Goal: Answer question/provide support: Share knowledge or assist other users

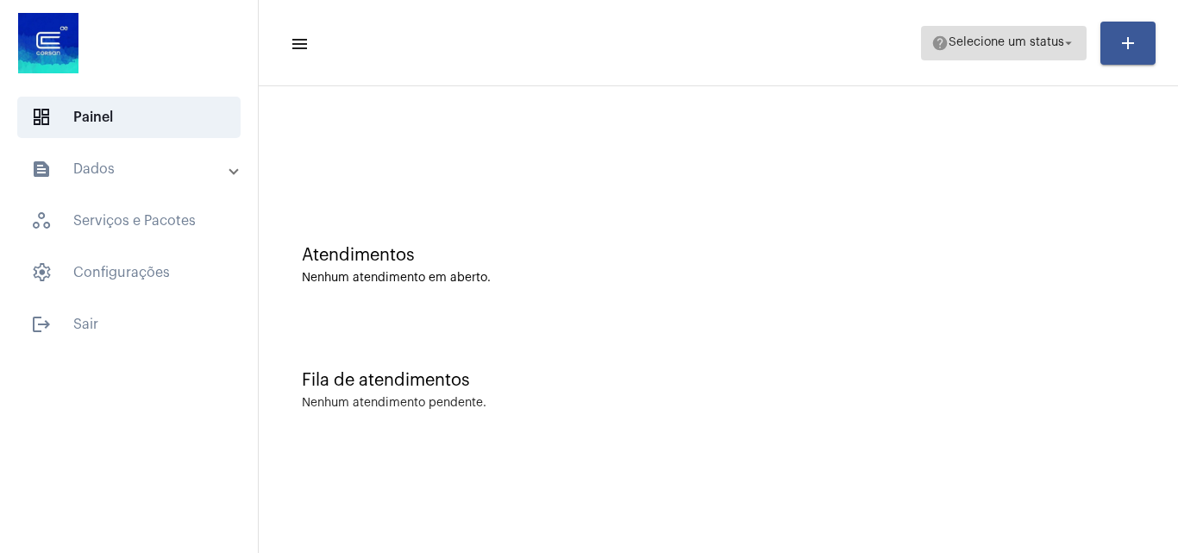
click at [960, 38] on span "Selecione um status" at bounding box center [1006, 43] width 116 height 12
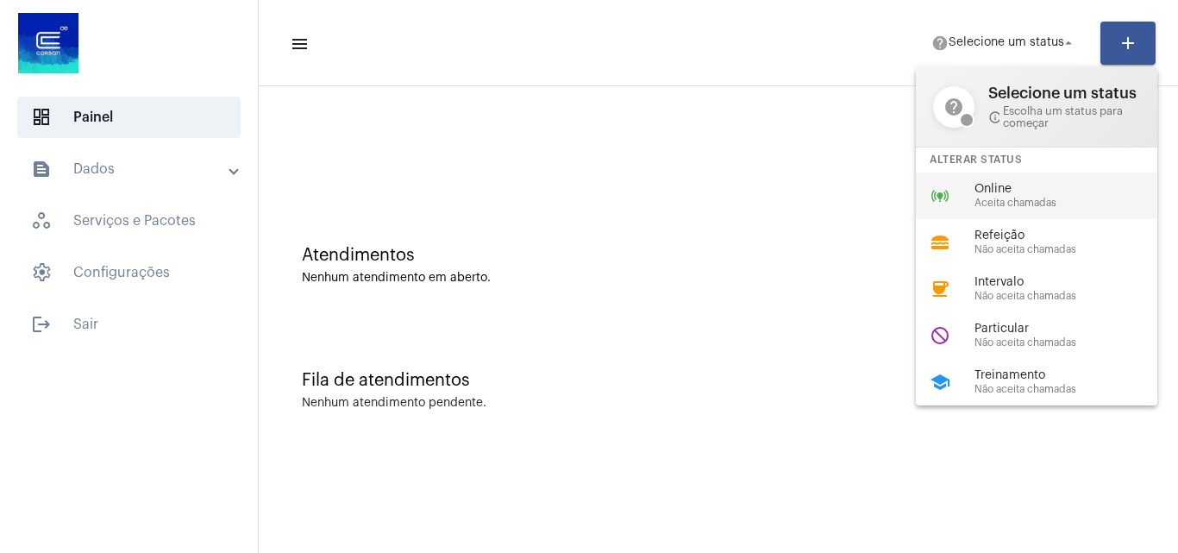
click at [980, 210] on div "online_prediction Online Aceita chamadas" at bounding box center [1050, 195] width 269 height 47
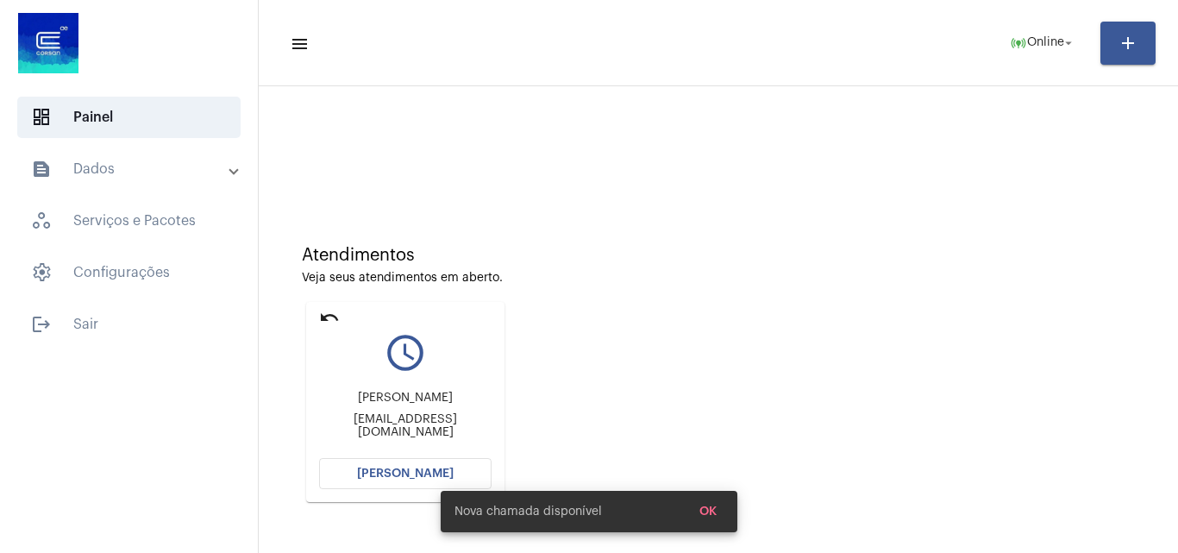
click at [403, 461] on button "[PERSON_NAME]" at bounding box center [405, 473] width 172 height 31
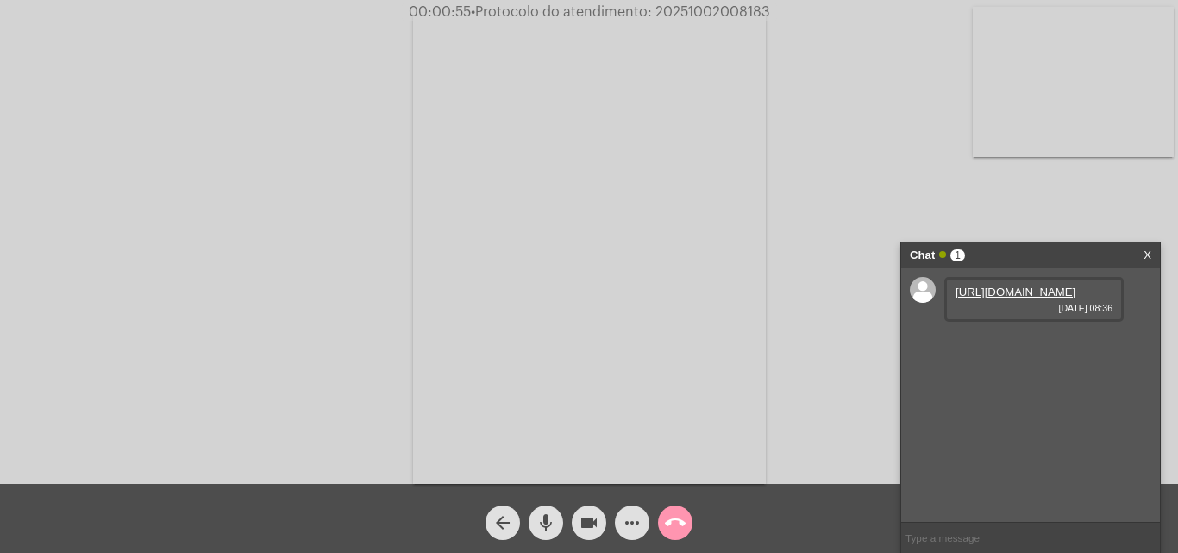
click at [994, 298] on link "[URL][DOMAIN_NAME]" at bounding box center [1015, 291] width 120 height 13
click at [547, 518] on mat-icon "mic" at bounding box center [545, 522] width 21 height 21
click at [606, 519] on div "videocam" at bounding box center [588, 518] width 43 height 43
click at [539, 519] on mat-icon "mic_off" at bounding box center [545, 522] width 21 height 21
click at [590, 519] on mat-icon "videocam_off" at bounding box center [588, 522] width 21 height 21
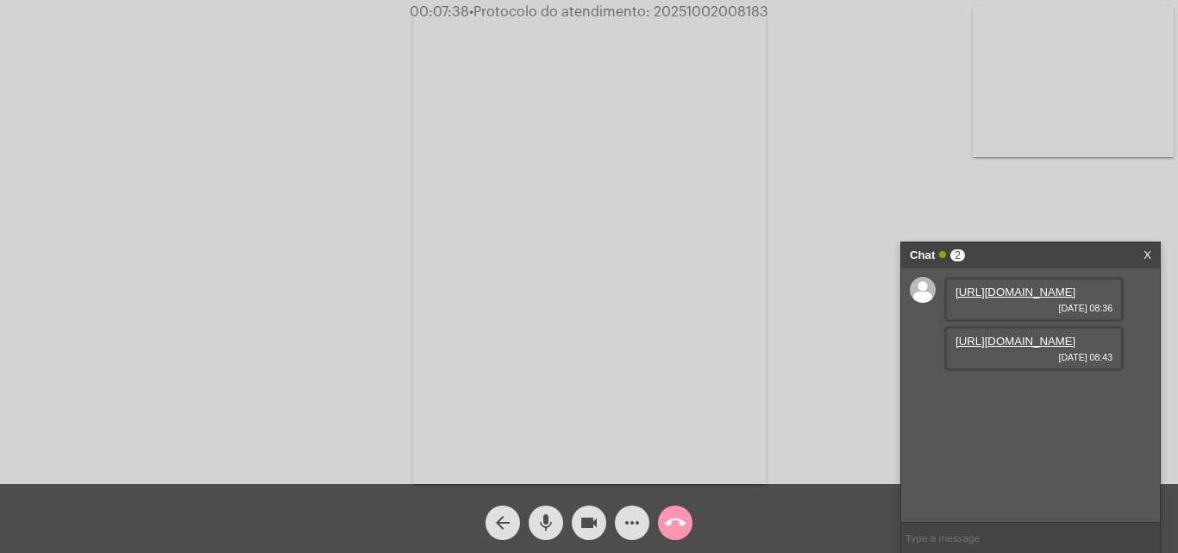
click at [987, 347] on link "[URL][DOMAIN_NAME]" at bounding box center [1015, 341] width 120 height 13
click at [633, 515] on mat-icon "more_horiz" at bounding box center [632, 522] width 21 height 21
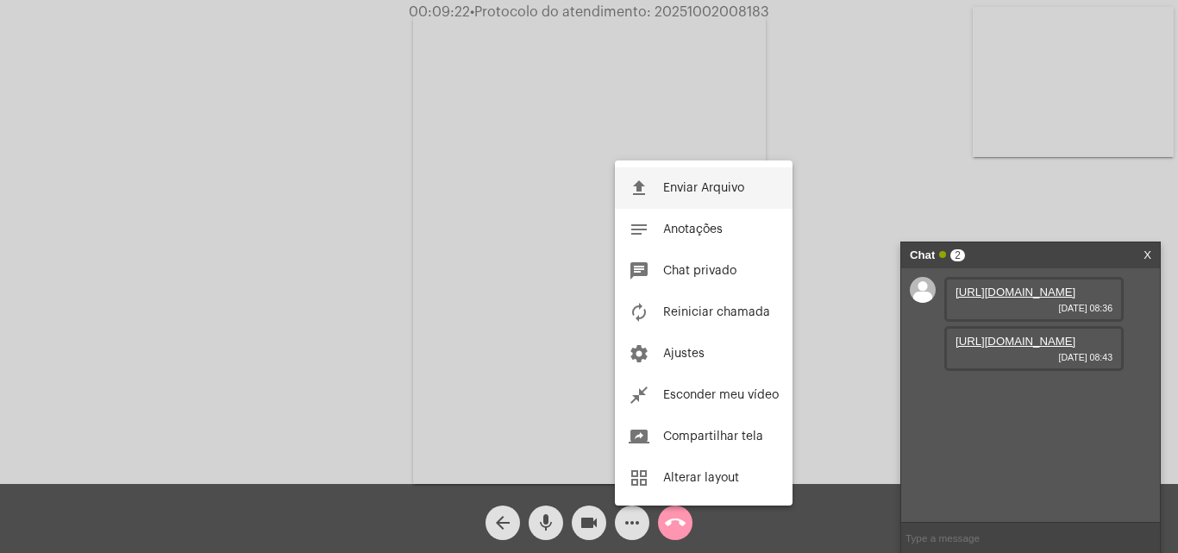
click at [733, 180] on button "file_upload Enviar Arquivo" at bounding box center [704, 187] width 178 height 41
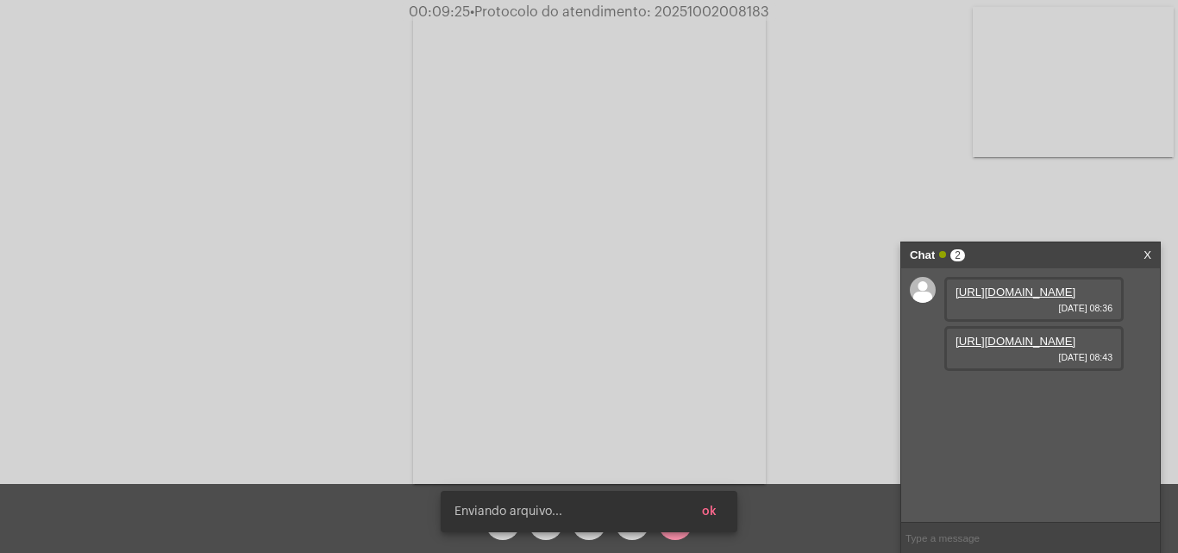
scroll to position [15, 0]
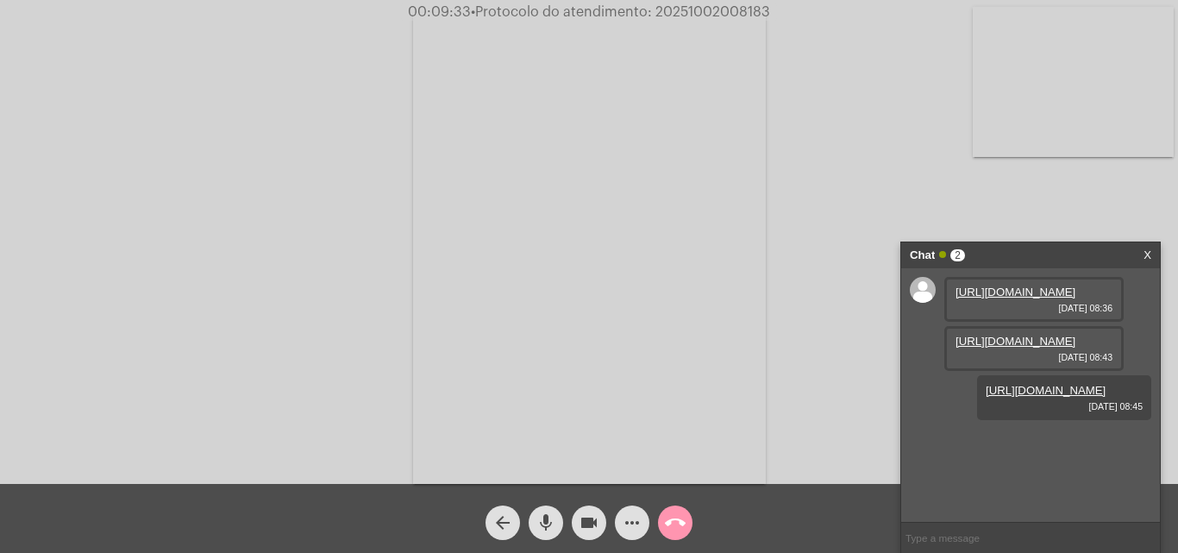
click at [714, 15] on span "• Protocolo do atendimento: 20251002008183" at bounding box center [620, 12] width 299 height 14
copy span "20251002008183"
click at [679, 528] on mat-icon "call_end" at bounding box center [675, 522] width 21 height 21
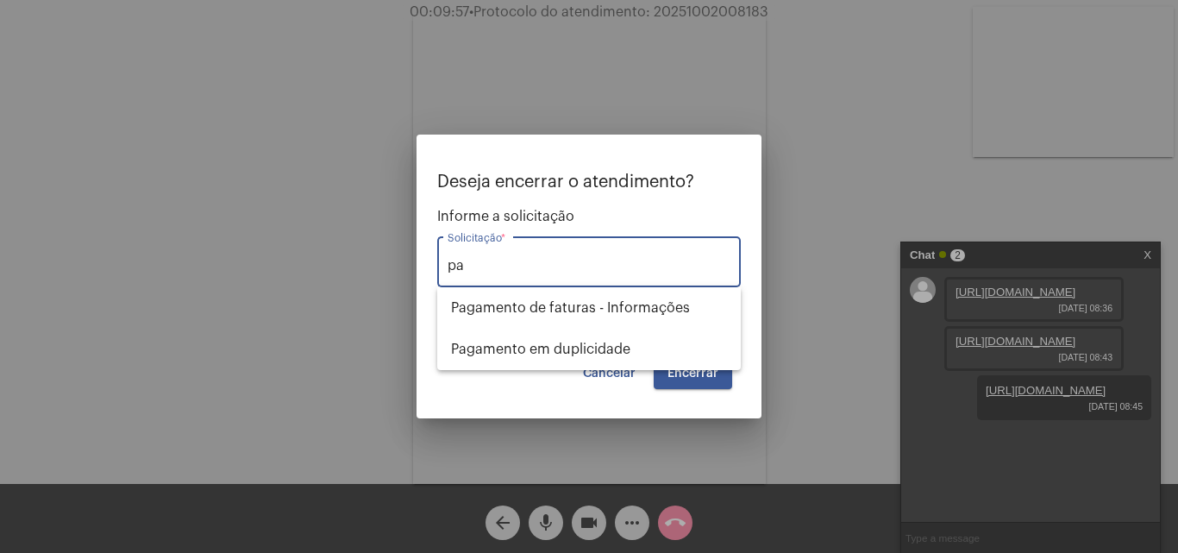
type input "p"
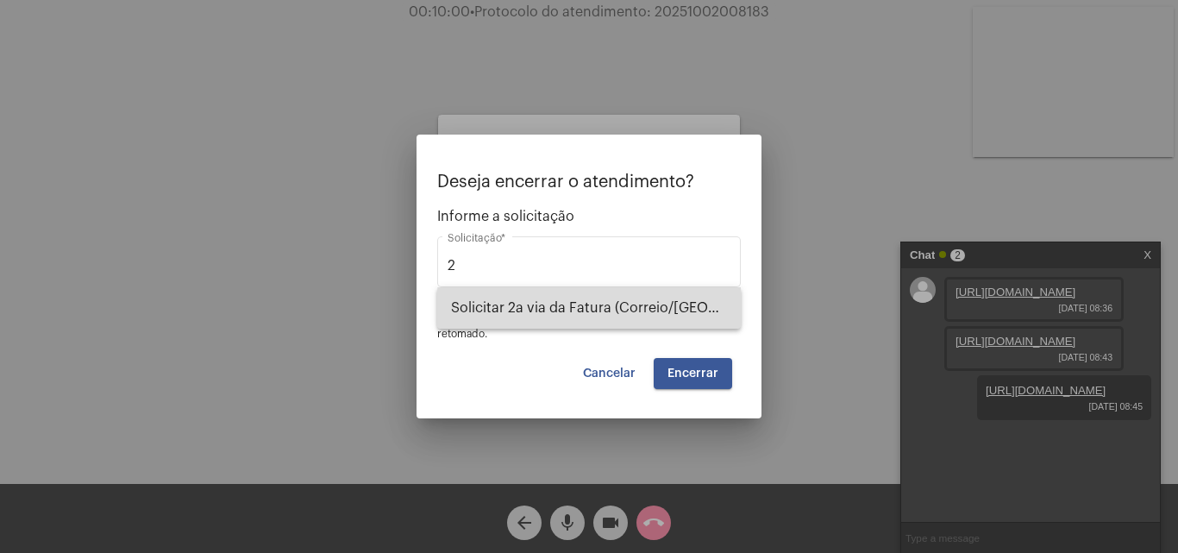
click at [641, 316] on span "Solicitar 2a via da Fatura (Correio/[GEOGRAPHIC_DATA]/Email)" at bounding box center [589, 307] width 276 height 41
type input "Solicitar 2a via da Fatura (Correio/[GEOGRAPHIC_DATA]/Email)"
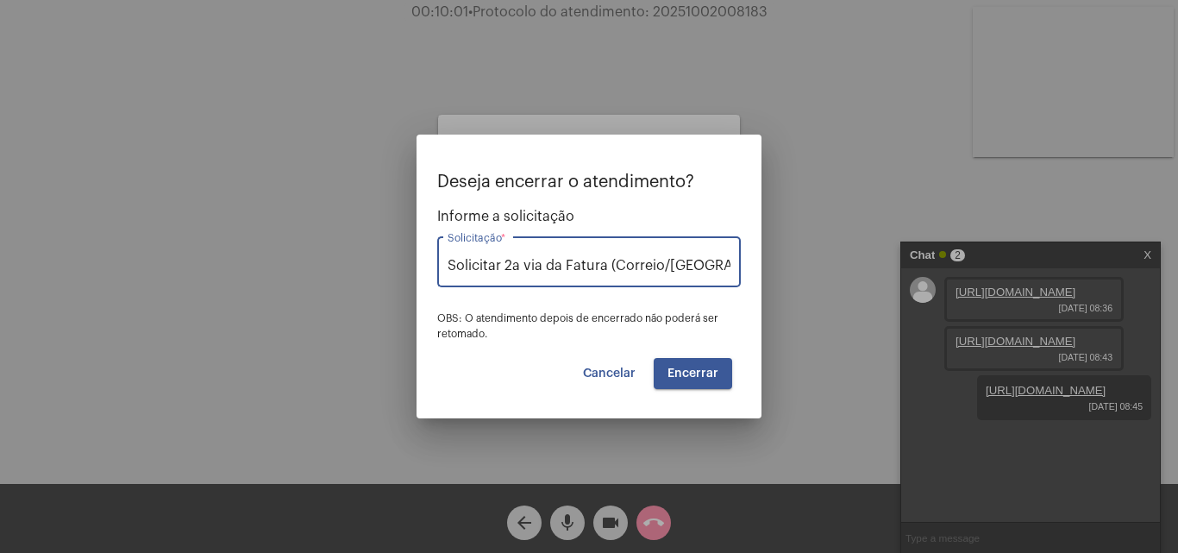
click at [697, 367] on span "Encerrar" at bounding box center [692, 373] width 51 height 12
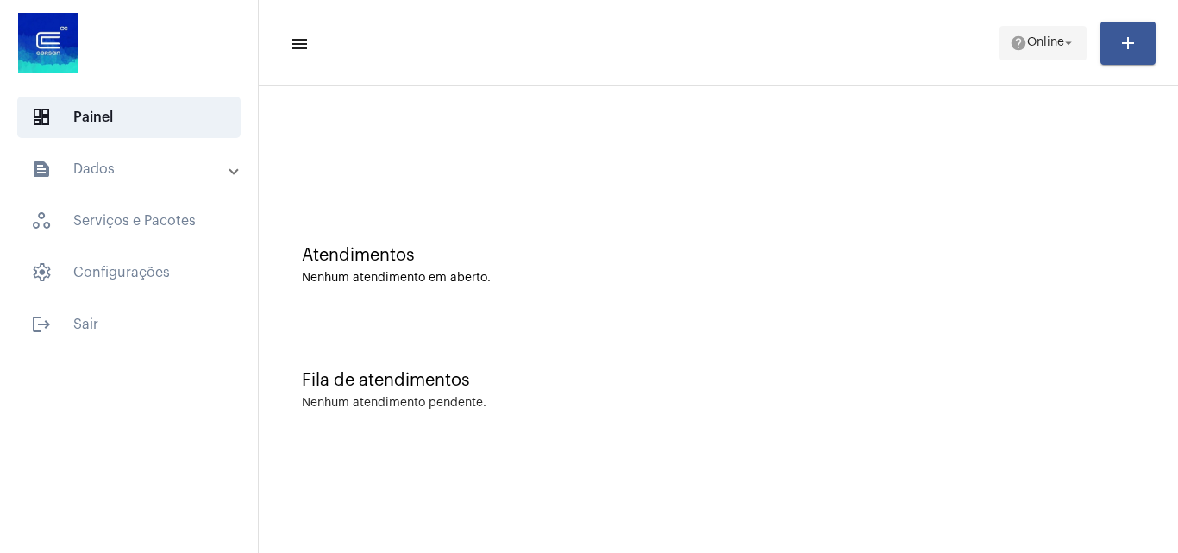
click at [1034, 40] on span "Online" at bounding box center [1045, 43] width 37 height 12
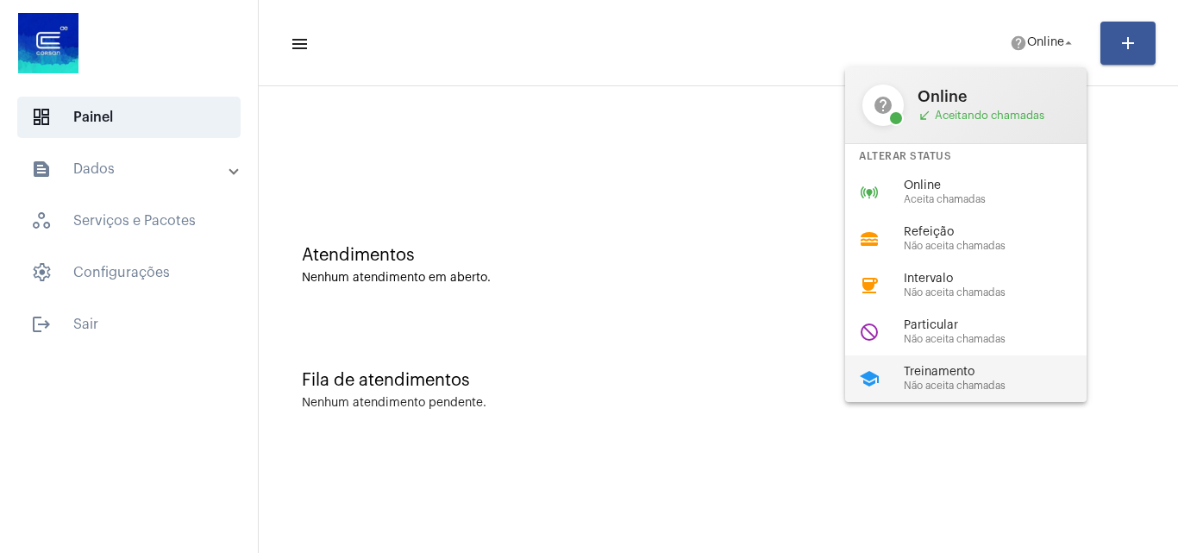
click at [916, 389] on span "Não aceita chamadas" at bounding box center [1002, 385] width 197 height 11
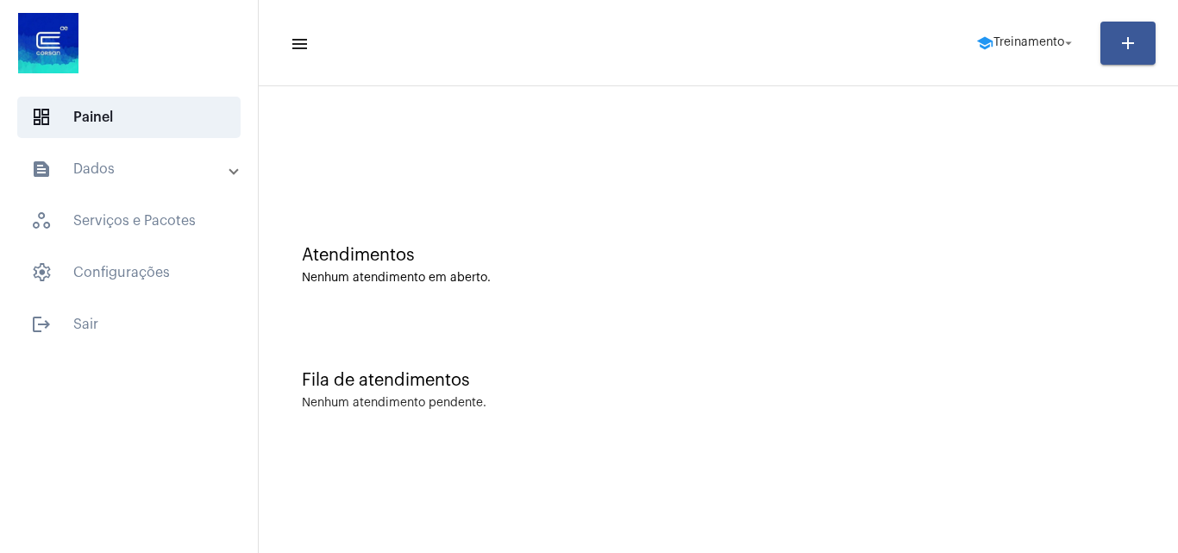
click at [1019, 20] on mat-toolbar-row "menu school Treinamento arrow_drop_down add" at bounding box center [718, 43] width 919 height 55
click at [1017, 21] on mat-toolbar-row "menu school Treinamento arrow_drop_down add" at bounding box center [718, 43] width 919 height 55
click at [1017, 34] on span "school Treinamento arrow_drop_down" at bounding box center [1026, 42] width 100 height 31
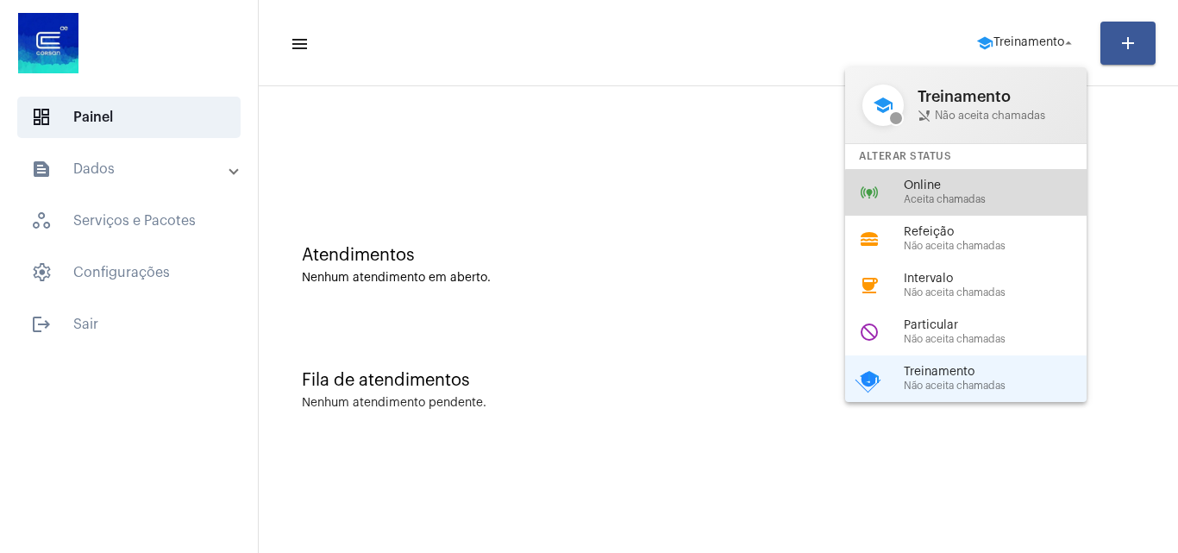
click at [982, 204] on span "Aceita chamadas" at bounding box center [1002, 199] width 197 height 11
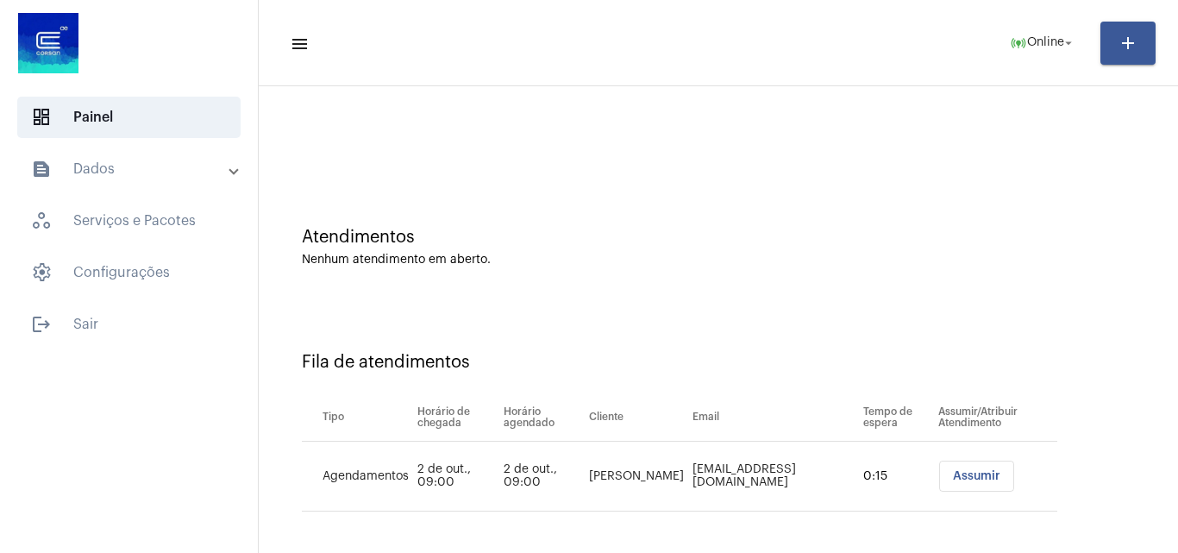
scroll to position [23, 0]
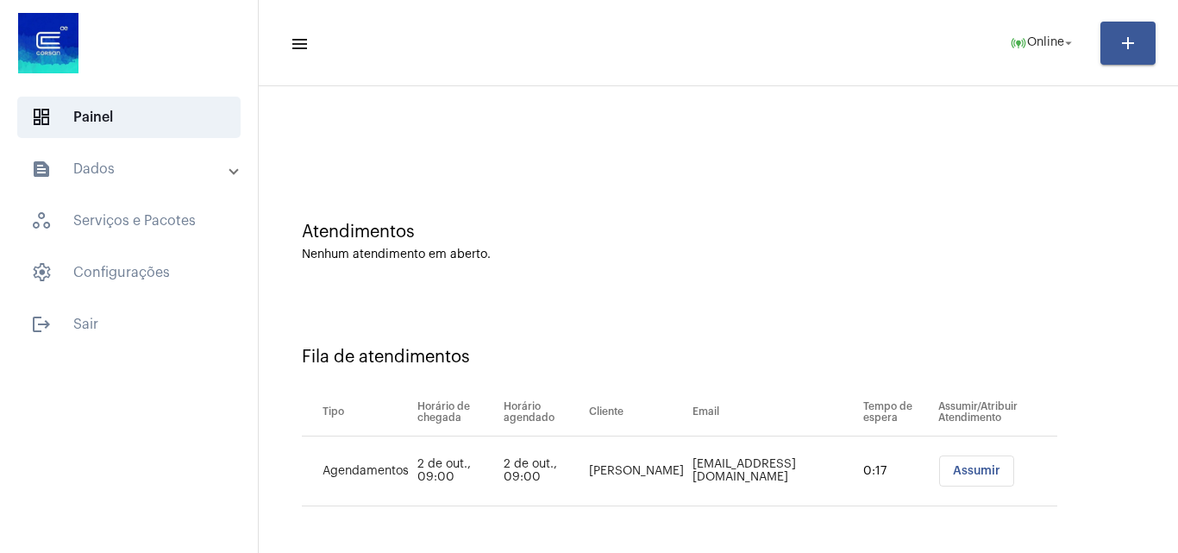
click at [953, 469] on span "Assumir" at bounding box center [976, 471] width 47 height 12
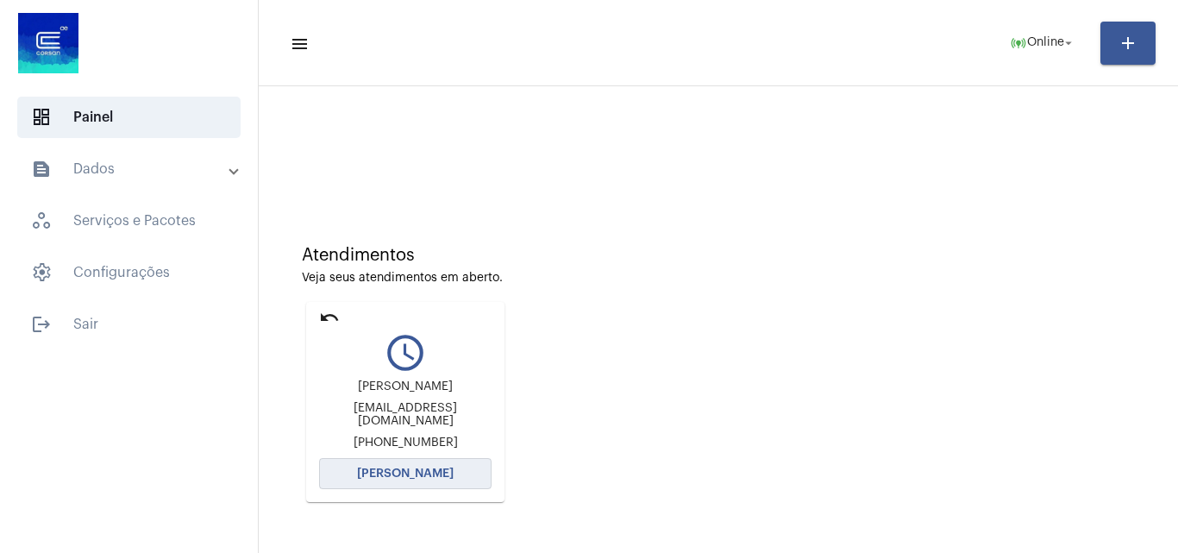
click at [427, 470] on span "[PERSON_NAME]" at bounding box center [405, 473] width 97 height 12
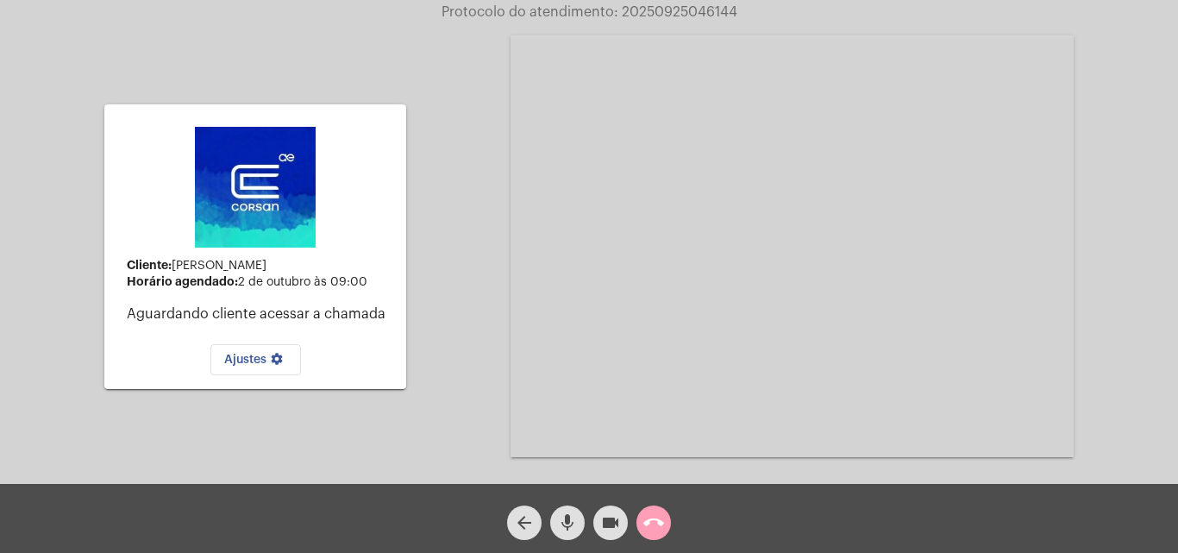
click at [645, 518] on mat-icon "call_end" at bounding box center [653, 522] width 21 height 21
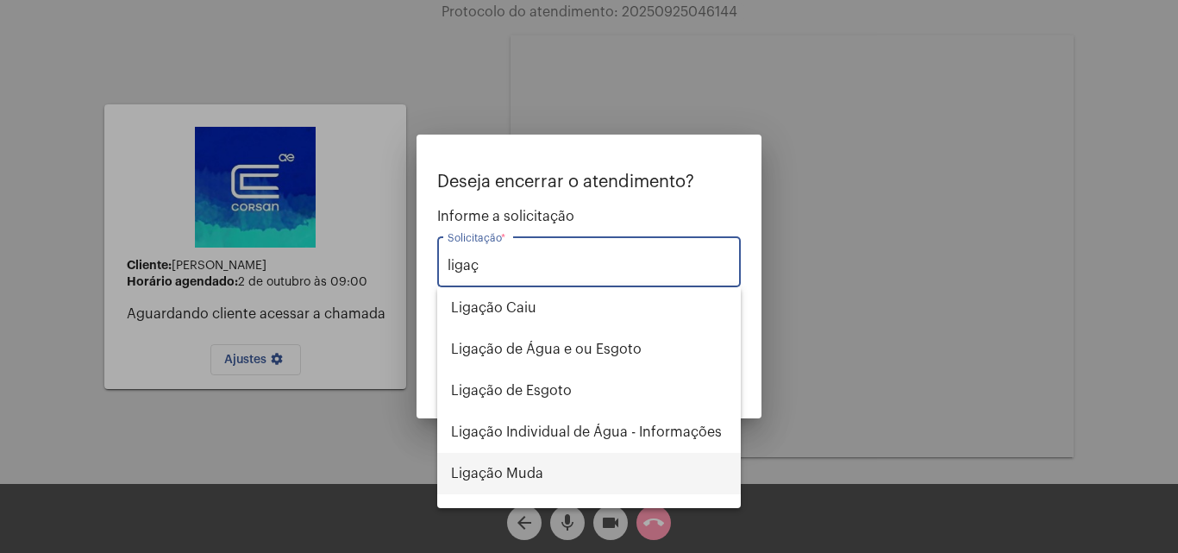
click at [497, 460] on span "Ligação Muda" at bounding box center [589, 473] width 276 height 41
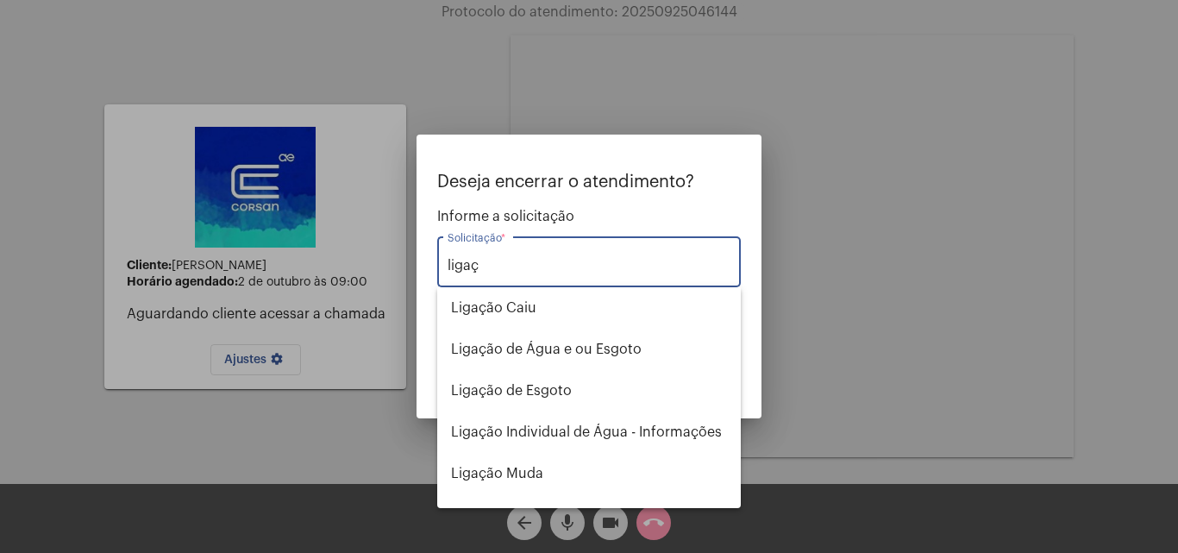
type input "Ligação Muda"
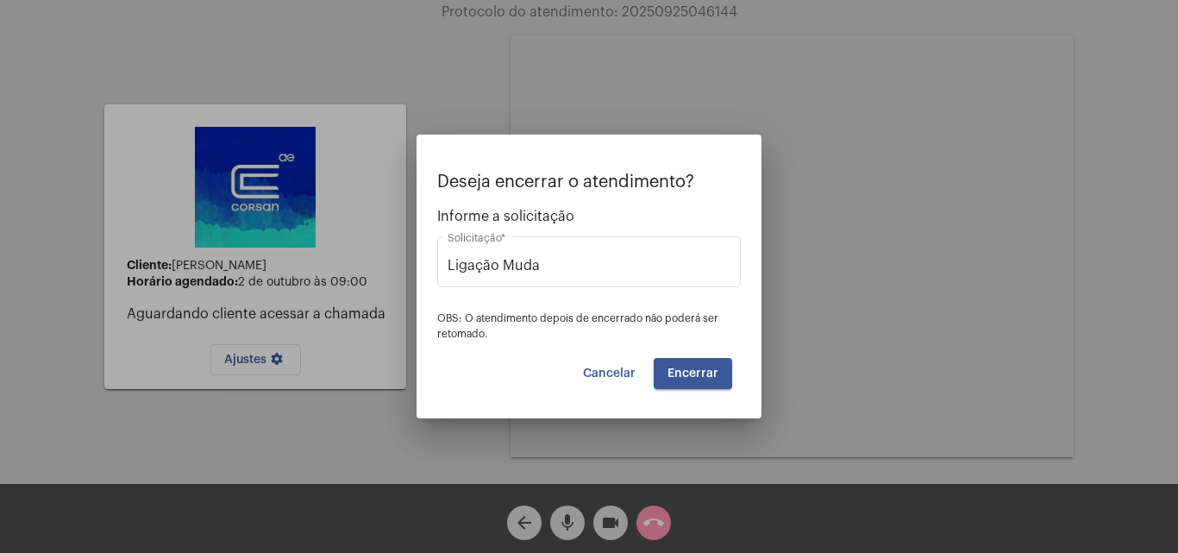
click at [723, 374] on button "Encerrar" at bounding box center [693, 373] width 78 height 31
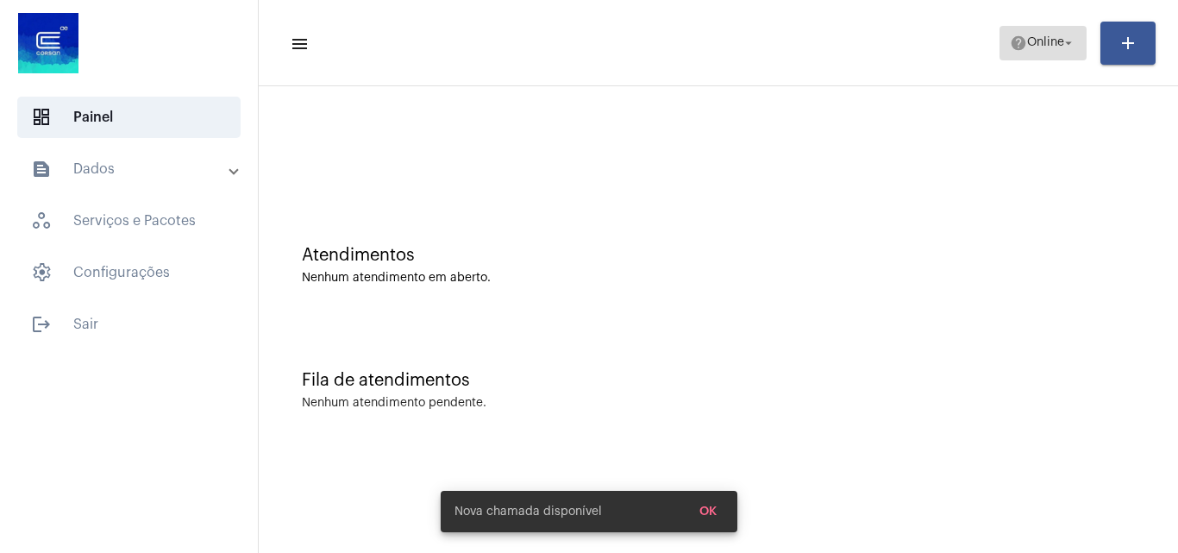
click at [999, 48] on button "help Online arrow_drop_down" at bounding box center [1042, 43] width 87 height 34
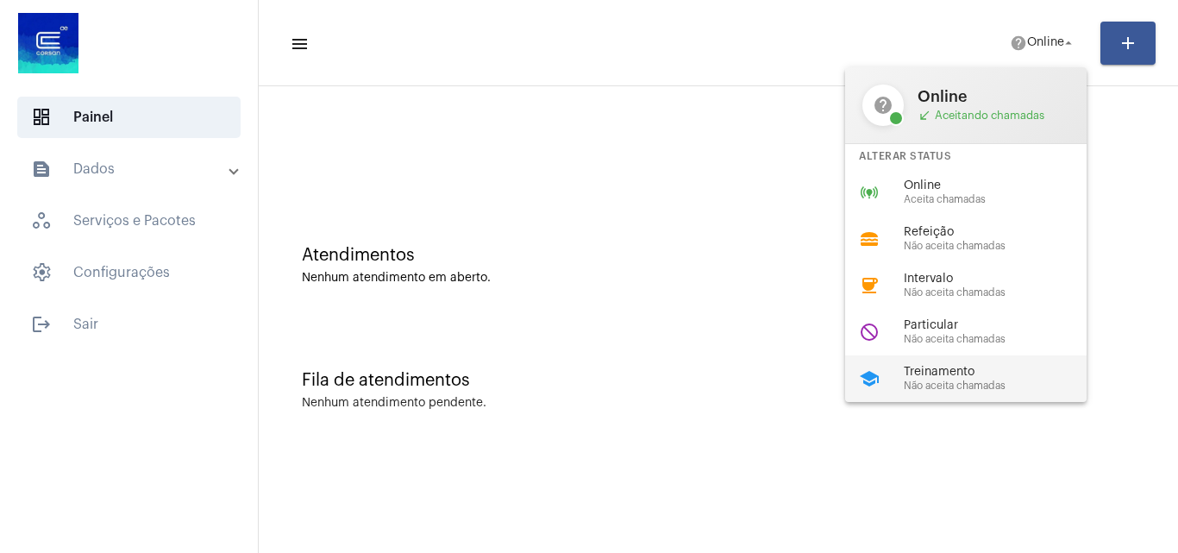
click at [947, 380] on span "Não aceita chamadas" at bounding box center [1002, 385] width 197 height 11
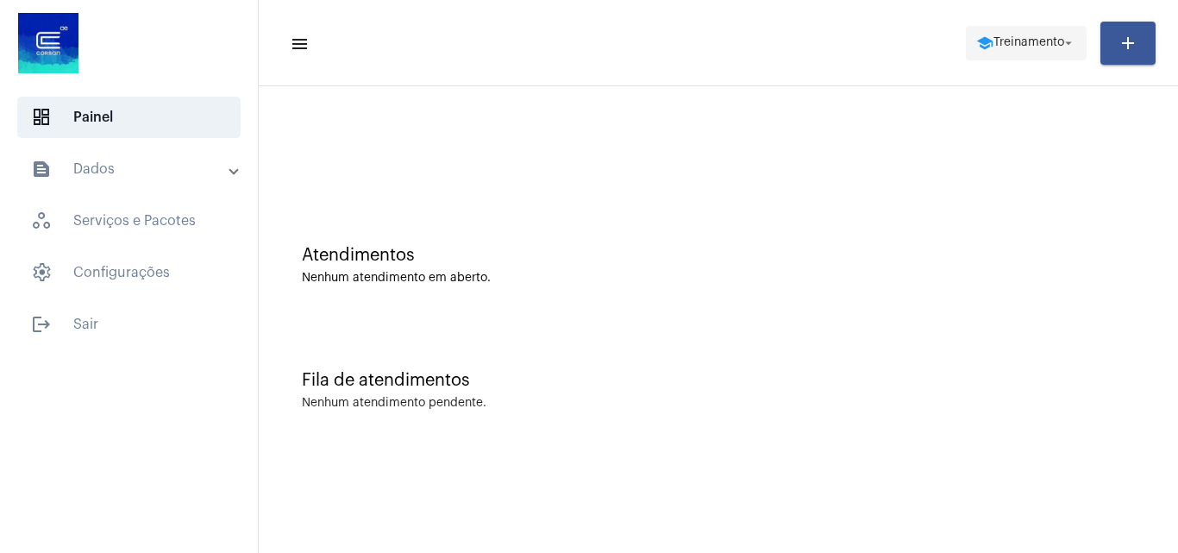
click at [1063, 36] on mat-icon "arrow_drop_down" at bounding box center [1068, 43] width 16 height 16
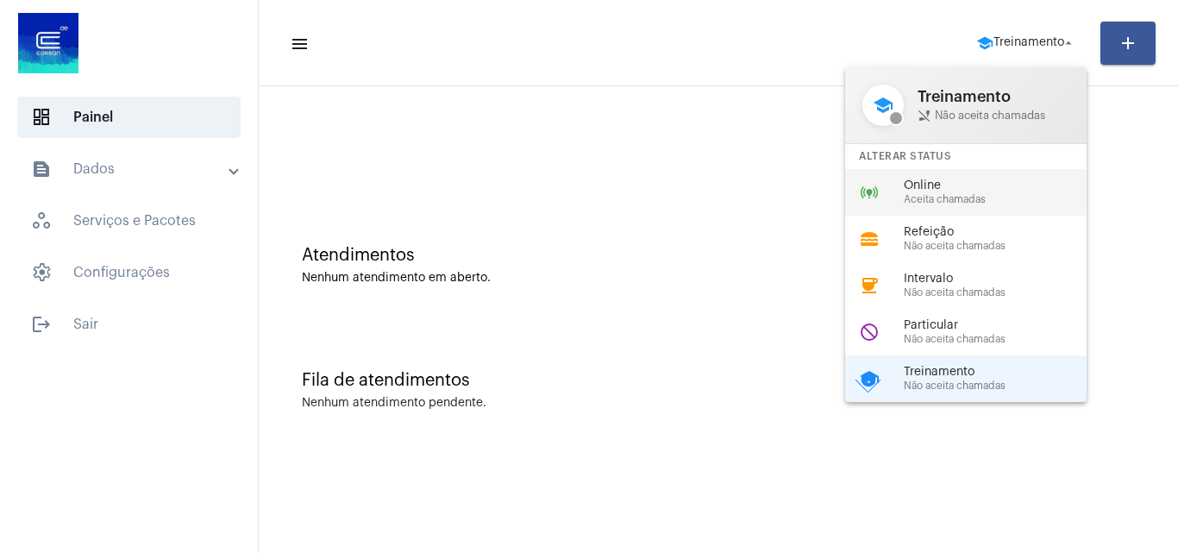
click at [960, 190] on span "Online" at bounding box center [1002, 185] width 197 height 13
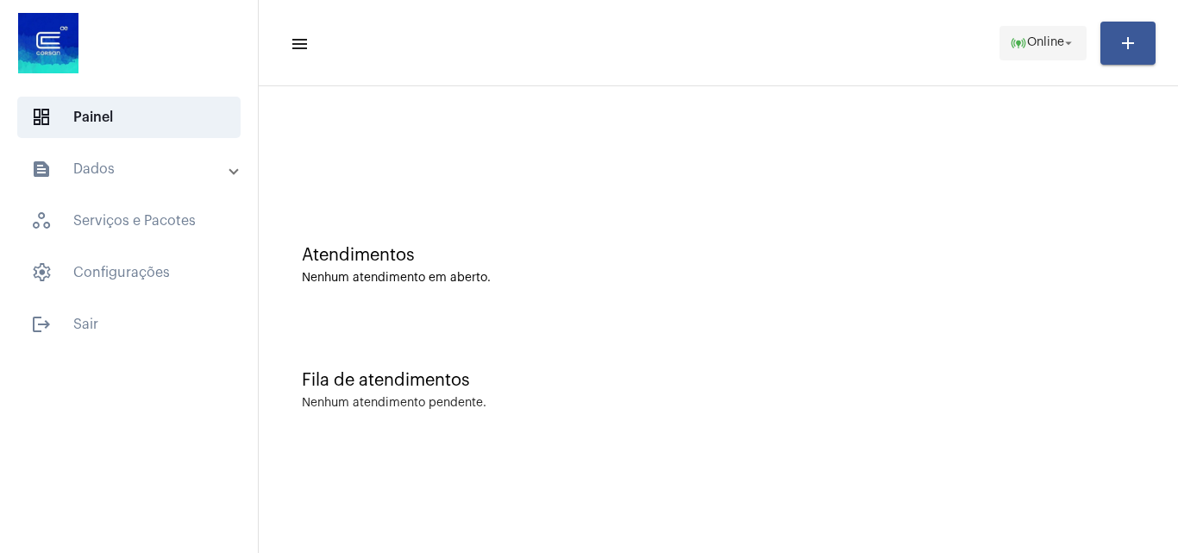
click at [1043, 41] on span "Online" at bounding box center [1045, 43] width 37 height 12
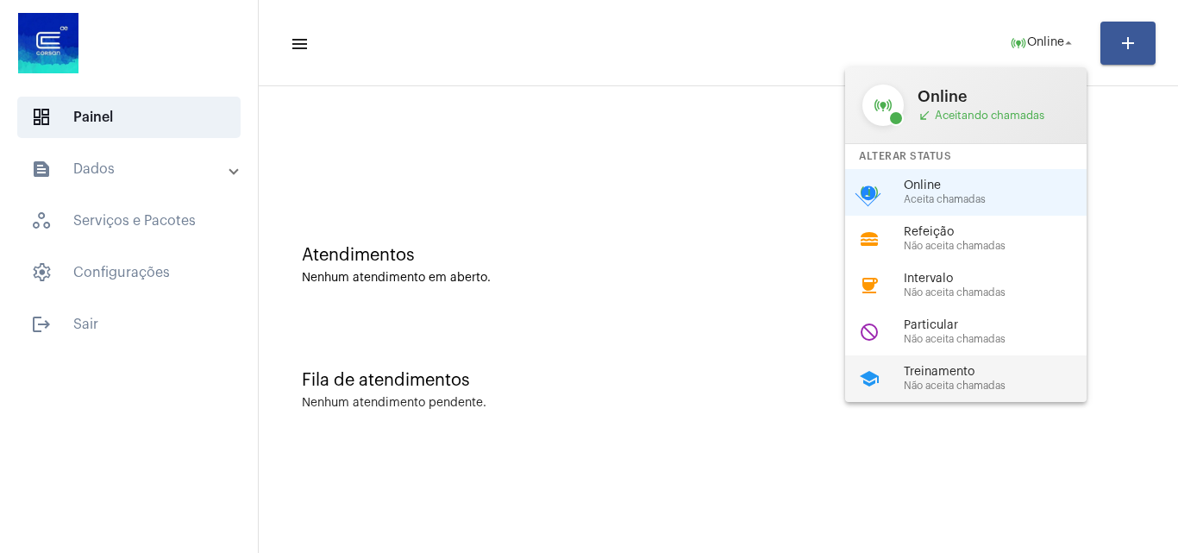
click at [941, 366] on span "Treinamento" at bounding box center [1002, 372] width 197 height 13
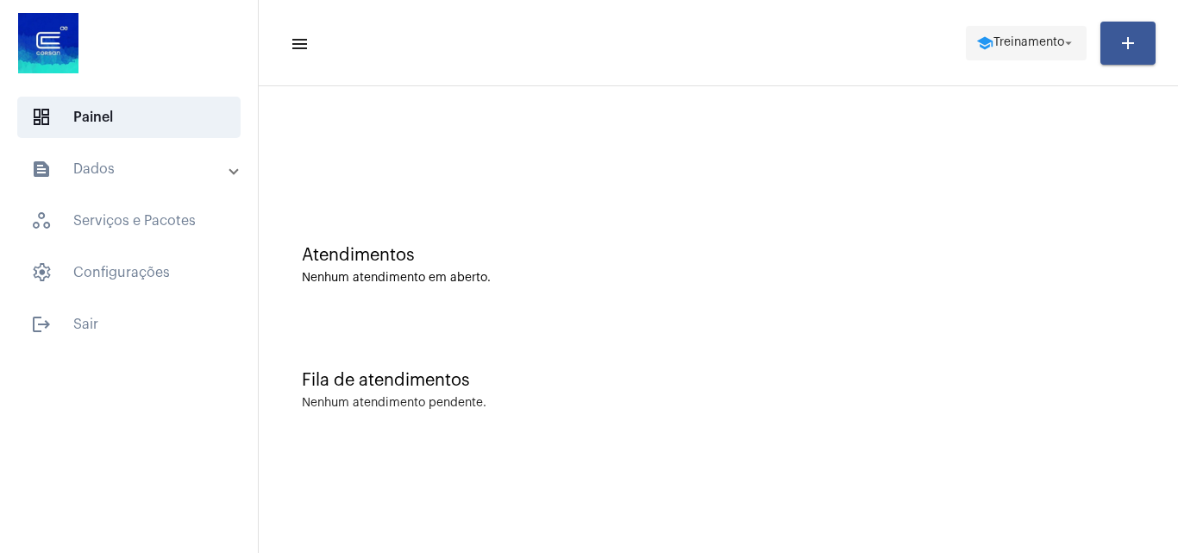
click at [1030, 43] on span "Treinamento" at bounding box center [1028, 43] width 71 height 12
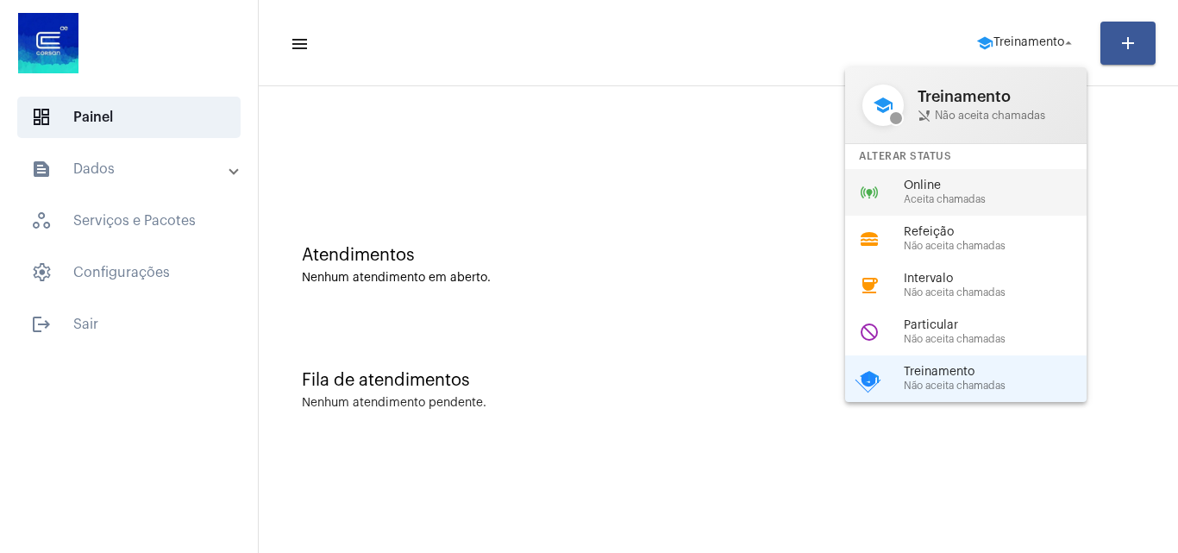
click at [955, 194] on span "Aceita chamadas" at bounding box center [1002, 199] width 197 height 11
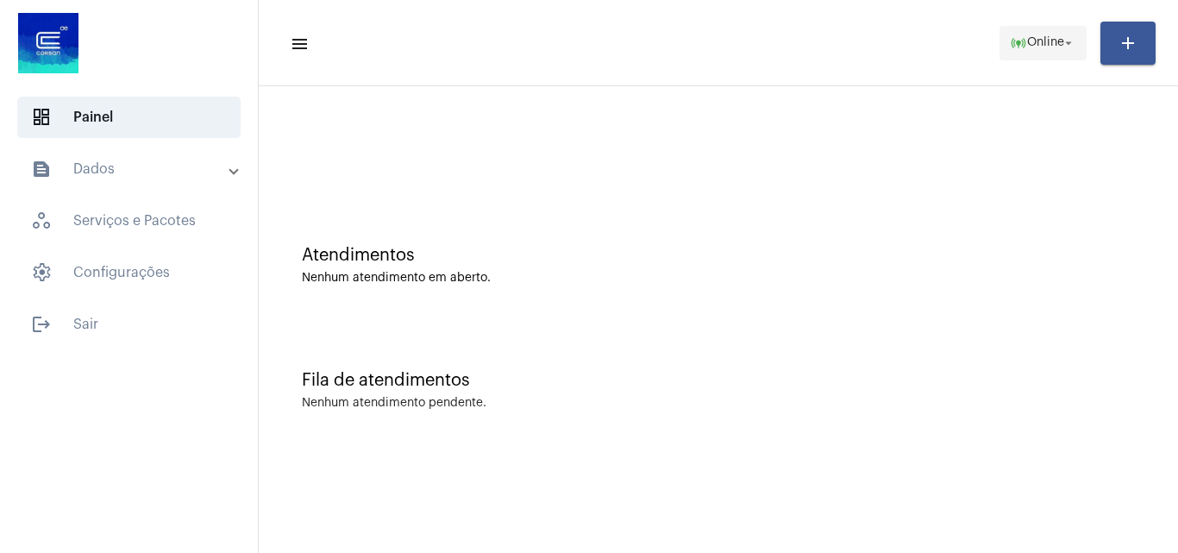
click at [1049, 42] on span "Online" at bounding box center [1045, 43] width 37 height 12
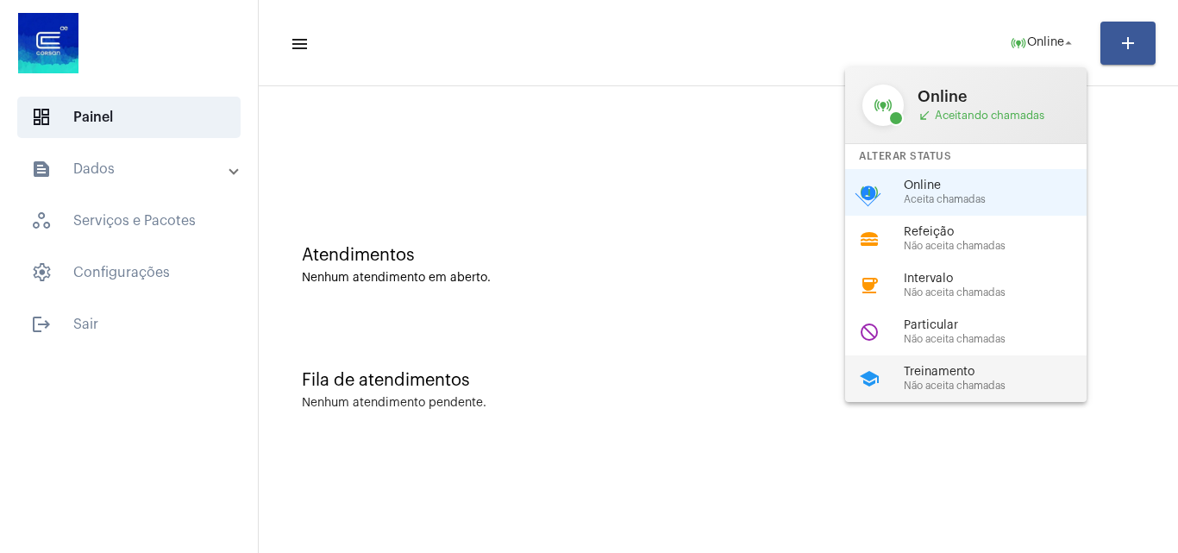
click at [930, 380] on span "Não aceita chamadas" at bounding box center [1002, 385] width 197 height 11
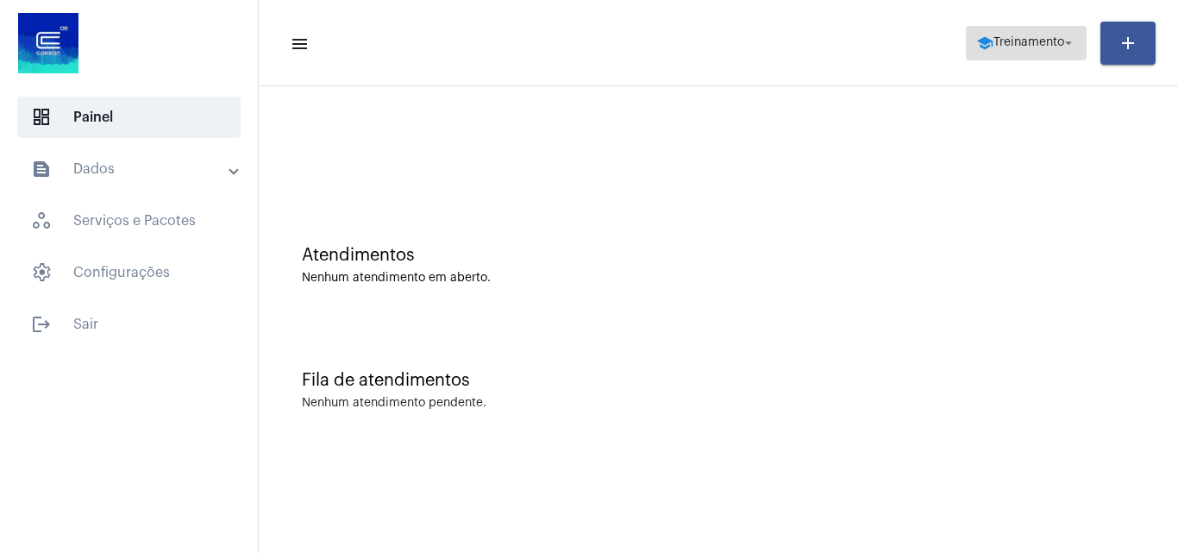
click at [1020, 26] on button "school Treinamento arrow_drop_down" at bounding box center [1026, 43] width 121 height 34
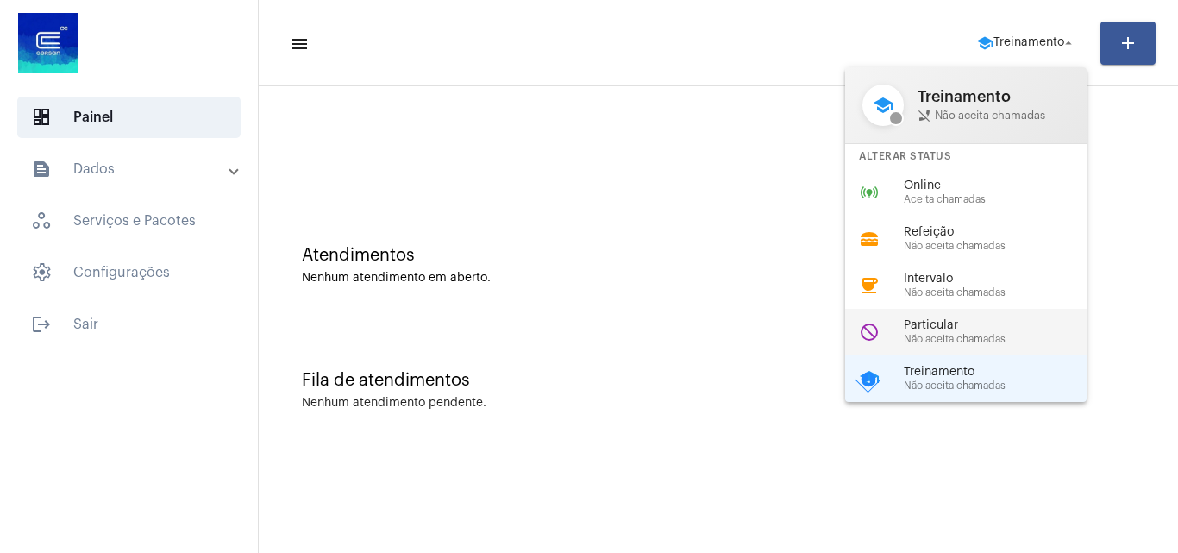
click at [965, 337] on span "Não aceita chamadas" at bounding box center [1002, 339] width 197 height 11
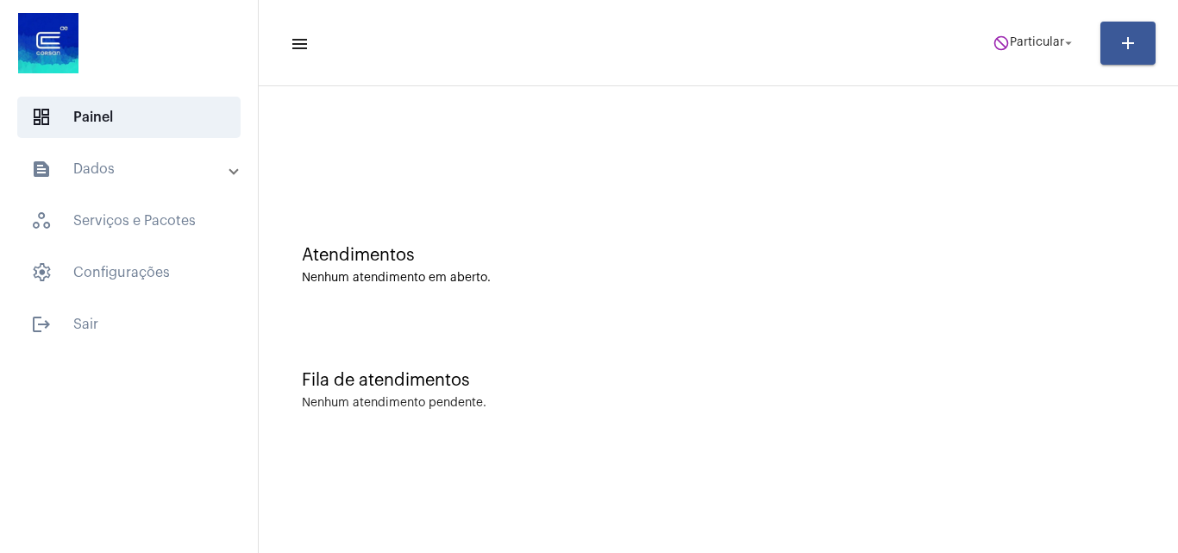
click at [1008, 23] on mat-toolbar-row "menu do_not_disturb Particular arrow_drop_down add" at bounding box center [718, 43] width 919 height 55
click at [1010, 39] on span "Particular" at bounding box center [1037, 43] width 54 height 12
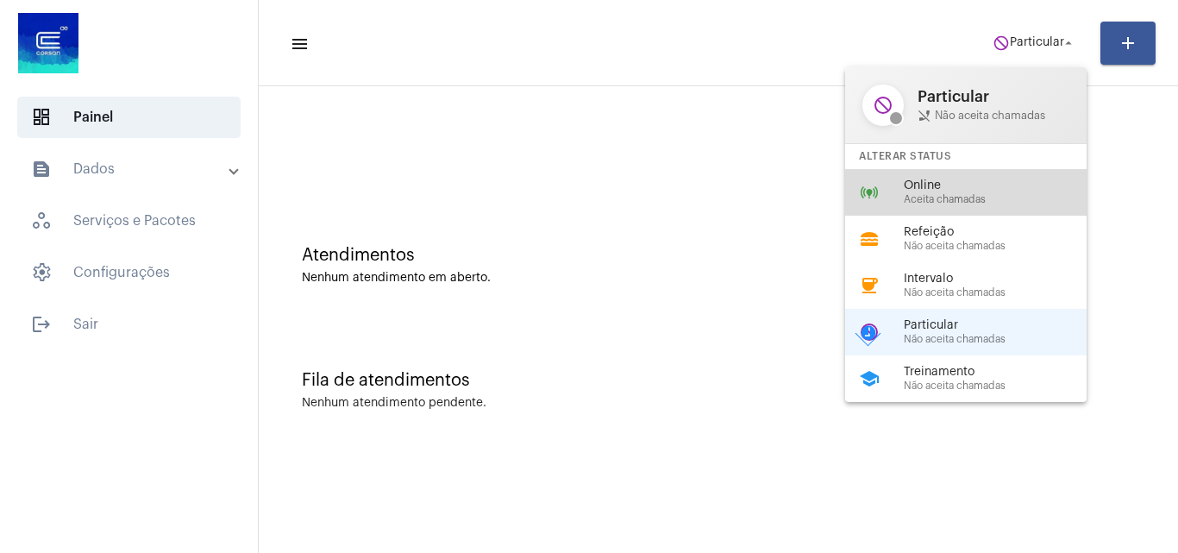
click at [960, 202] on span "Aceita chamadas" at bounding box center [1002, 199] width 197 height 11
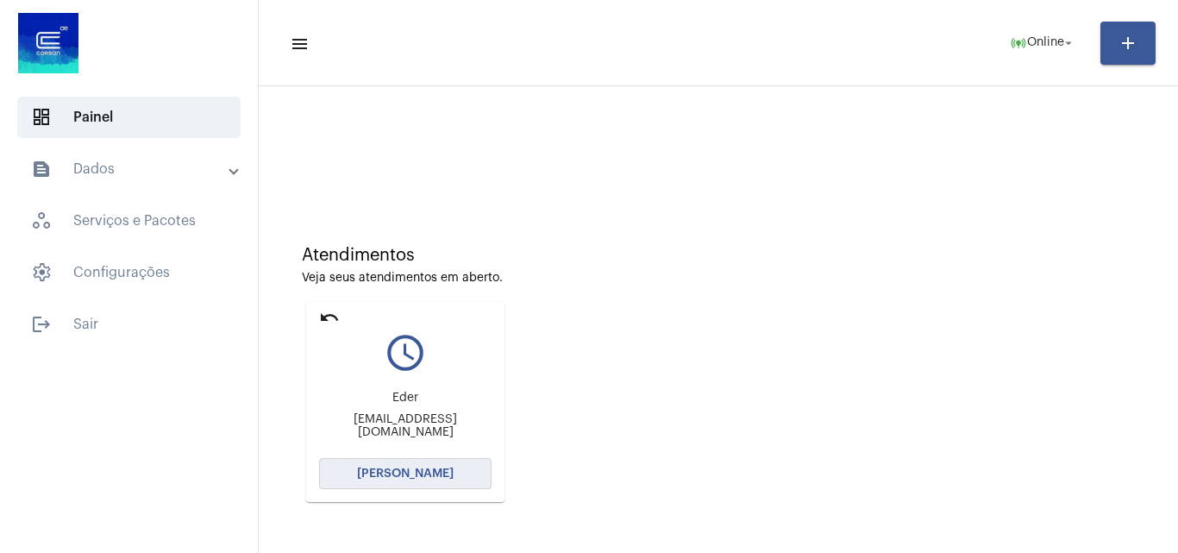
click at [418, 467] on span "[PERSON_NAME]" at bounding box center [405, 473] width 97 height 12
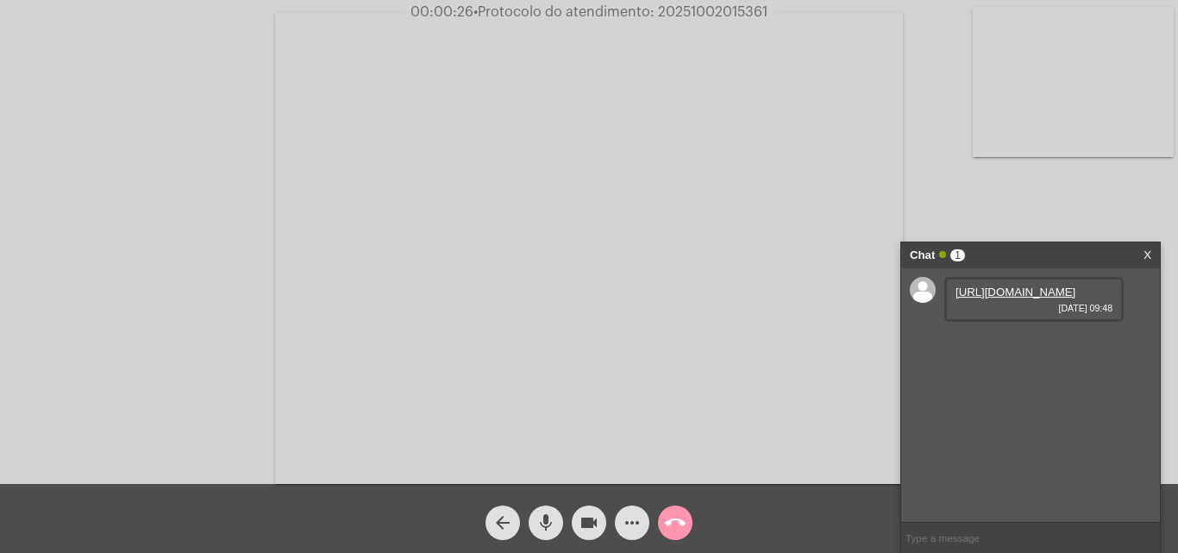
click at [1010, 298] on link "[URL][DOMAIN_NAME]" at bounding box center [1015, 291] width 120 height 13
click at [1023, 347] on link "[URL][DOMAIN_NAME]" at bounding box center [1015, 341] width 120 height 13
click at [644, 527] on button "more_horiz" at bounding box center [632, 522] width 34 height 34
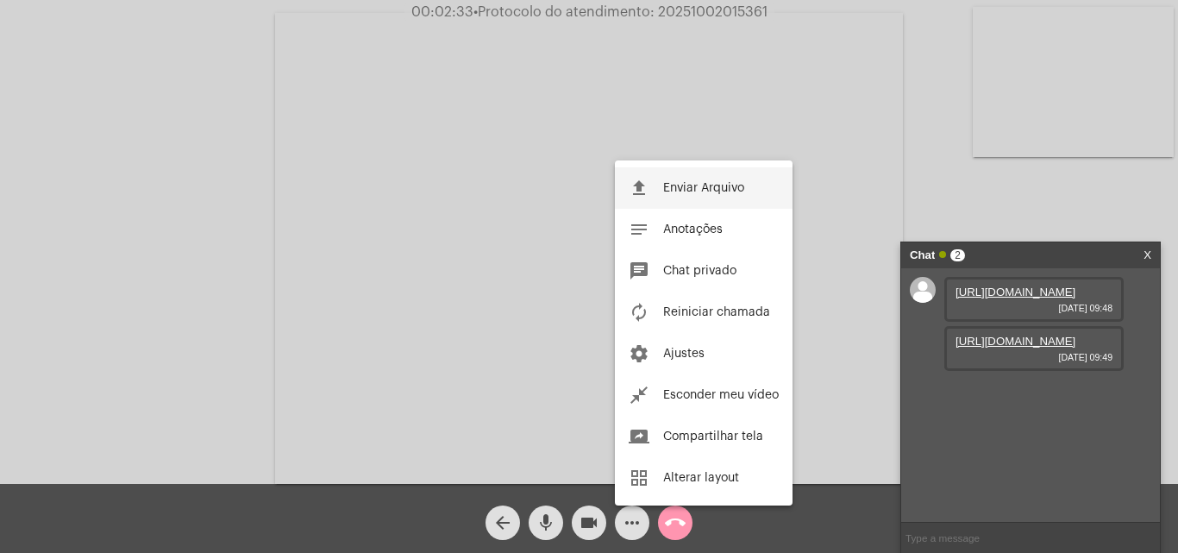
click at [760, 196] on button "file_upload Enviar Arquivo" at bounding box center [704, 187] width 178 height 41
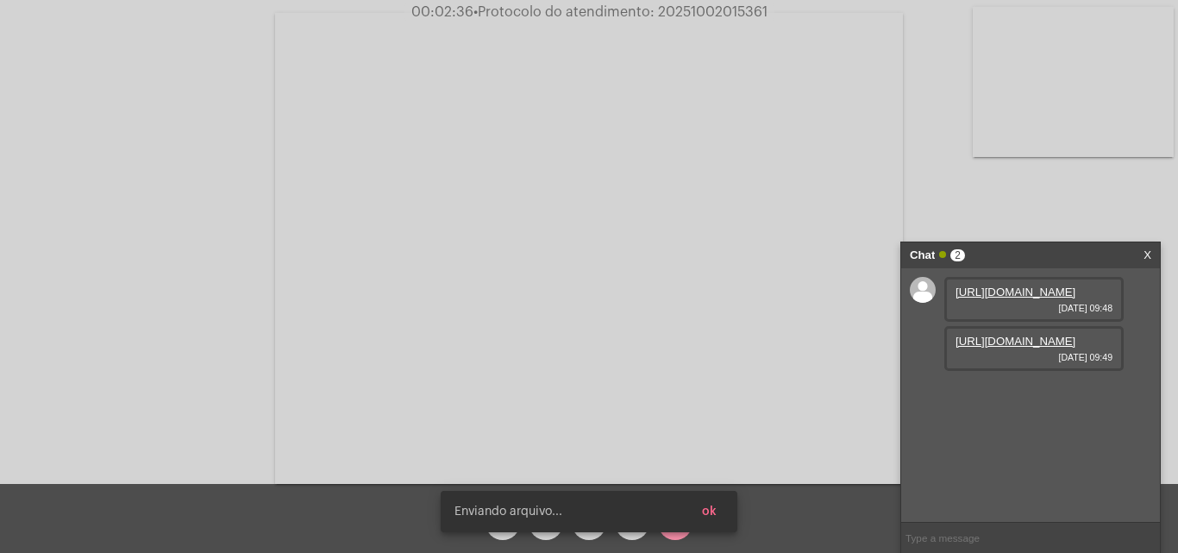
scroll to position [15, 0]
click at [715, 16] on span "• Protocolo do atendimento: 20251002015361" at bounding box center [619, 12] width 294 height 14
copy span "20251002015361"
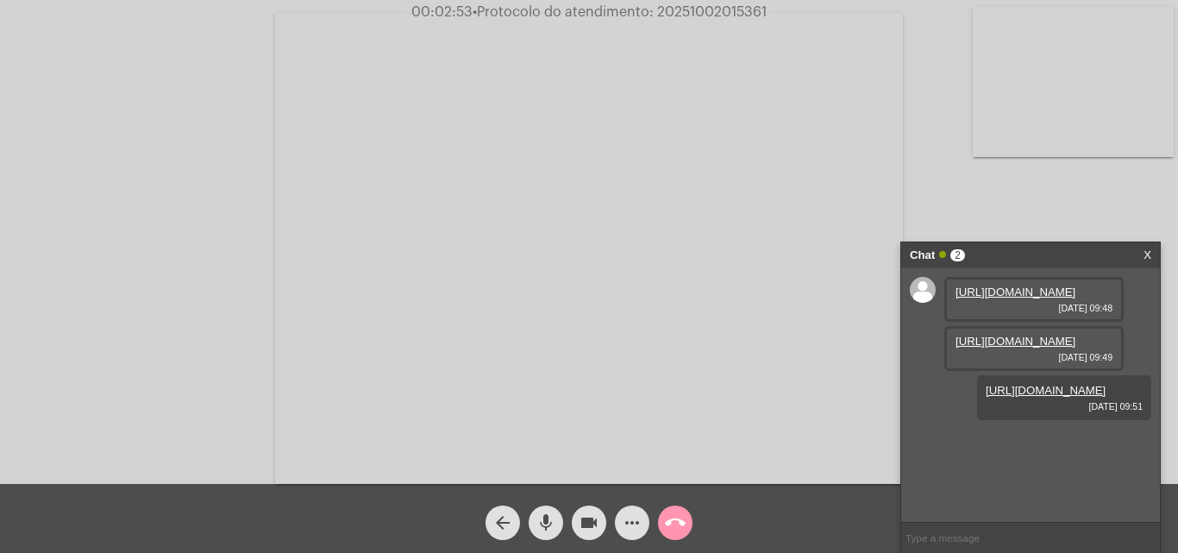
click at [679, 528] on mat-icon "call_end" at bounding box center [675, 522] width 21 height 21
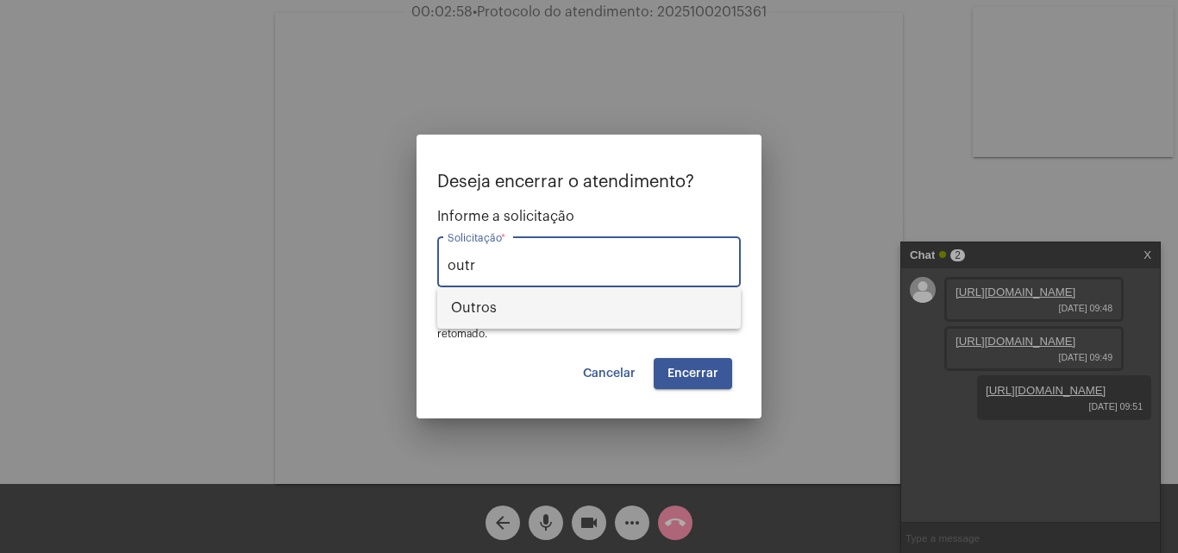
click at [597, 314] on span "Outros" at bounding box center [589, 307] width 276 height 41
type input "Outros"
click at [715, 370] on span "Encerrar" at bounding box center [692, 373] width 51 height 12
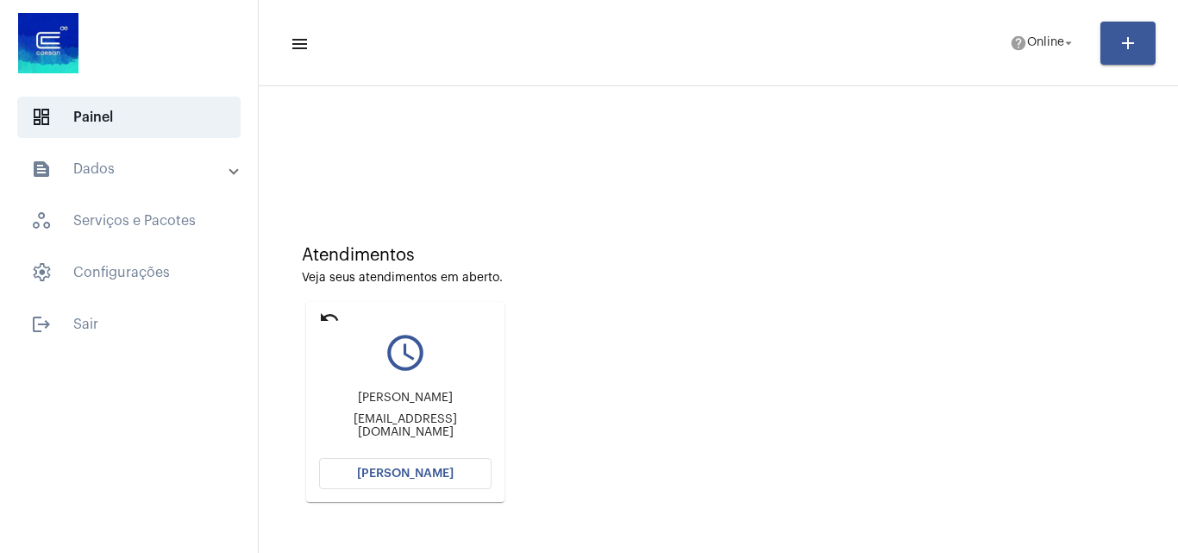
click at [412, 478] on span "[PERSON_NAME]" at bounding box center [405, 473] width 97 height 12
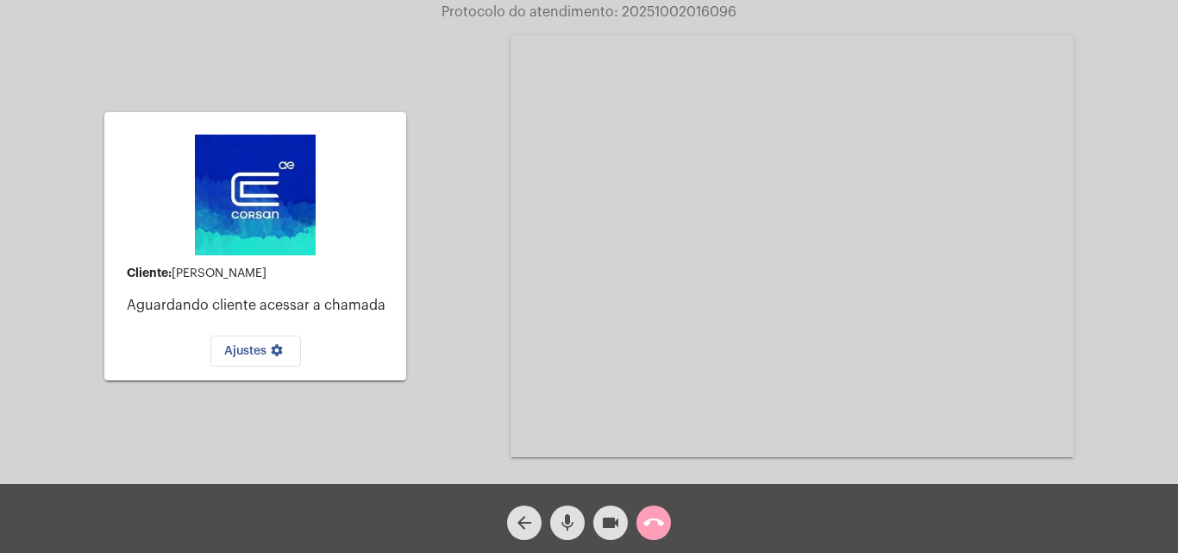
click at [659, 518] on mat-icon "call_end" at bounding box center [653, 522] width 21 height 21
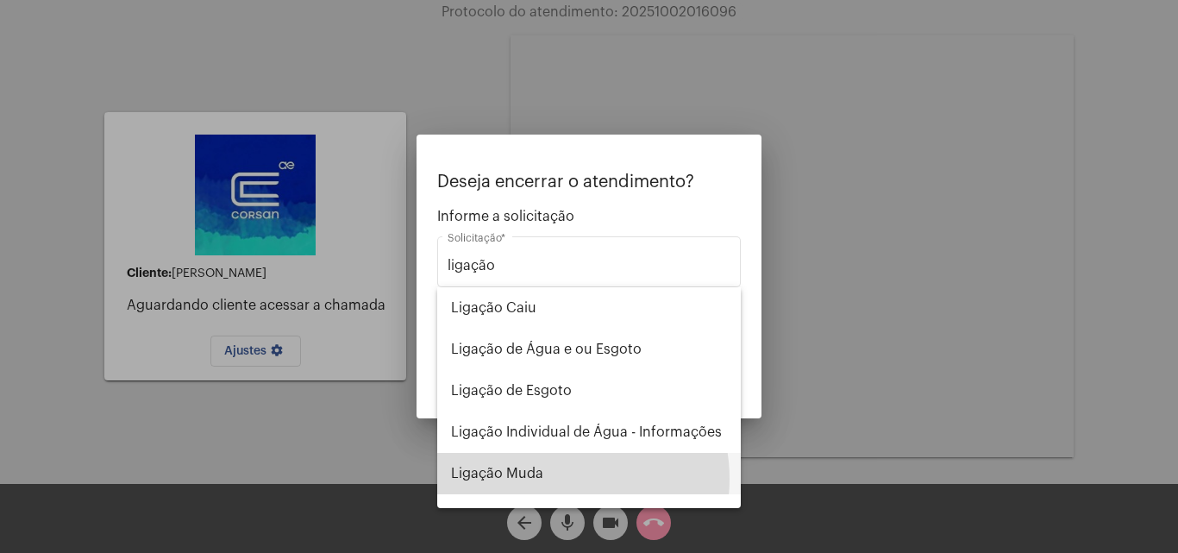
click at [555, 478] on span "Ligação Muda" at bounding box center [589, 473] width 276 height 41
type input "Ligação Muda"
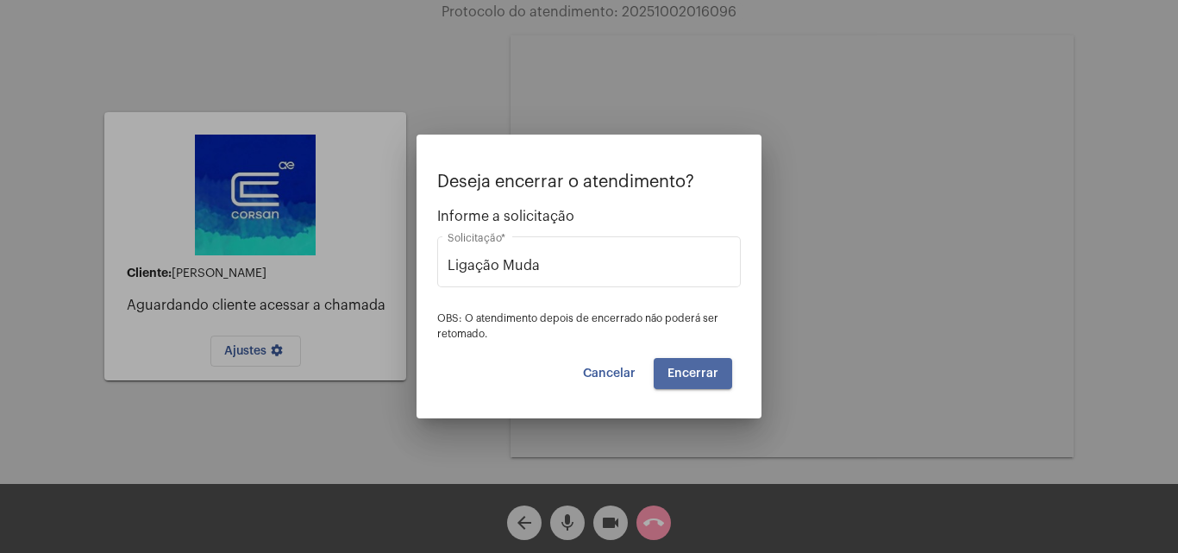
click at [701, 372] on span "Encerrar" at bounding box center [692, 373] width 51 height 12
click at [697, 368] on span "Encerrar" at bounding box center [692, 373] width 51 height 12
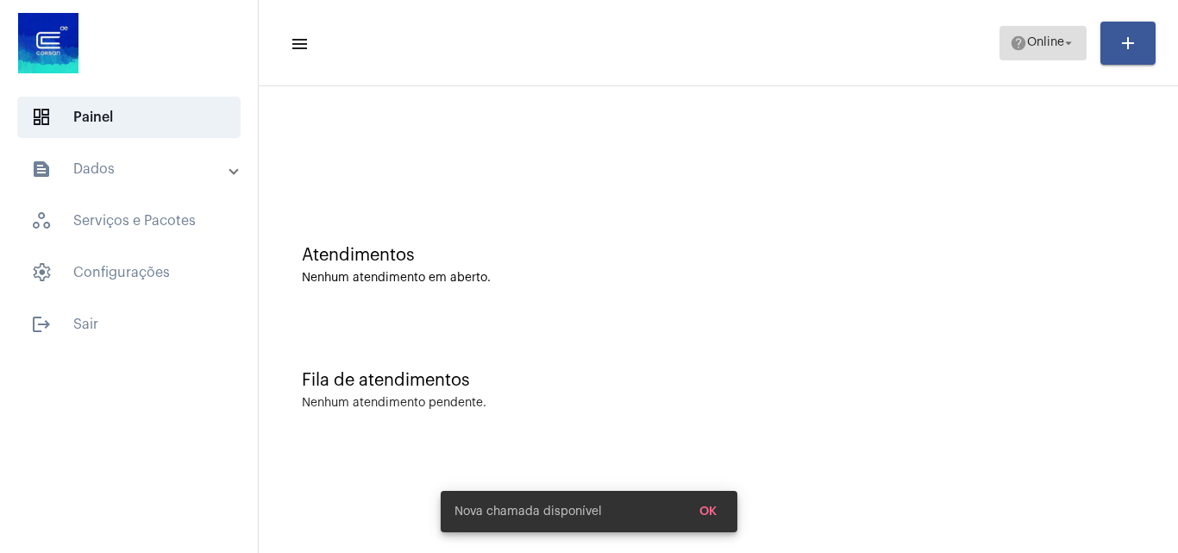
click at [1027, 31] on span "help Online arrow_drop_down" at bounding box center [1043, 42] width 66 height 31
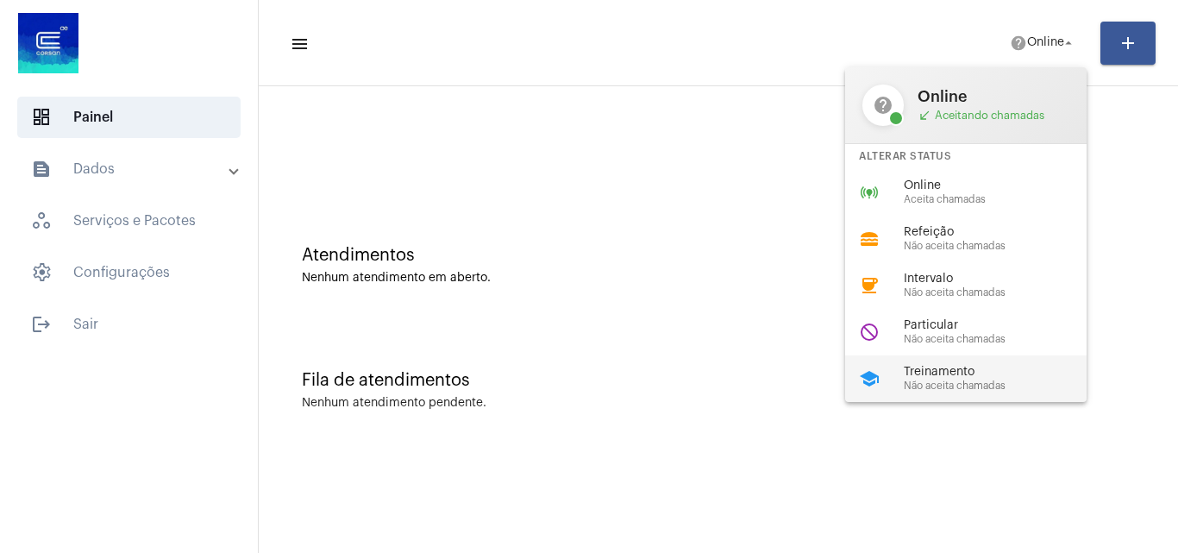
click at [919, 370] on span "Treinamento" at bounding box center [1002, 372] width 197 height 13
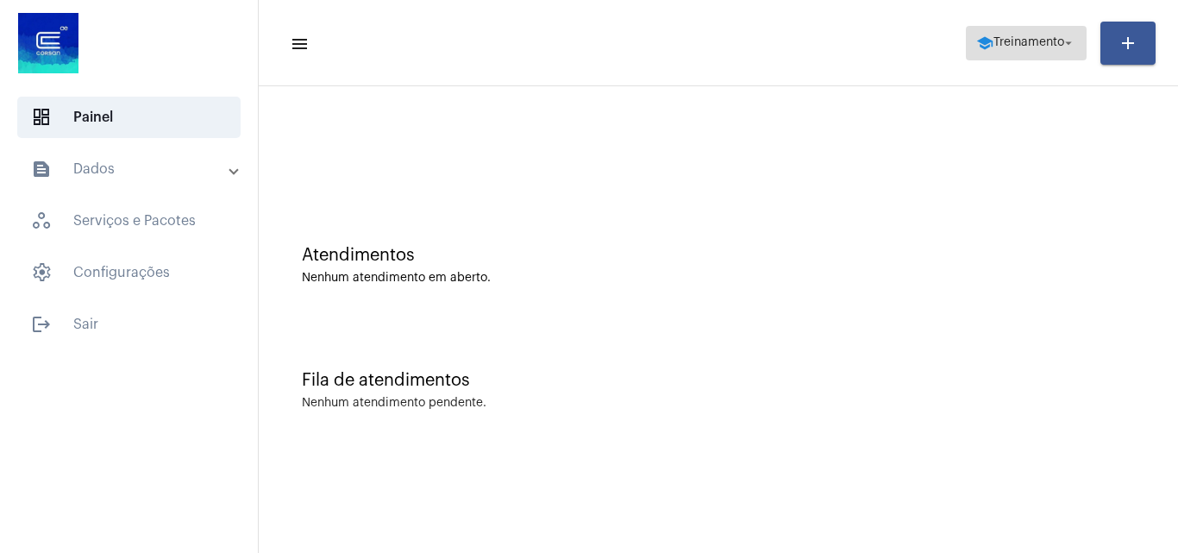
click at [1052, 40] on span "Treinamento" at bounding box center [1028, 43] width 71 height 12
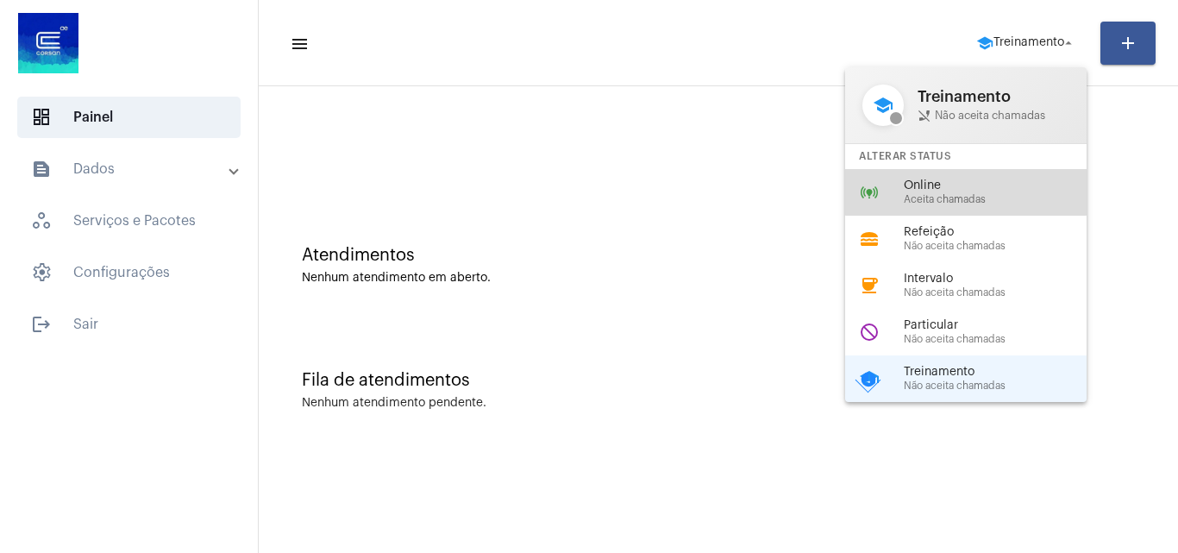
click at [966, 183] on span "Online" at bounding box center [1002, 185] width 197 height 13
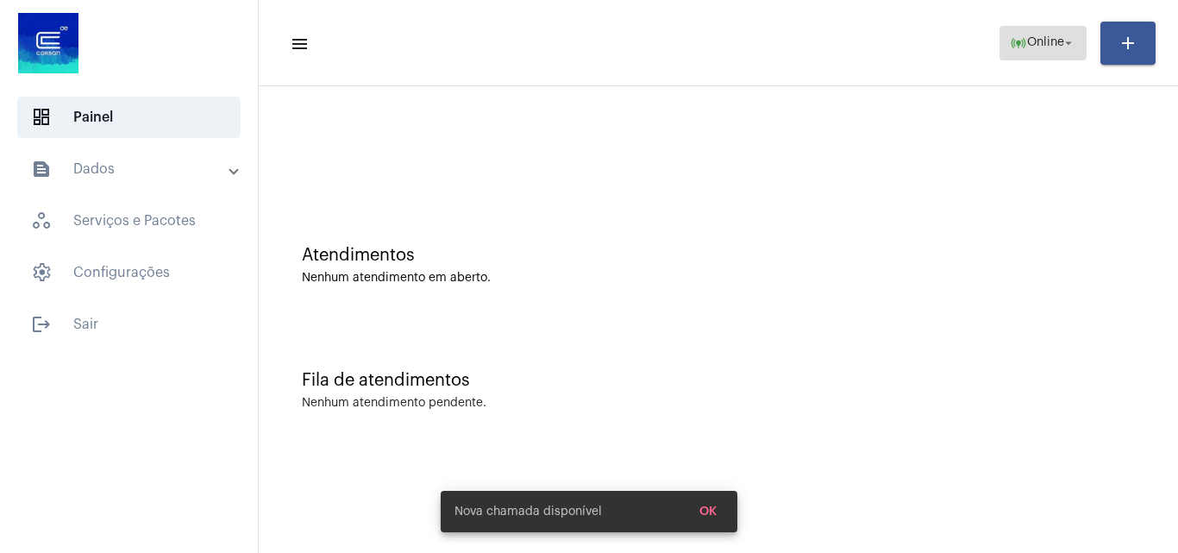
click at [1045, 53] on span "online_prediction Online arrow_drop_down" at bounding box center [1043, 42] width 66 height 31
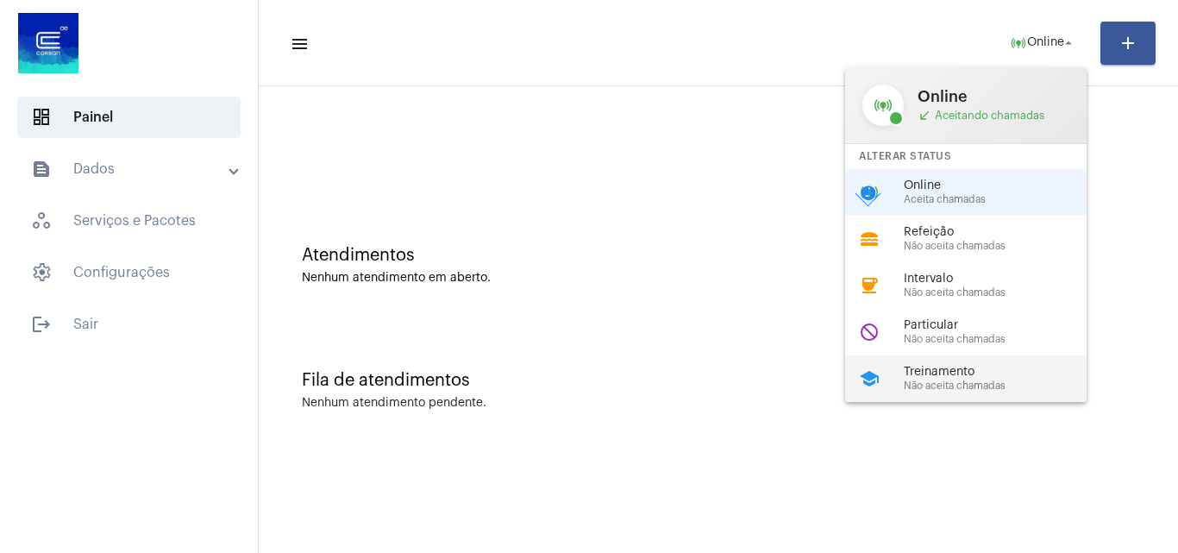
click at [954, 377] on span "Treinamento" at bounding box center [1002, 372] width 197 height 13
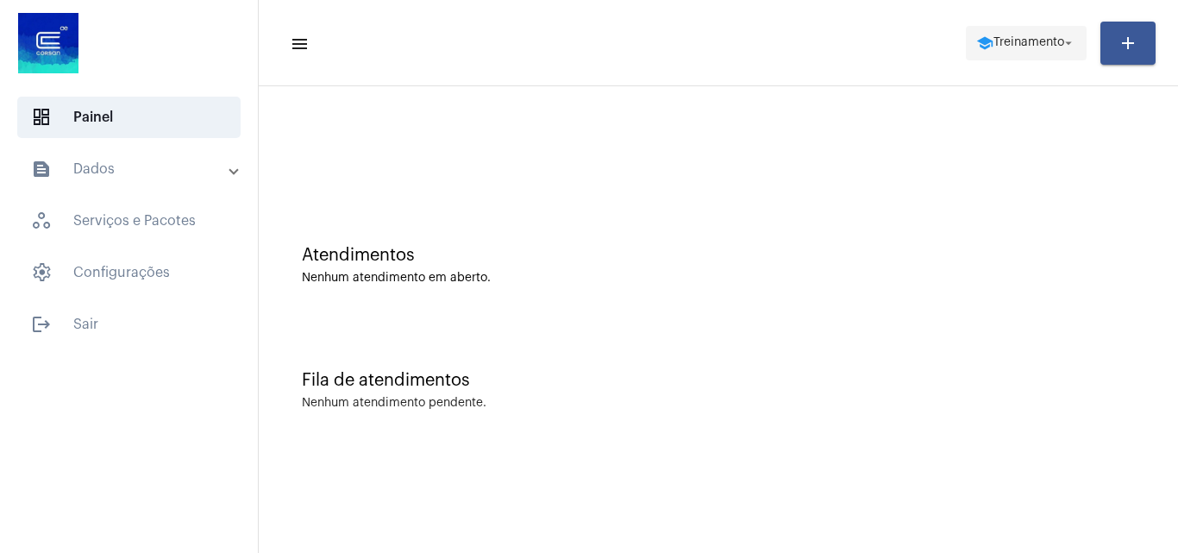
click at [984, 30] on span "school Treinamento arrow_drop_down" at bounding box center [1026, 42] width 100 height 31
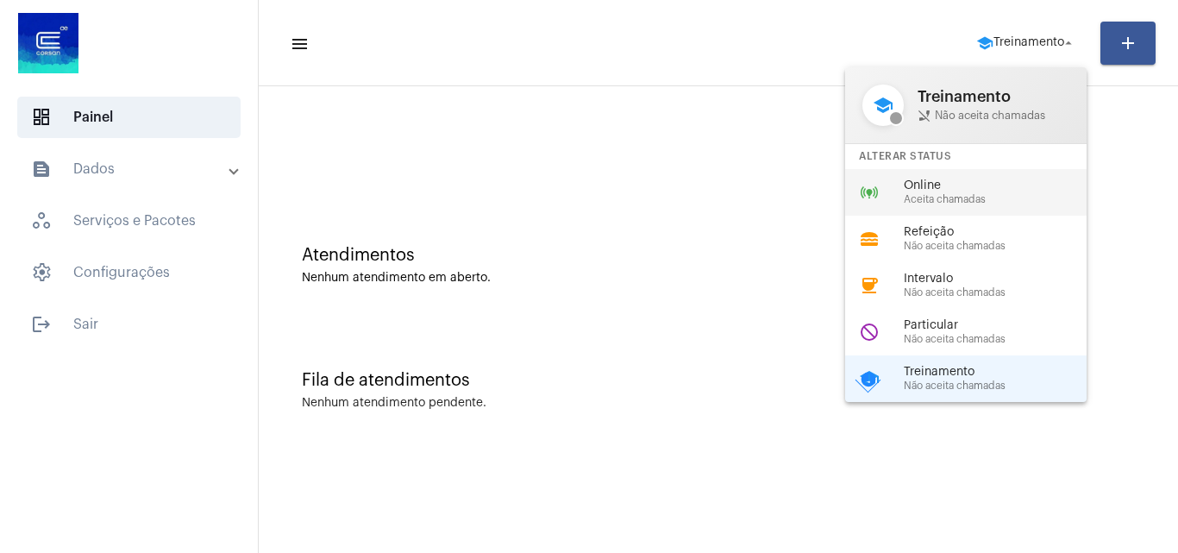
click at [949, 192] on div "Online Aceita chamadas" at bounding box center [1002, 192] width 197 height 26
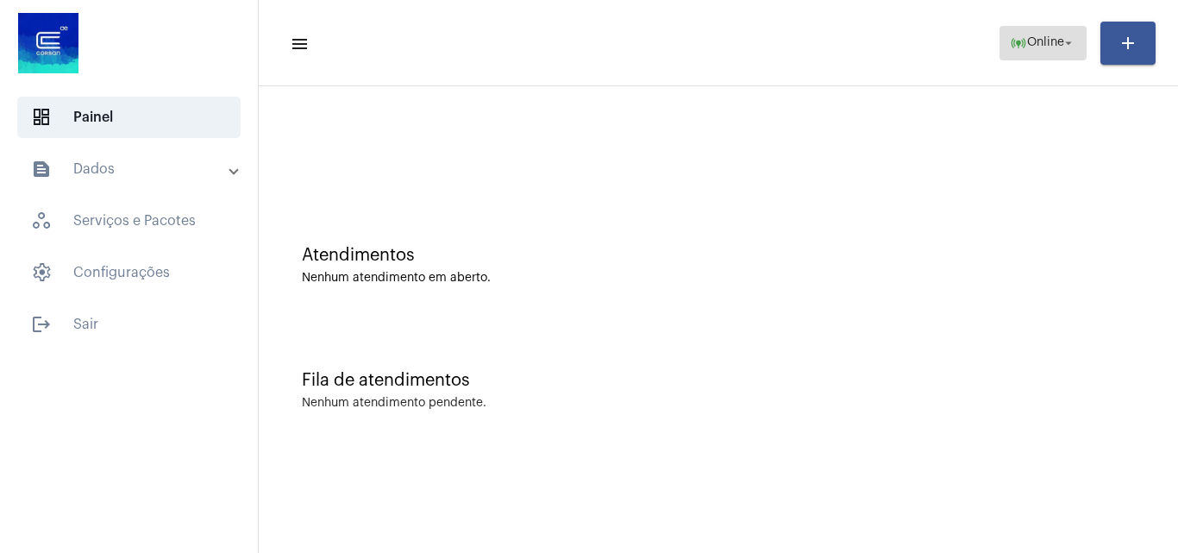
click at [1038, 49] on span "online_prediction Online arrow_drop_down" at bounding box center [1043, 42] width 66 height 31
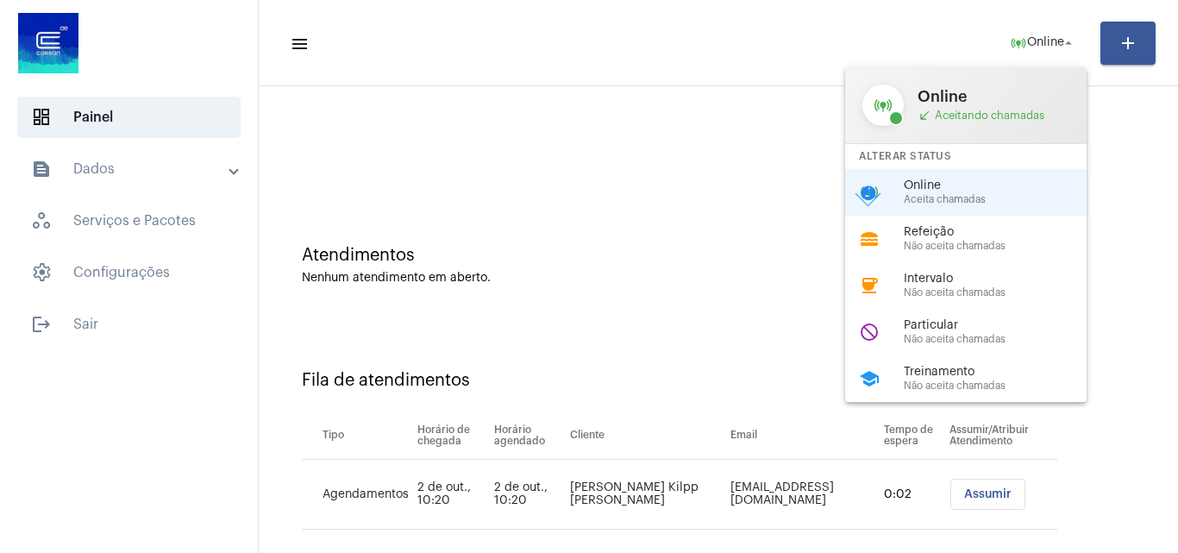
click at [706, 173] on div at bounding box center [589, 276] width 1178 height 553
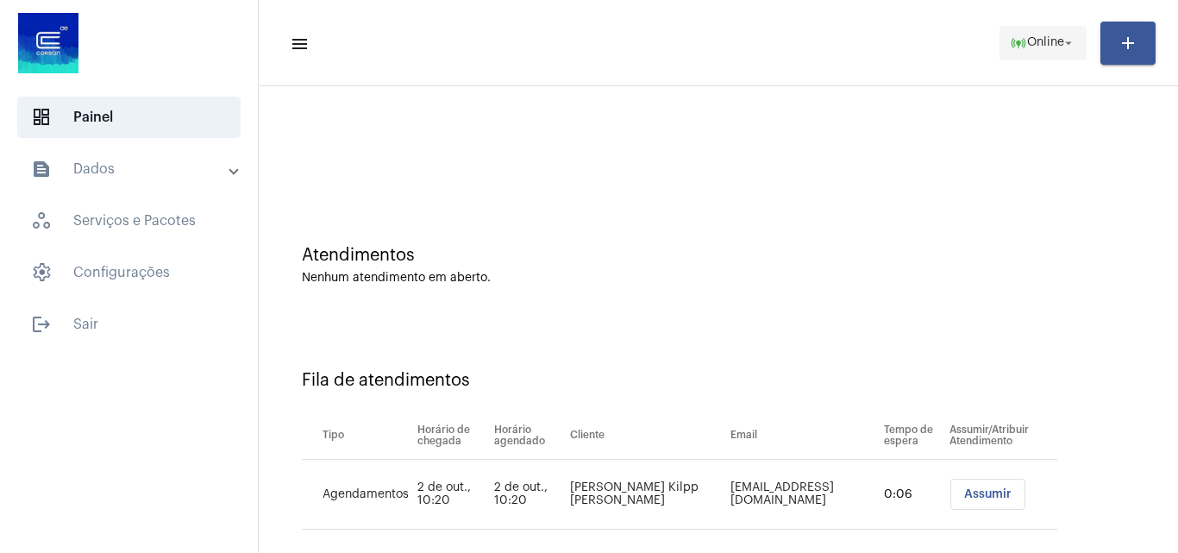
click at [1031, 32] on span "online_prediction Online arrow_drop_down" at bounding box center [1043, 42] width 66 height 31
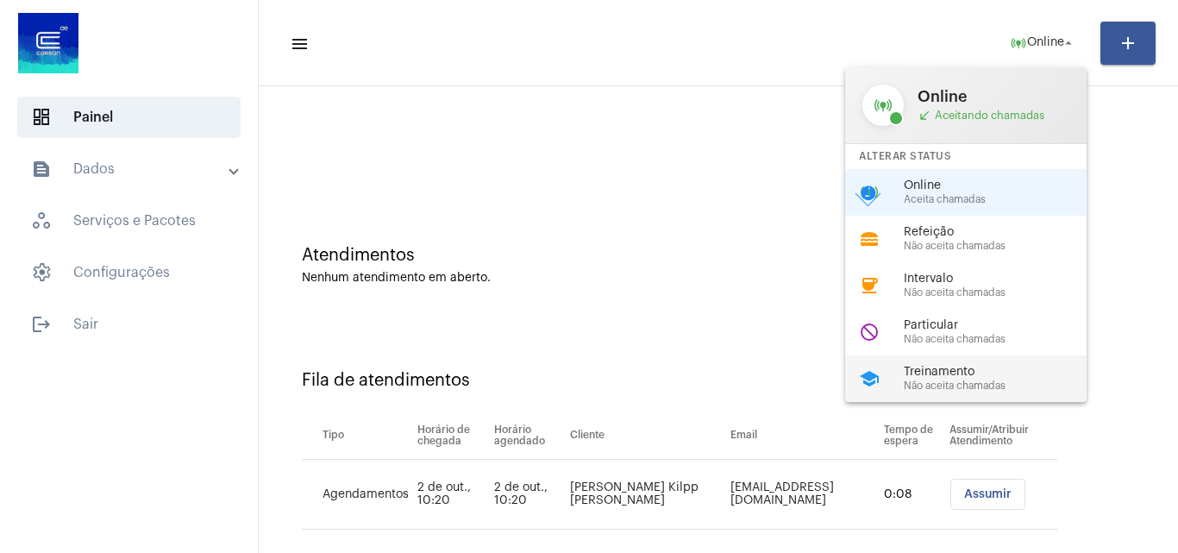
click at [972, 367] on span "Treinamento" at bounding box center [1002, 372] width 197 height 13
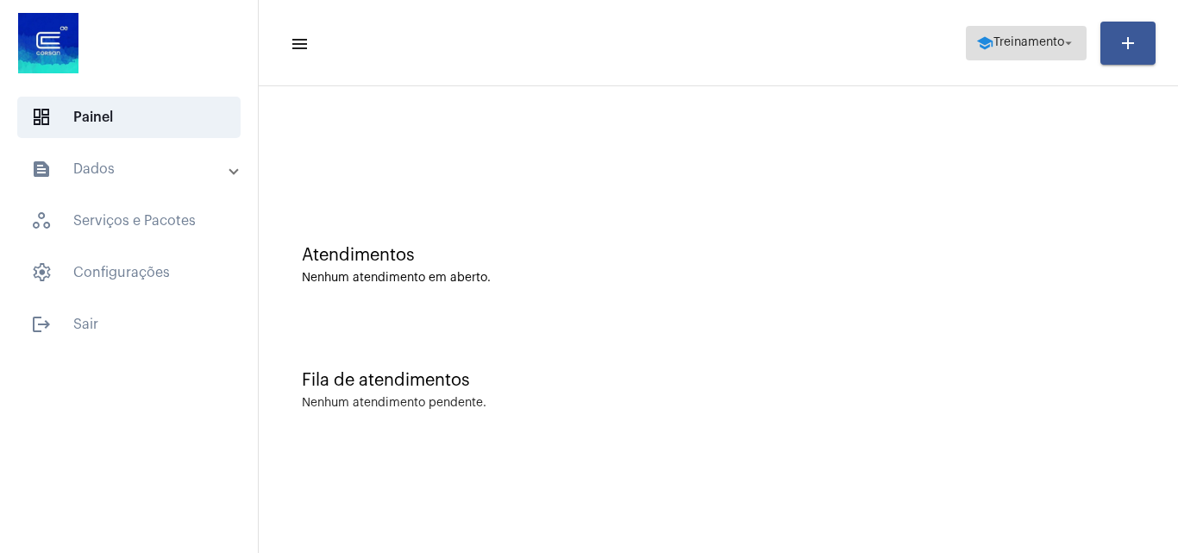
click at [1051, 42] on span "Treinamento" at bounding box center [1028, 43] width 71 height 12
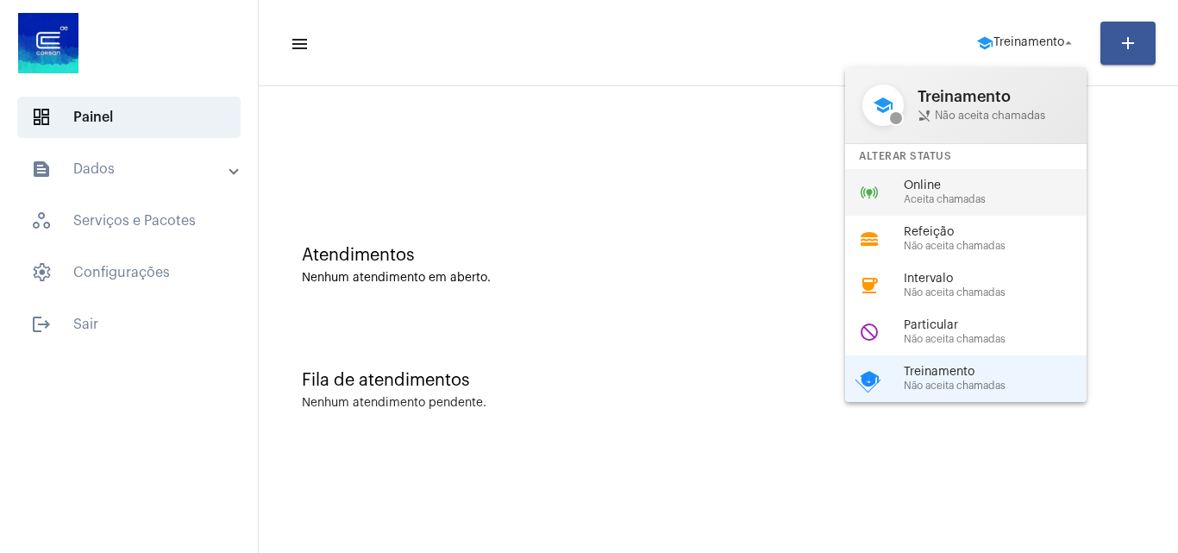
click at [960, 200] on span "Aceita chamadas" at bounding box center [1002, 199] width 197 height 11
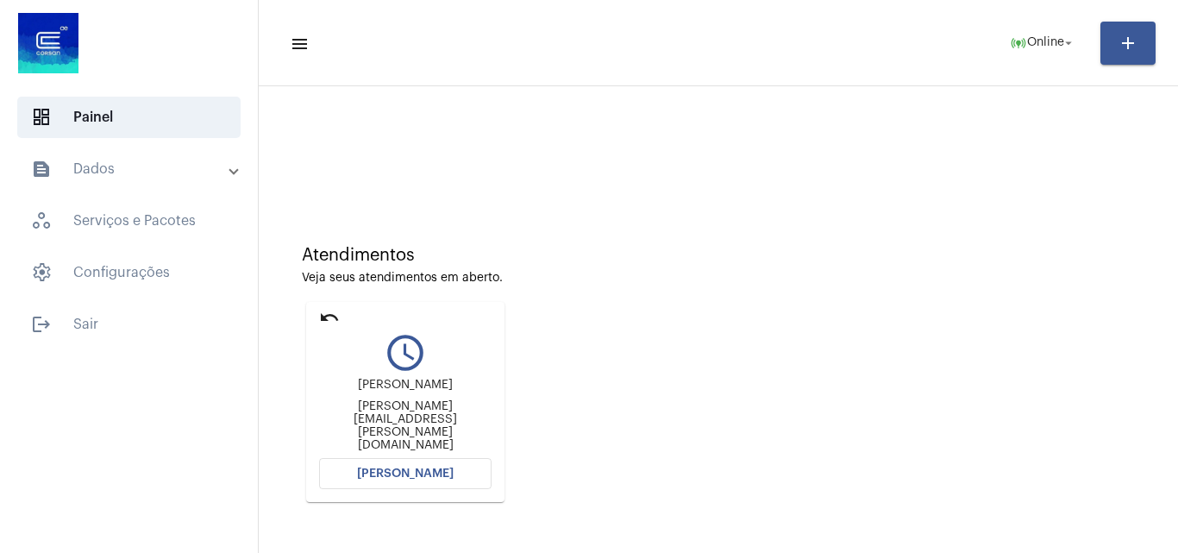
click at [400, 476] on span "[PERSON_NAME]" at bounding box center [405, 473] width 97 height 12
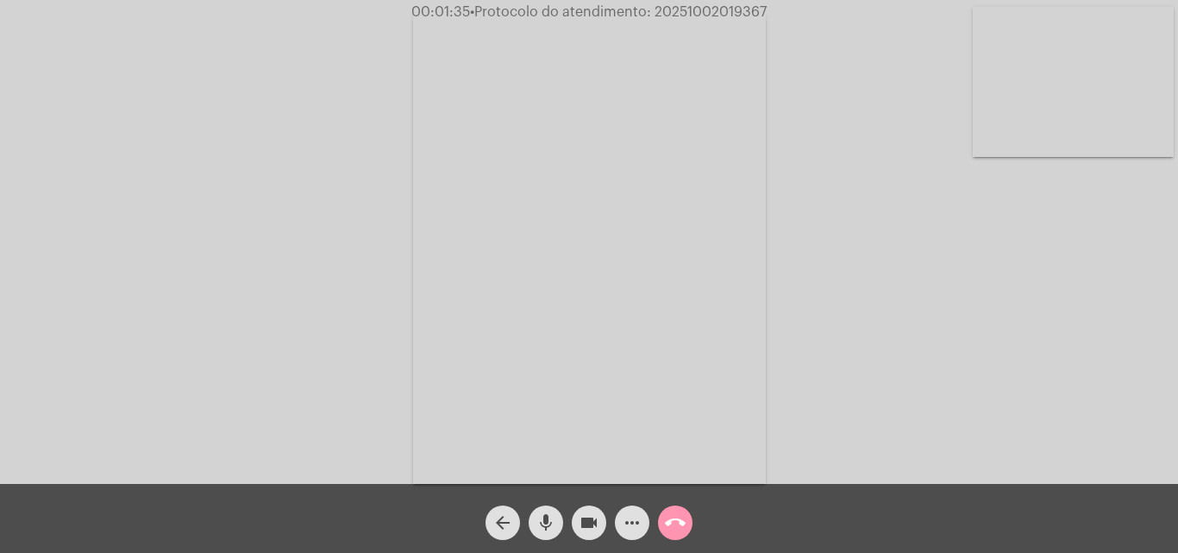
click at [1067, 34] on video at bounding box center [1072, 82] width 201 height 150
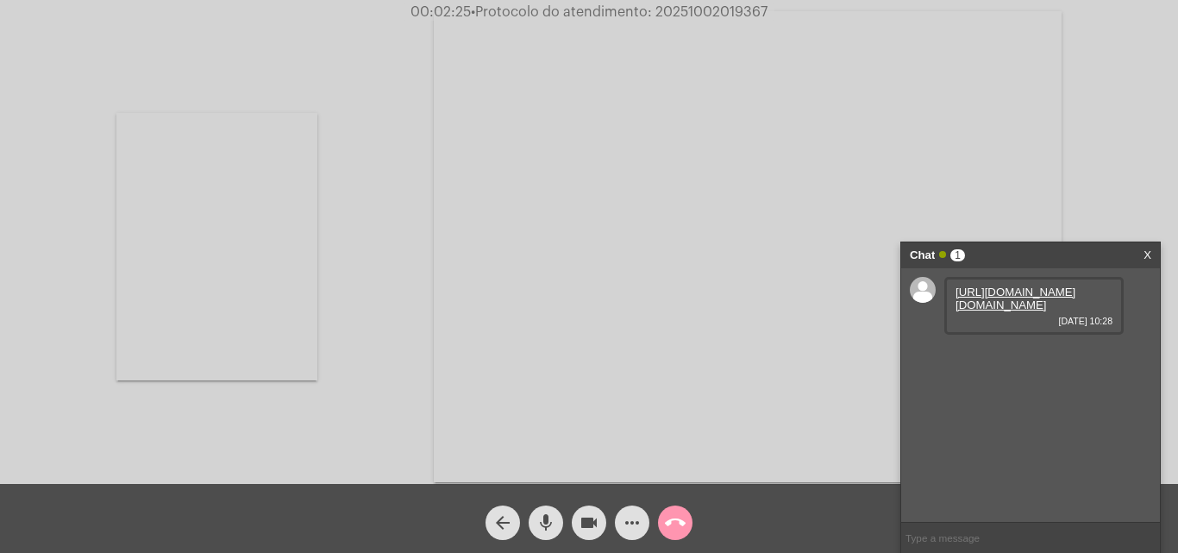
click at [1020, 299] on link "[URL][DOMAIN_NAME][DOMAIN_NAME]" at bounding box center [1015, 298] width 120 height 26
click at [1019, 360] on link "[URL][DOMAIN_NAME]" at bounding box center [1015, 353] width 120 height 13
click at [291, 297] on video at bounding box center [216, 246] width 201 height 267
click at [690, 529] on button "call_end" at bounding box center [675, 522] width 34 height 34
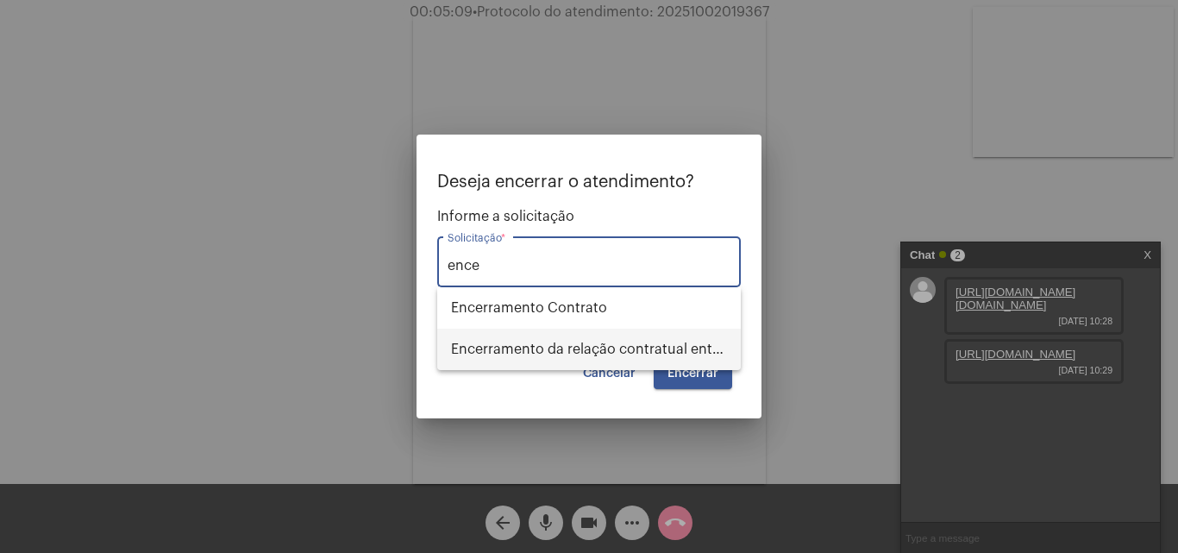
click at [667, 348] on span "Encerramento da relação contratual entre [PERSON_NAME] e o USUÁRIO" at bounding box center [589, 348] width 276 height 41
type input "Encerramento da relação contratual entre [PERSON_NAME] e o USUÁRIO"
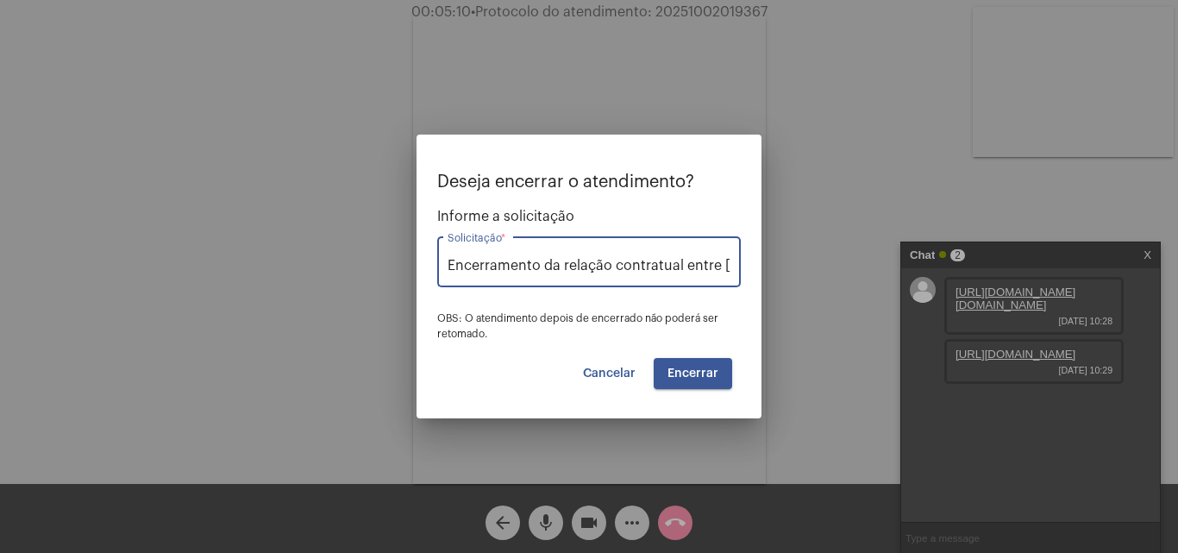
scroll to position [0, 135]
click at [718, 375] on button "Encerrar" at bounding box center [693, 373] width 78 height 31
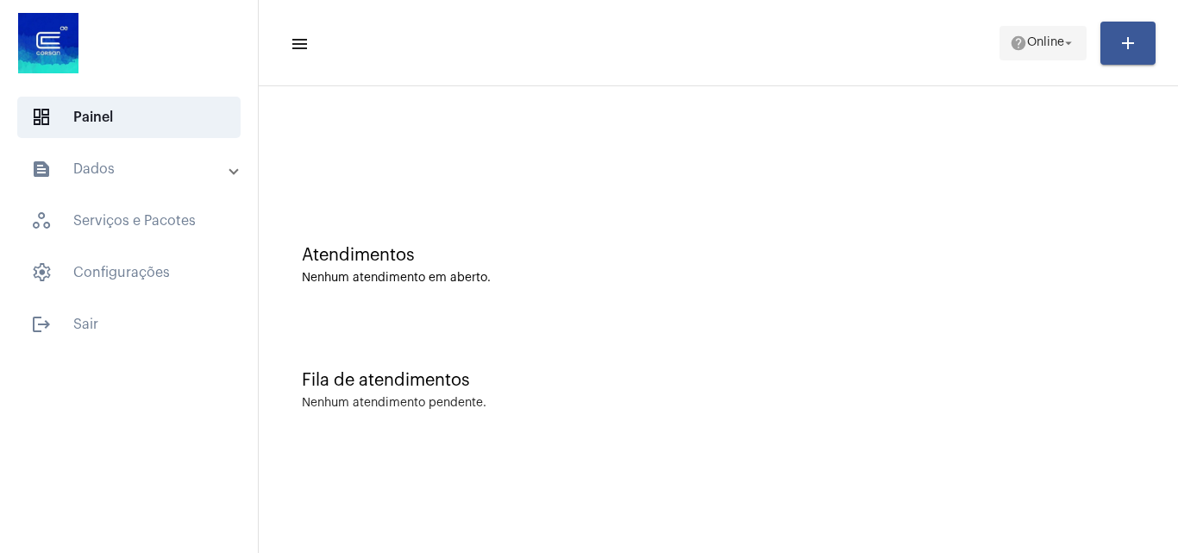
click at [1048, 58] on span "help Online arrow_drop_down" at bounding box center [1043, 42] width 66 height 31
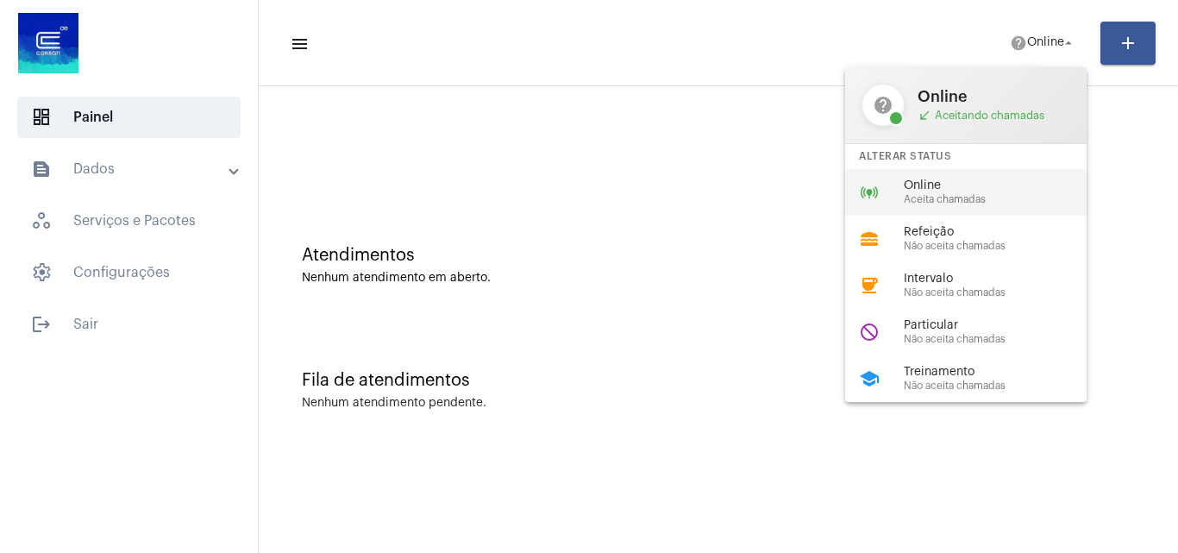
click at [932, 195] on span "Aceita chamadas" at bounding box center [1002, 199] width 197 height 11
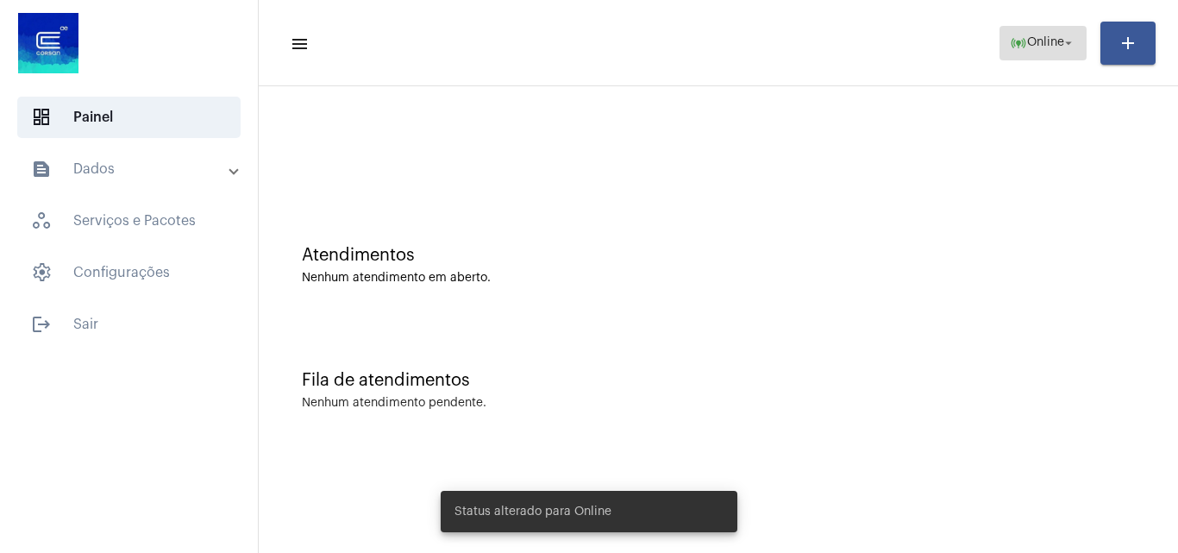
click at [1022, 31] on span "online_prediction Online arrow_drop_down" at bounding box center [1043, 42] width 66 height 31
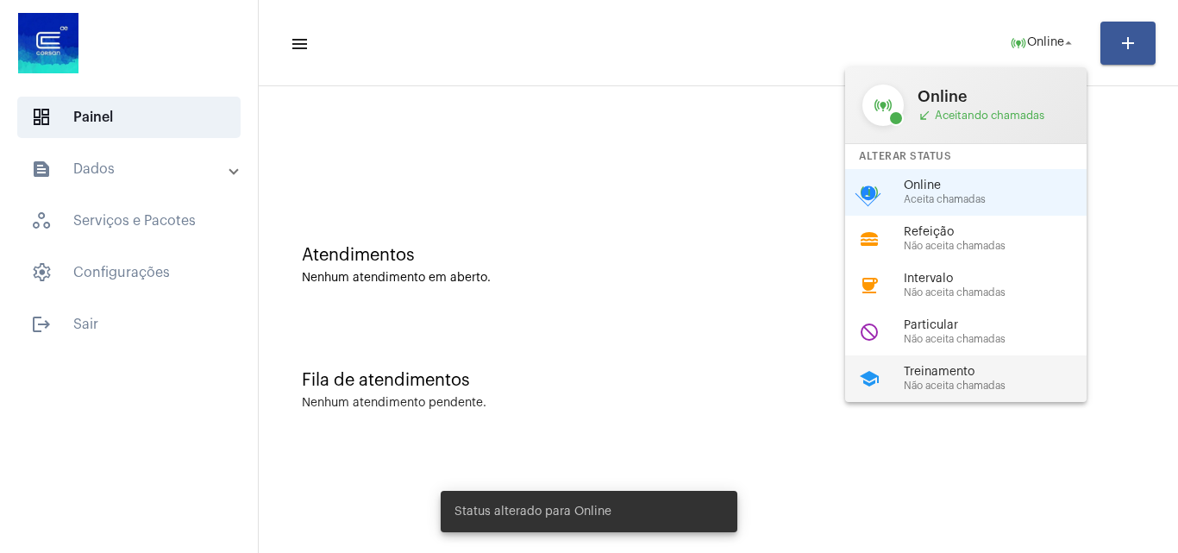
click at [954, 372] on span "Treinamento" at bounding box center [1002, 372] width 197 height 13
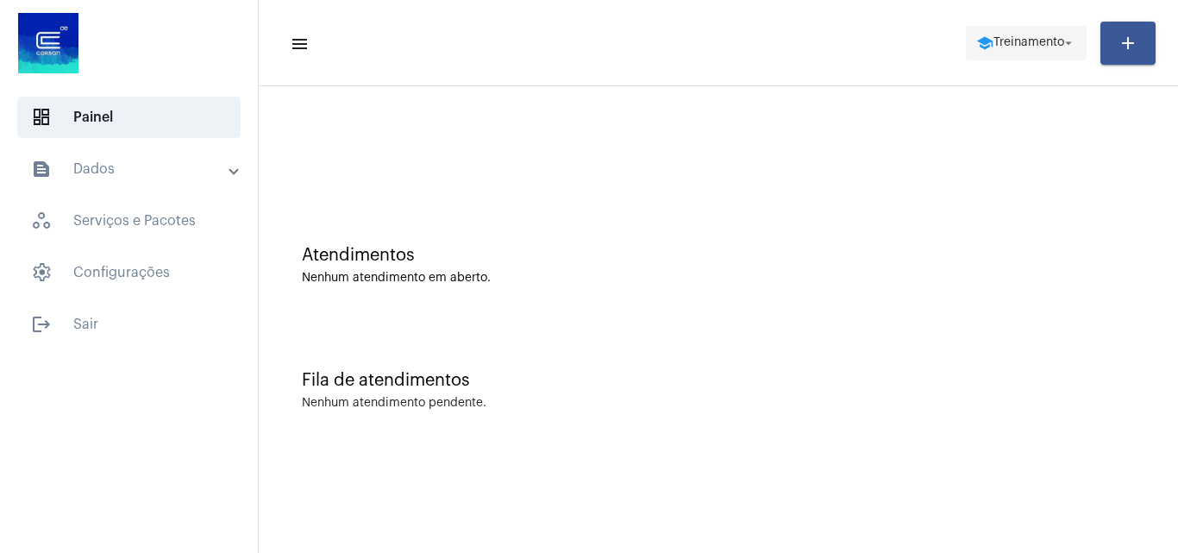
click at [1028, 57] on span "school Treinamento arrow_drop_down" at bounding box center [1026, 42] width 100 height 31
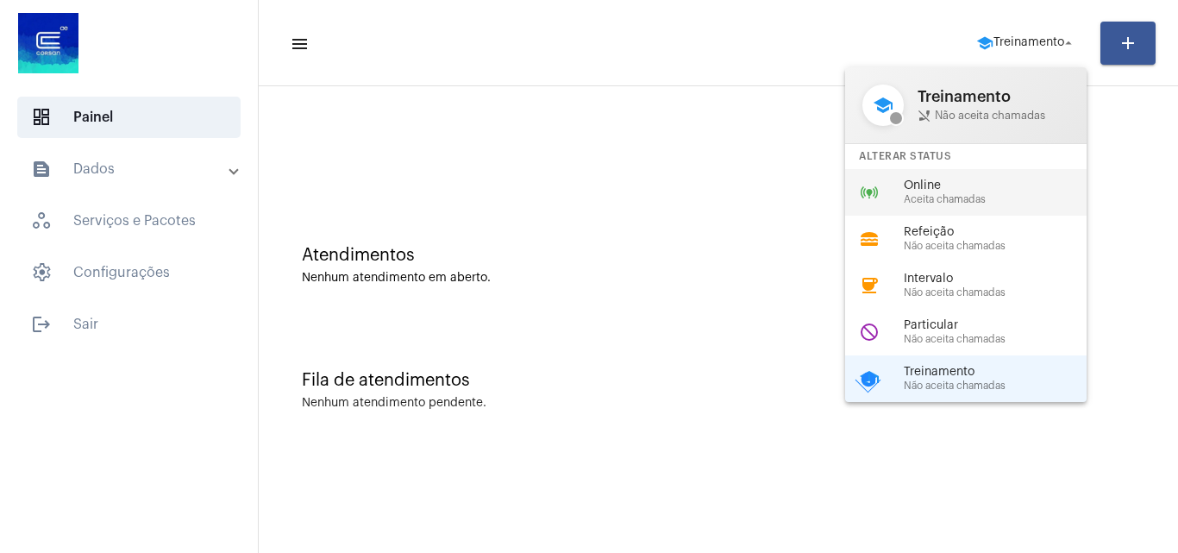
click at [983, 192] on div "Online Aceita chamadas" at bounding box center [1002, 192] width 197 height 26
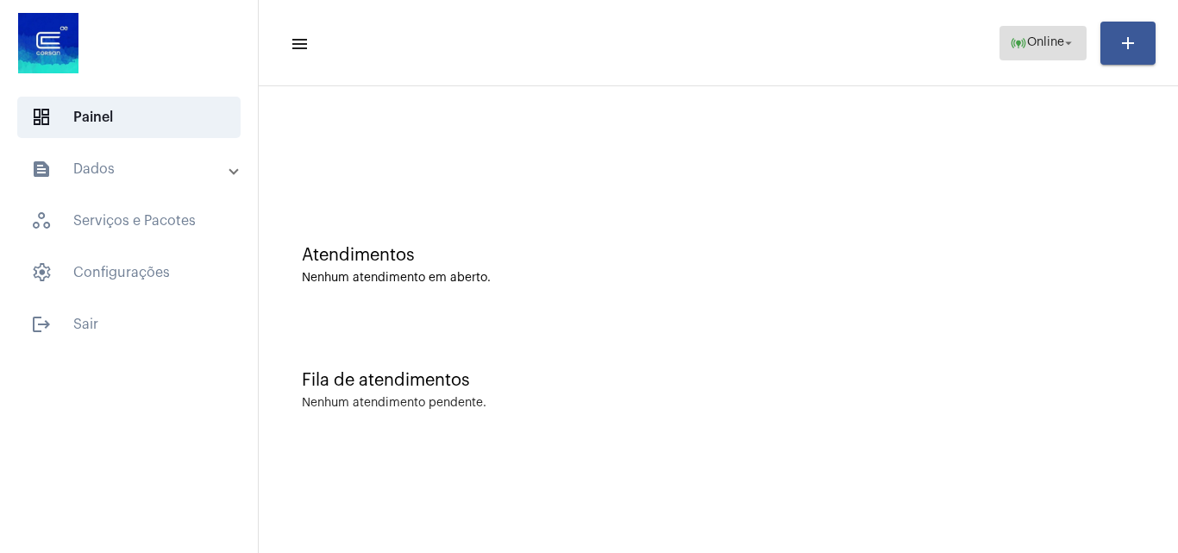
click at [1031, 39] on span "Online" at bounding box center [1045, 43] width 37 height 12
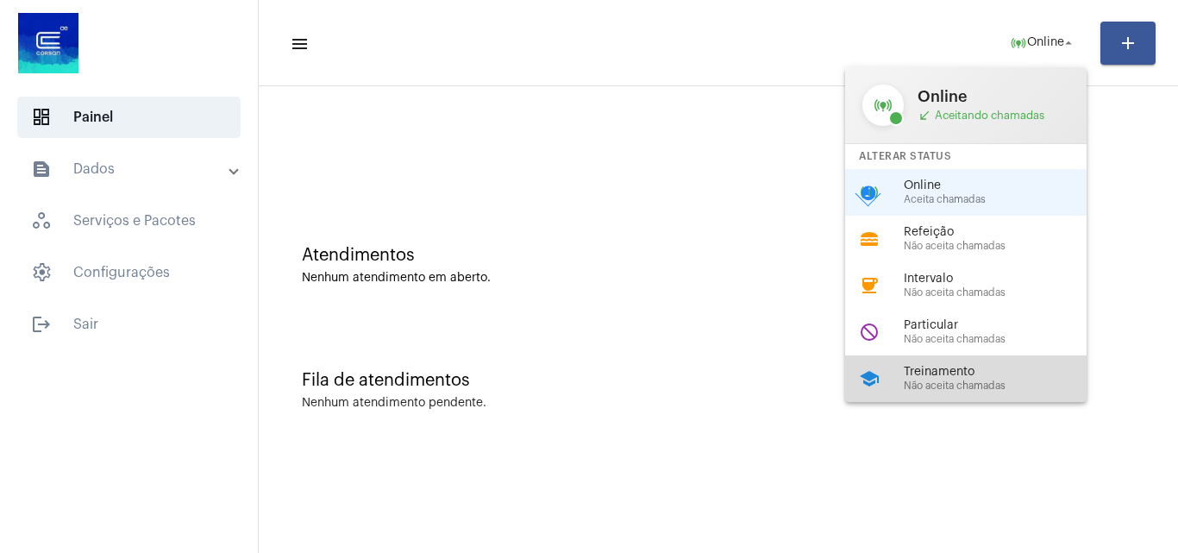
click at [954, 371] on span "Treinamento" at bounding box center [1002, 372] width 197 height 13
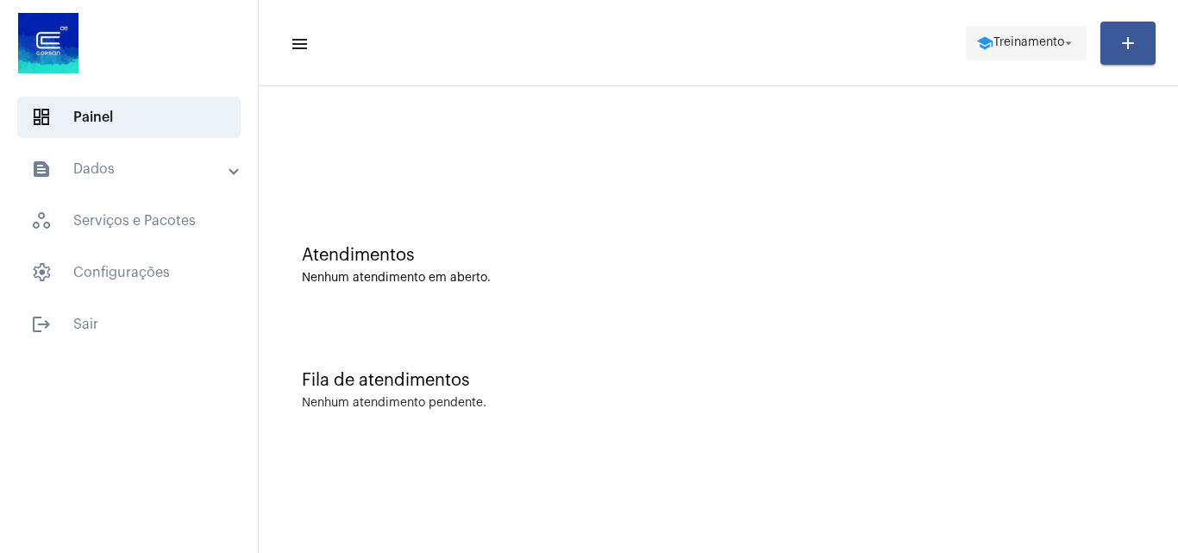
click at [1010, 47] on span "Treinamento" at bounding box center [1028, 43] width 71 height 12
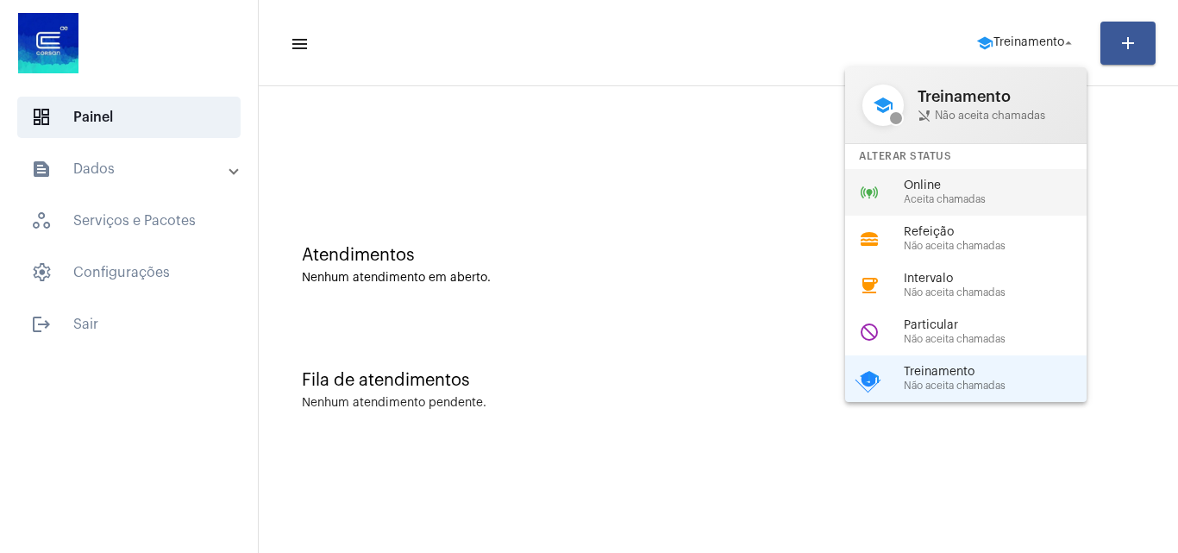
click at [953, 190] on span "Online" at bounding box center [1002, 185] width 197 height 13
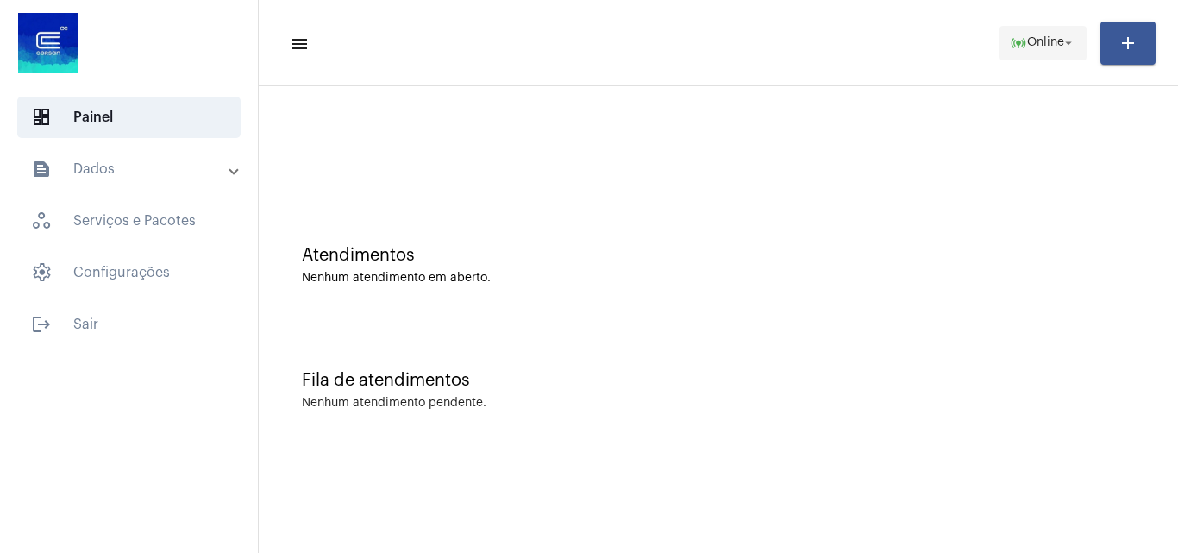
click at [1039, 42] on span "Online" at bounding box center [1045, 43] width 37 height 12
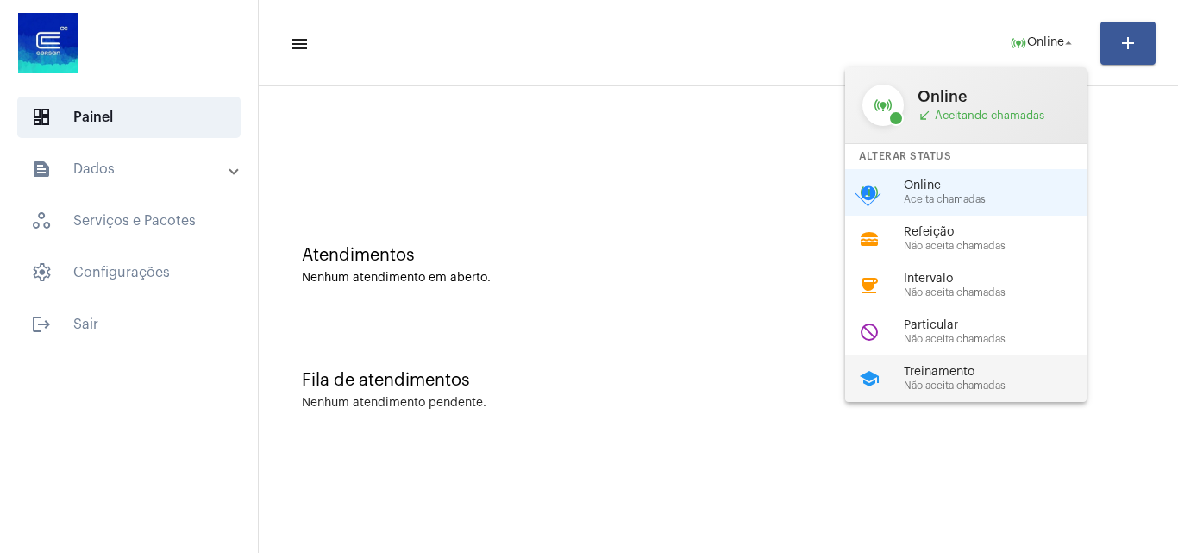
click at [926, 388] on span "Não aceita chamadas" at bounding box center [1002, 385] width 197 height 11
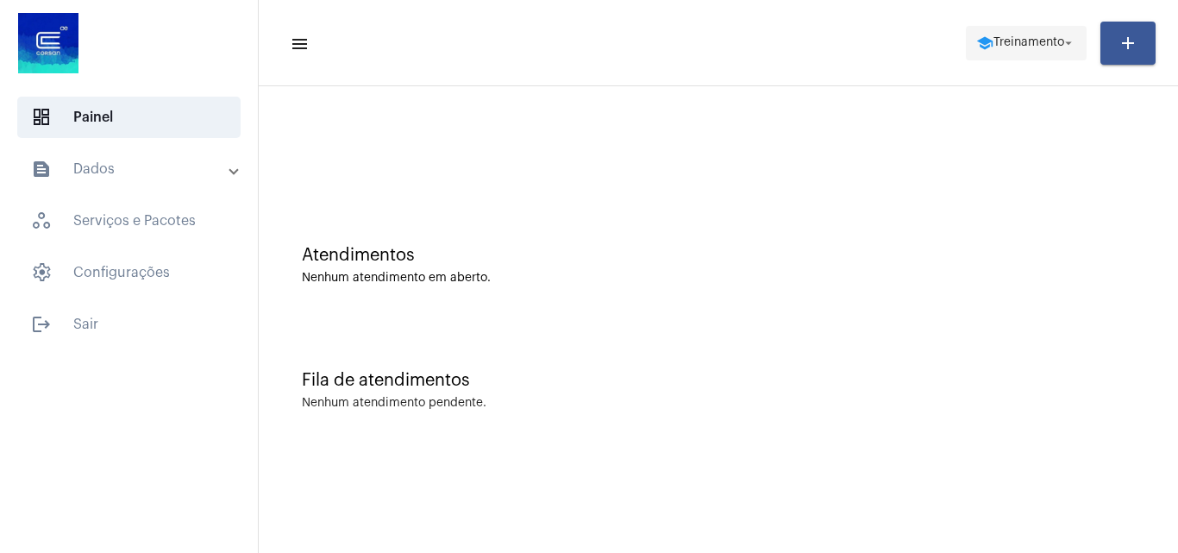
click at [993, 45] on span "Treinamento" at bounding box center [1028, 43] width 71 height 12
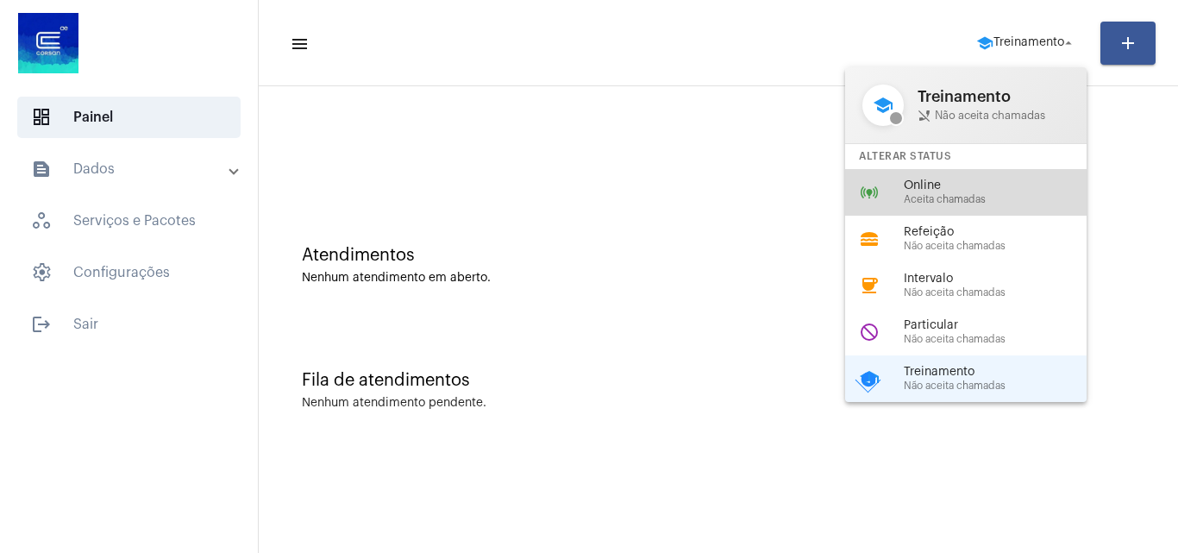
click at [938, 200] on span "Aceita chamadas" at bounding box center [1002, 199] width 197 height 11
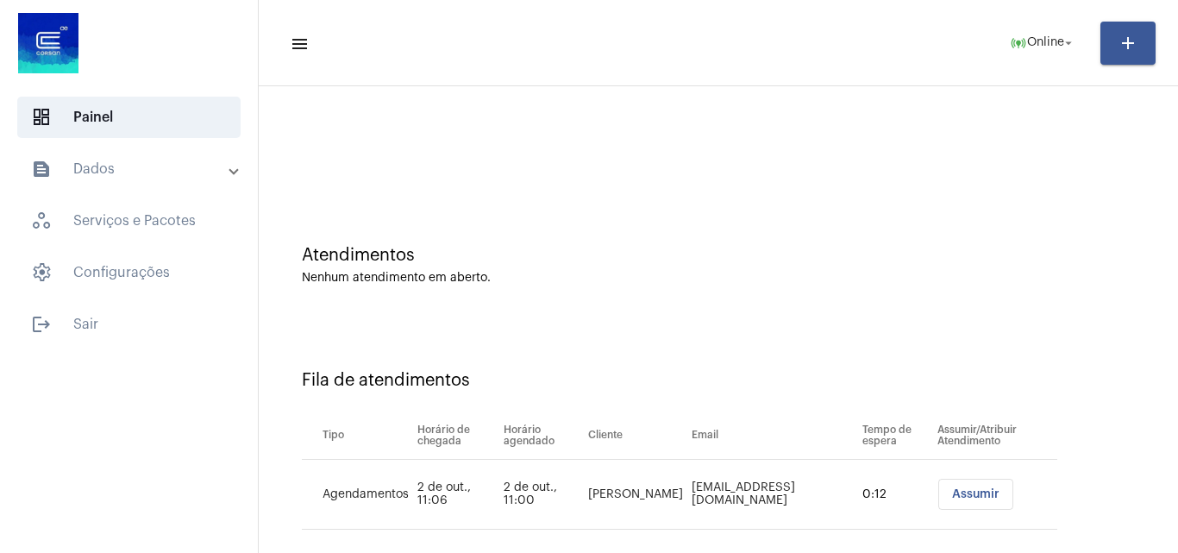
click at [966, 493] on span "Assumir" at bounding box center [975, 494] width 47 height 12
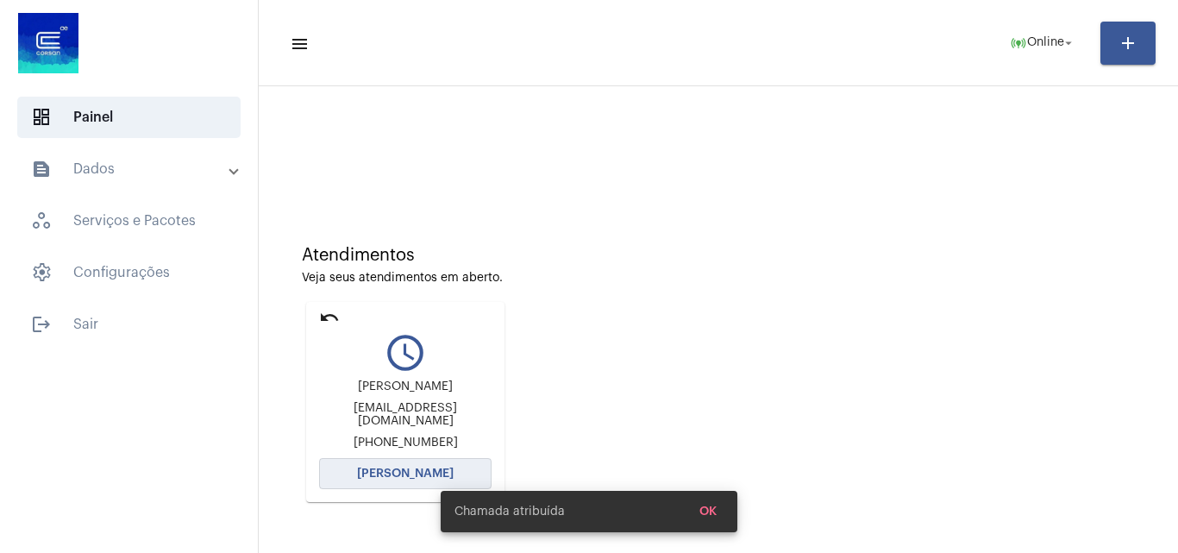
click at [409, 478] on span "[PERSON_NAME]" at bounding box center [405, 473] width 97 height 12
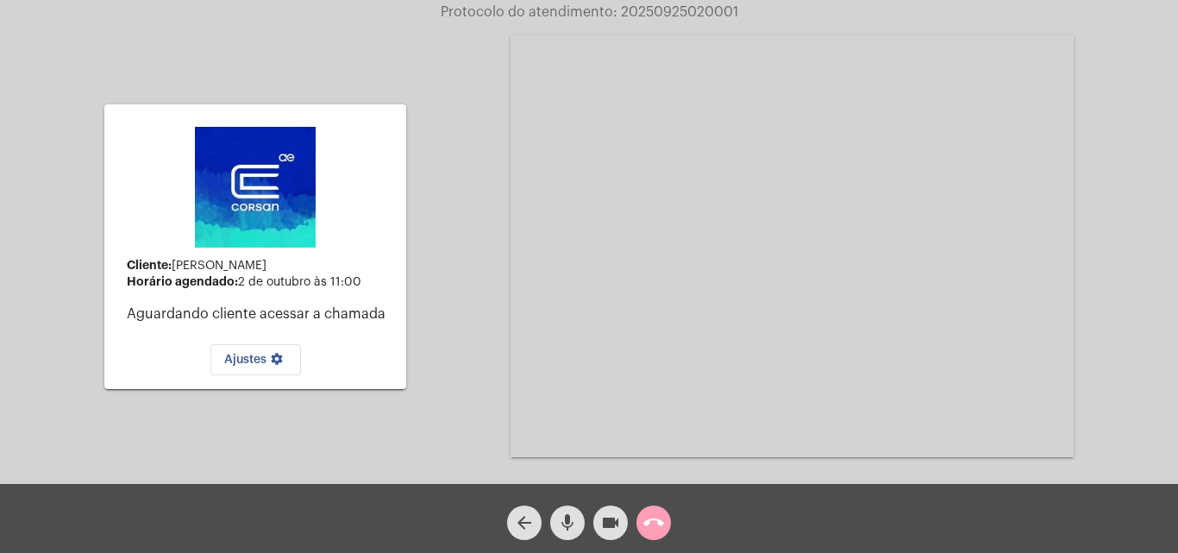
click at [651, 528] on mat-icon "call_end" at bounding box center [653, 522] width 21 height 21
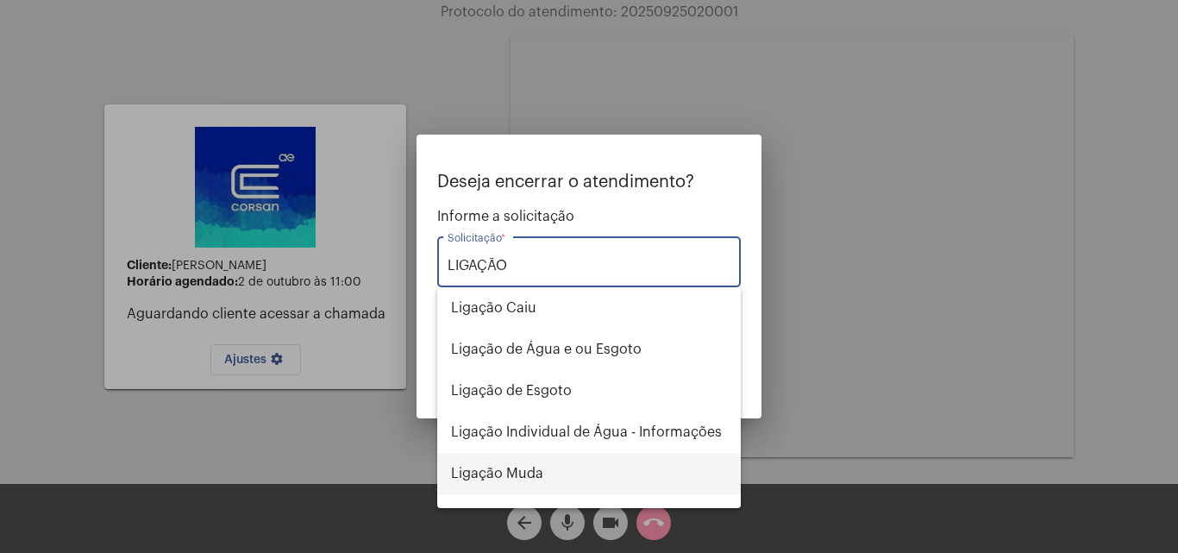
click at [539, 471] on span "Ligação Muda" at bounding box center [589, 473] width 276 height 41
type input "Ligação Muda"
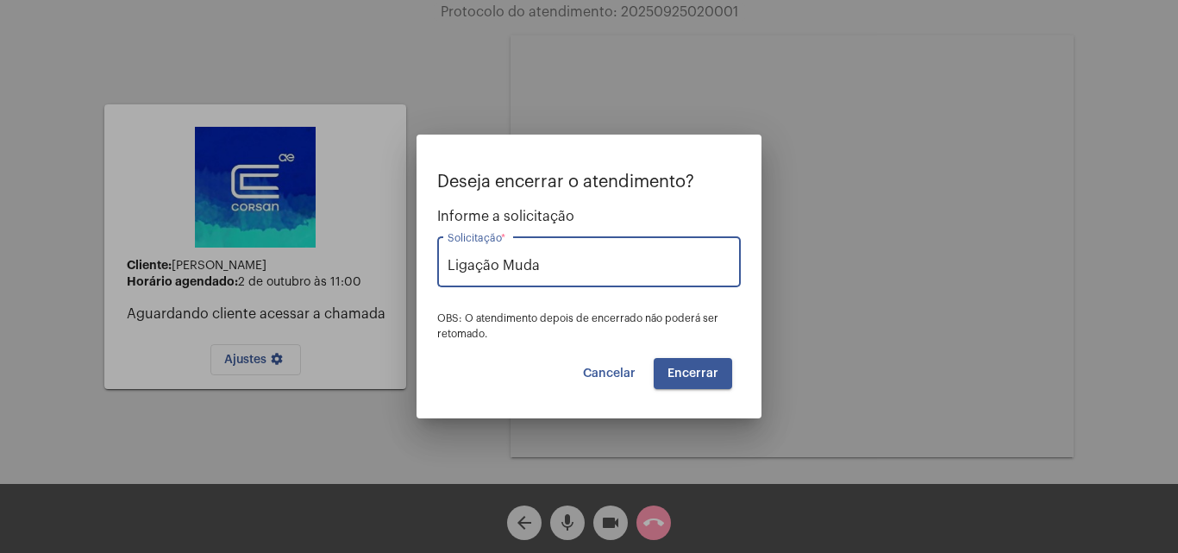
click at [704, 372] on span "Encerrar" at bounding box center [692, 373] width 51 height 12
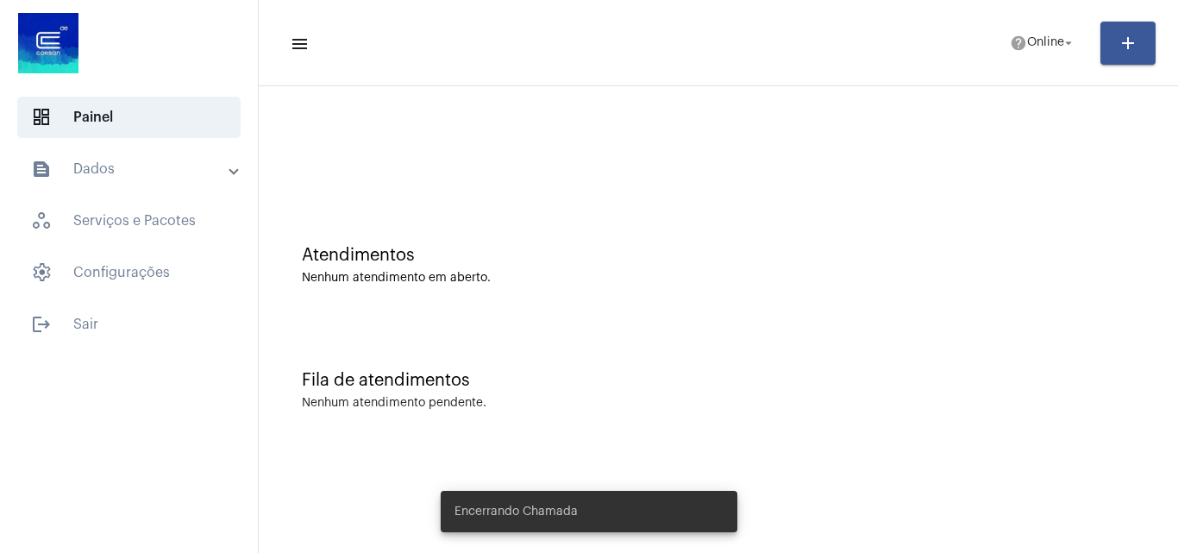
click at [125, 167] on mat-panel-title "text_snippet_outlined Dados" at bounding box center [130, 169] width 199 height 21
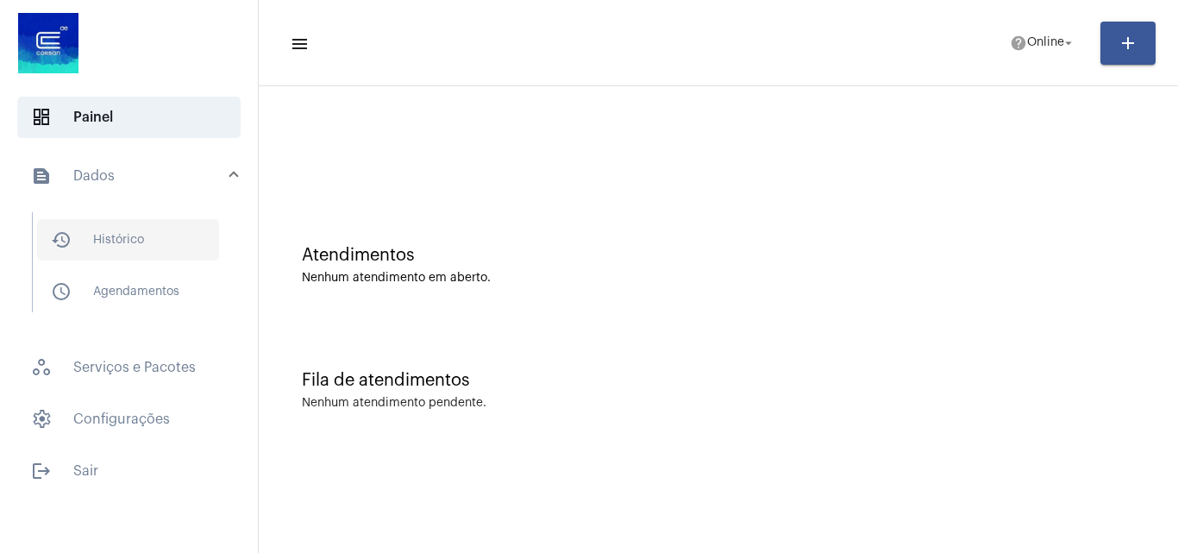
click at [153, 227] on span "history_outlined Histórico" at bounding box center [128, 239] width 182 height 41
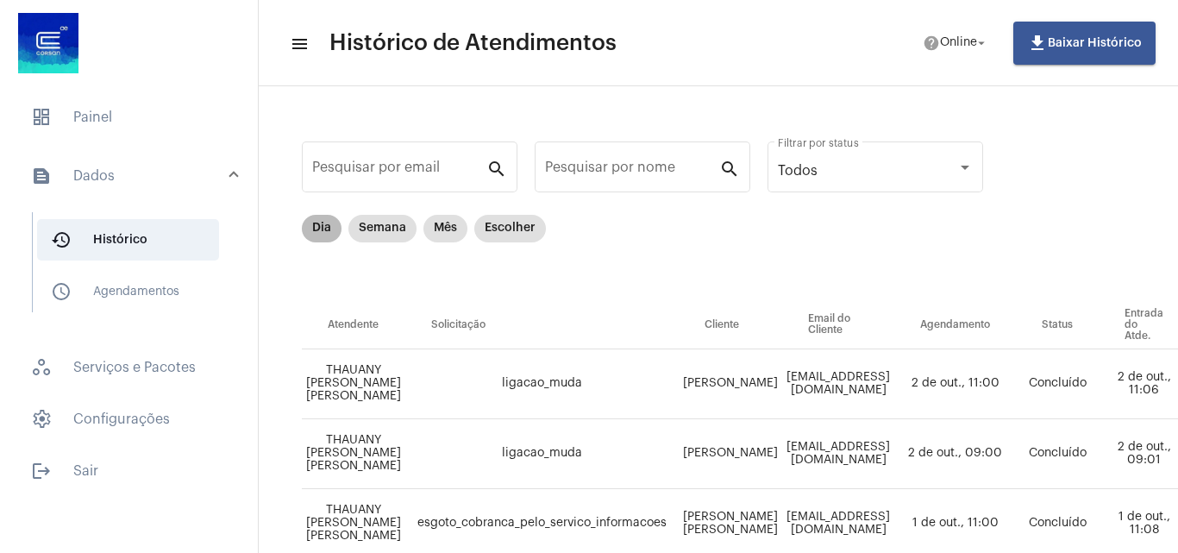
click at [328, 220] on mat-chip "Dia" at bounding box center [322, 229] width 40 height 28
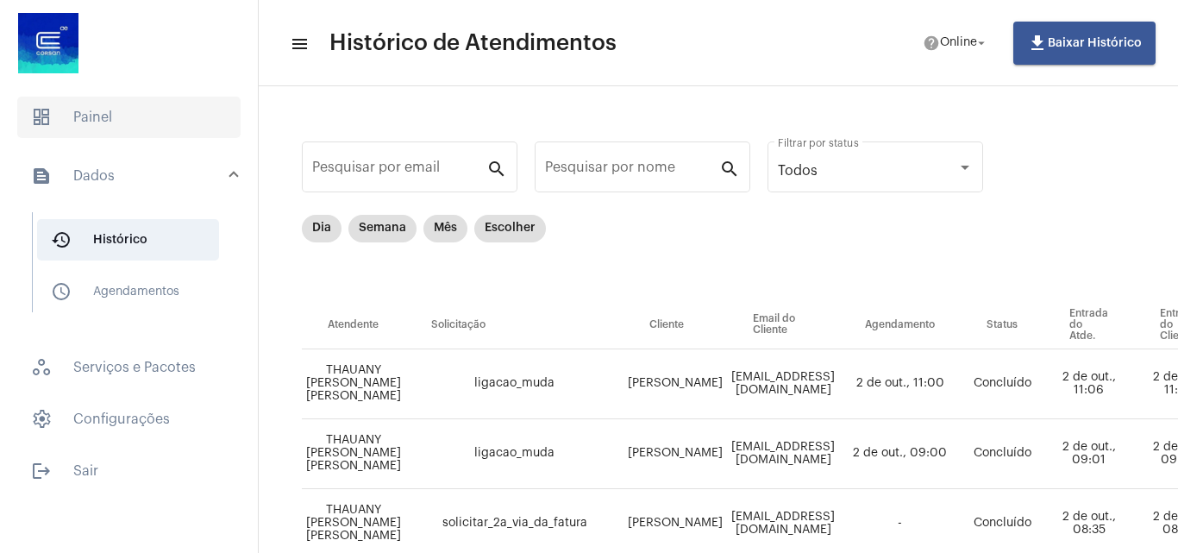
click at [140, 121] on span "dashboard Painel" at bounding box center [128, 117] width 223 height 41
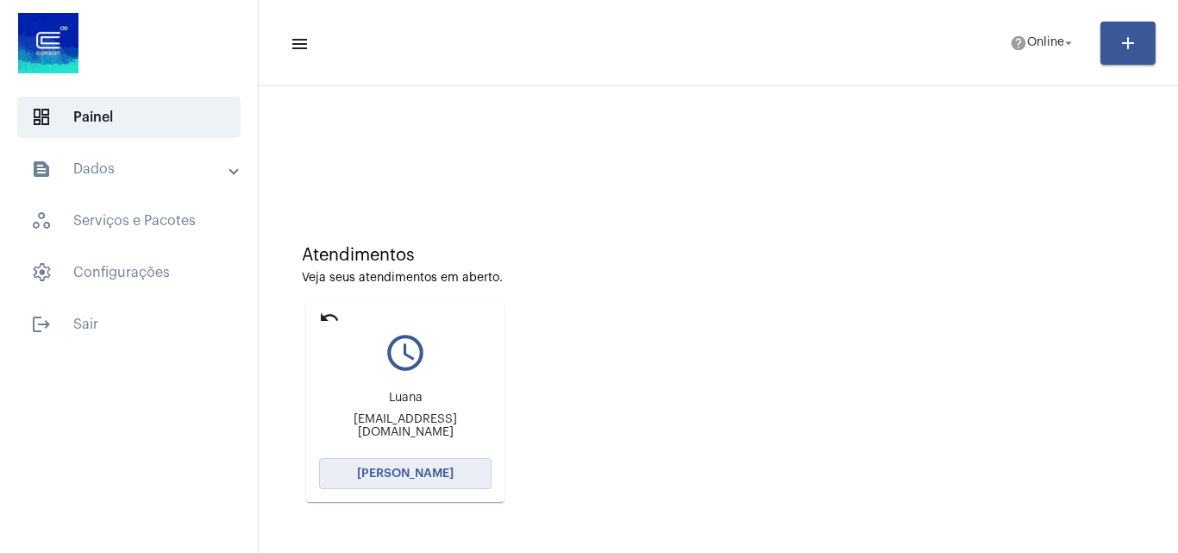
click at [430, 476] on span "[PERSON_NAME]" at bounding box center [405, 473] width 97 height 12
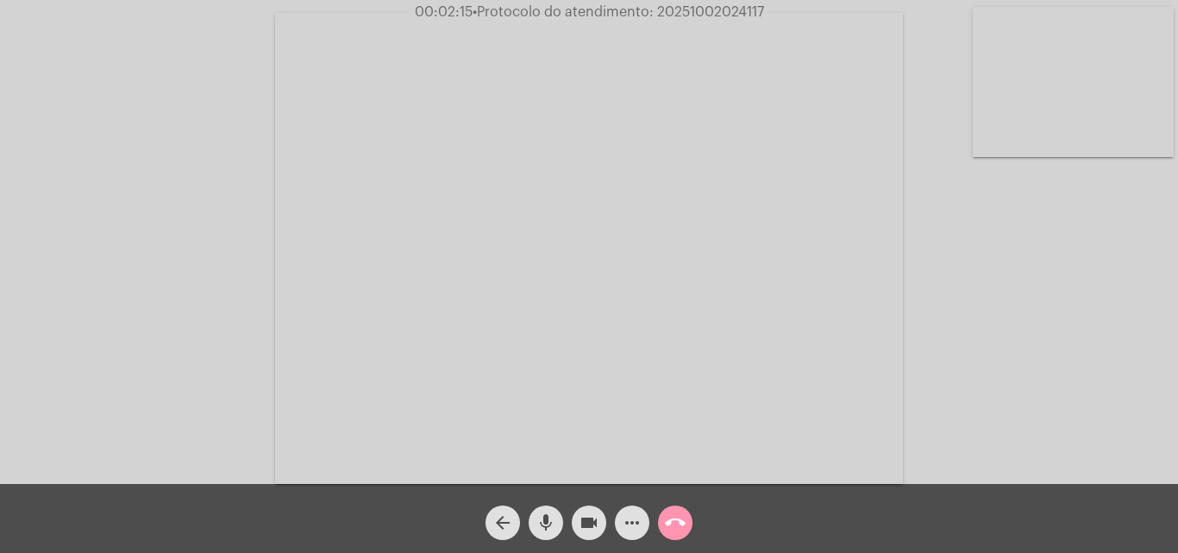
click at [714, 9] on span "• Protocolo do atendimento: 20251002024117" at bounding box center [617, 12] width 291 height 14
copy span "20251002024117"
click at [715, 339] on video at bounding box center [589, 248] width 628 height 471
click at [510, 276] on video at bounding box center [298, 246] width 563 height 422
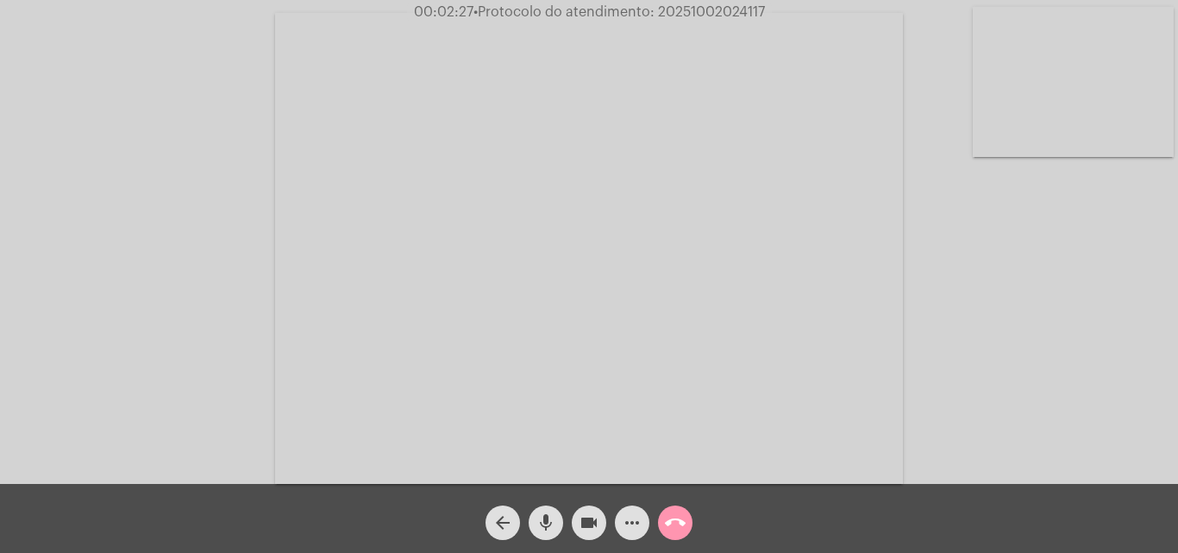
click at [674, 520] on mat-icon "call_end" at bounding box center [675, 522] width 21 height 21
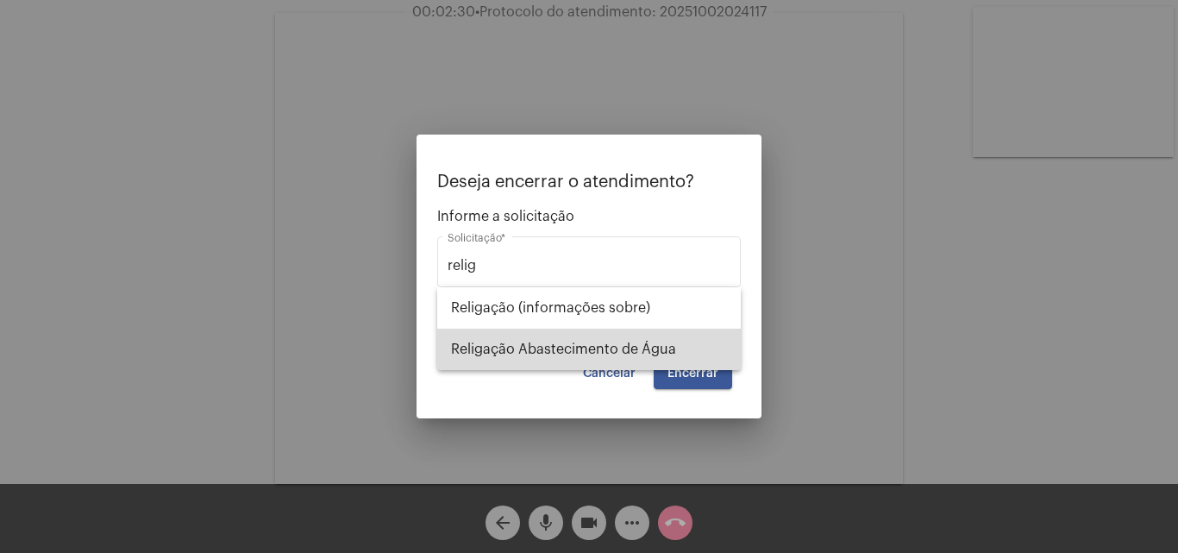
click at [592, 342] on span "Religação Abastecimento de Água" at bounding box center [589, 348] width 276 height 41
type input "Religação Abastecimento de Água"
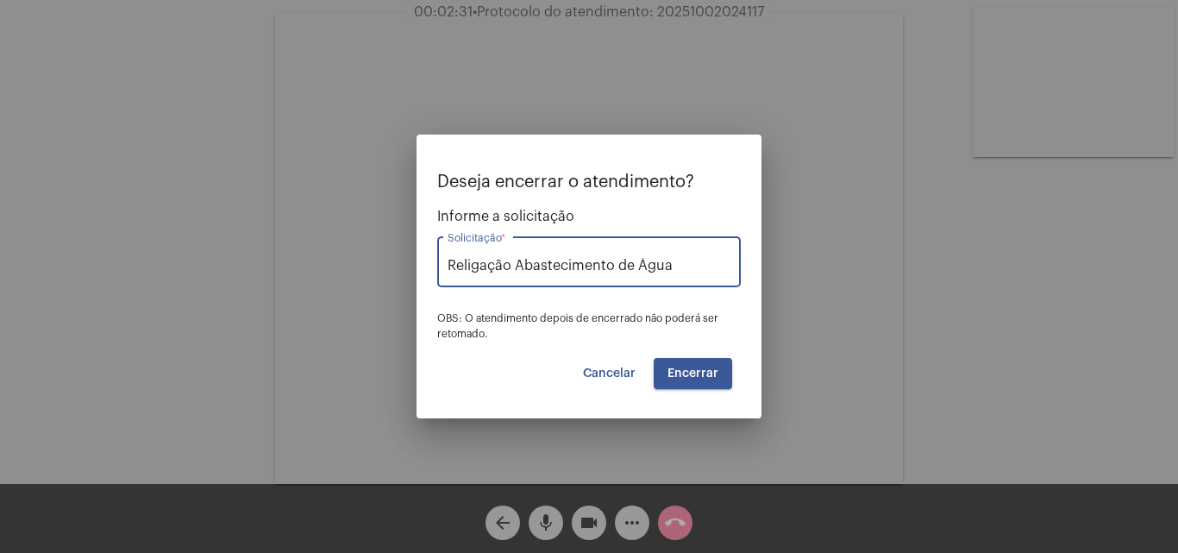
click at [705, 372] on span "Encerrar" at bounding box center [692, 373] width 51 height 12
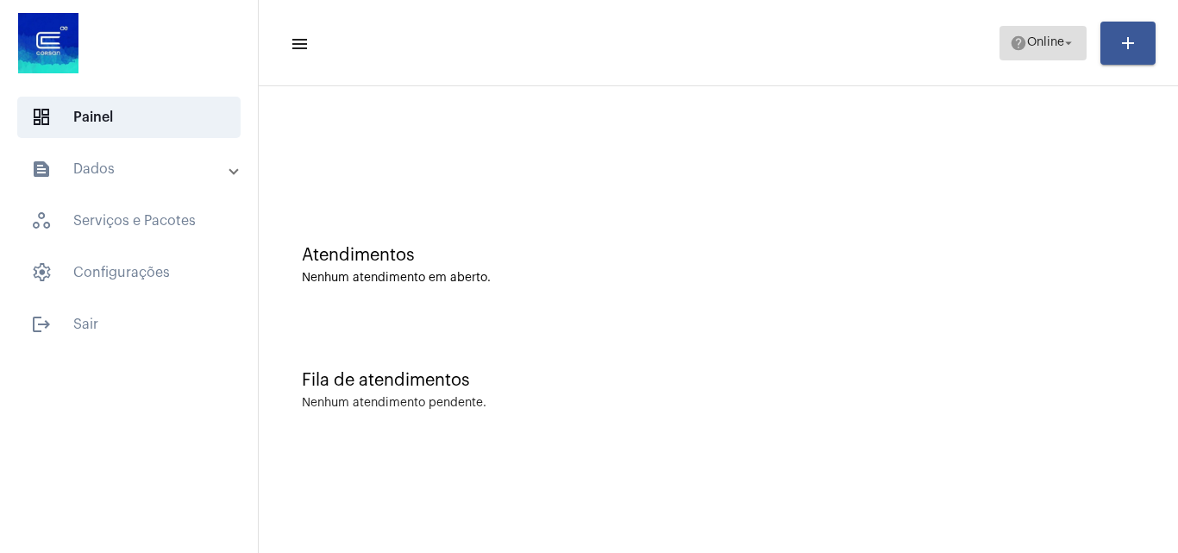
click at [1046, 41] on span "Online" at bounding box center [1045, 43] width 37 height 12
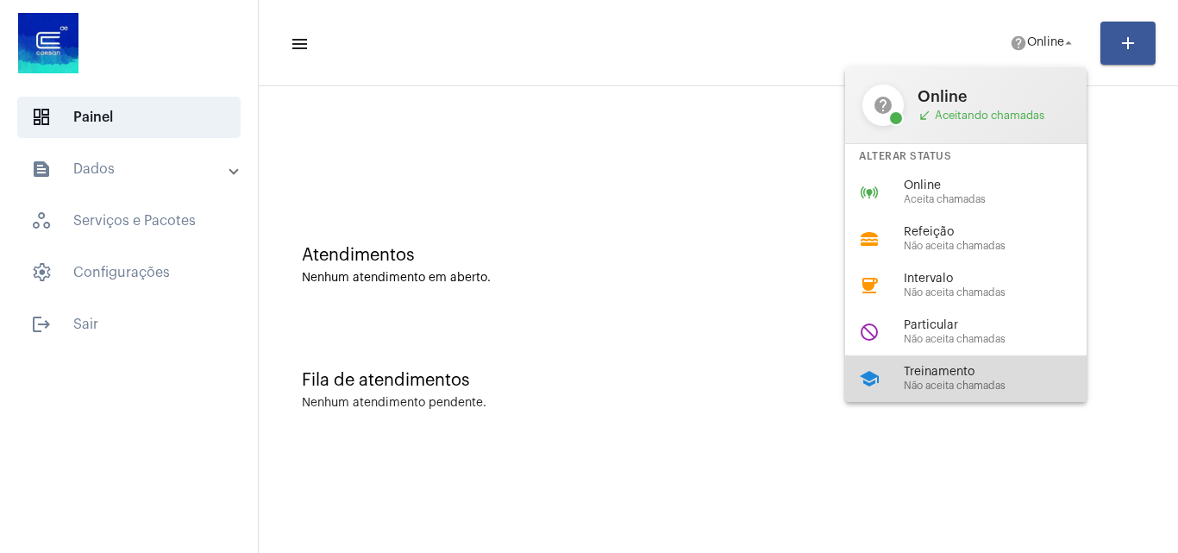
click at [939, 360] on div "school Treinamento Não aceita chamadas" at bounding box center [979, 378] width 269 height 47
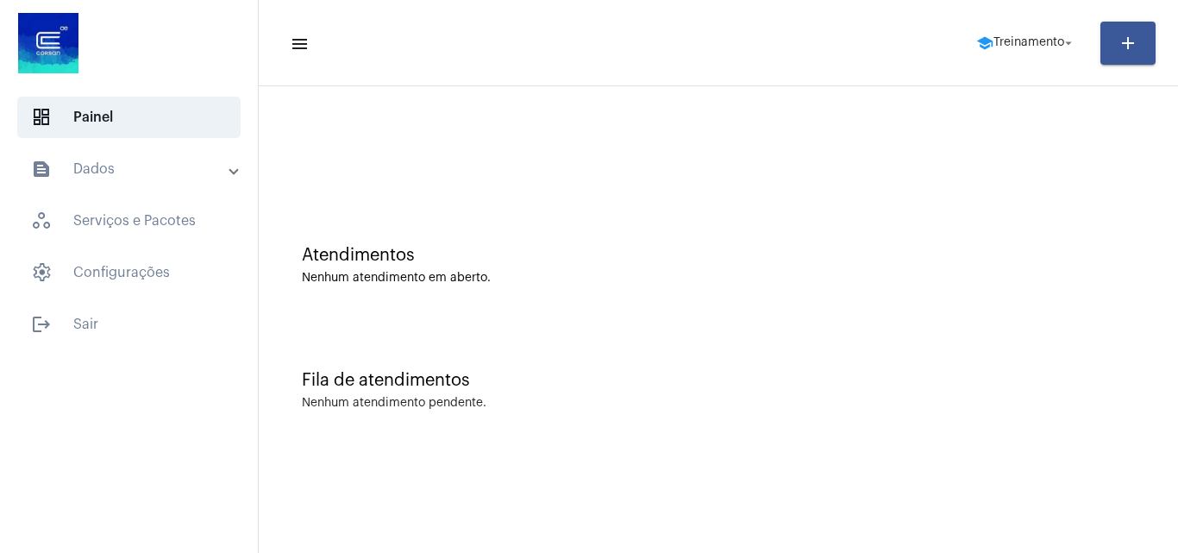
click at [1019, 22] on mat-toolbar-row "menu school Treinamento arrow_drop_down add" at bounding box center [718, 43] width 919 height 55
click at [1021, 32] on span "school Treinamento arrow_drop_down" at bounding box center [1026, 42] width 100 height 31
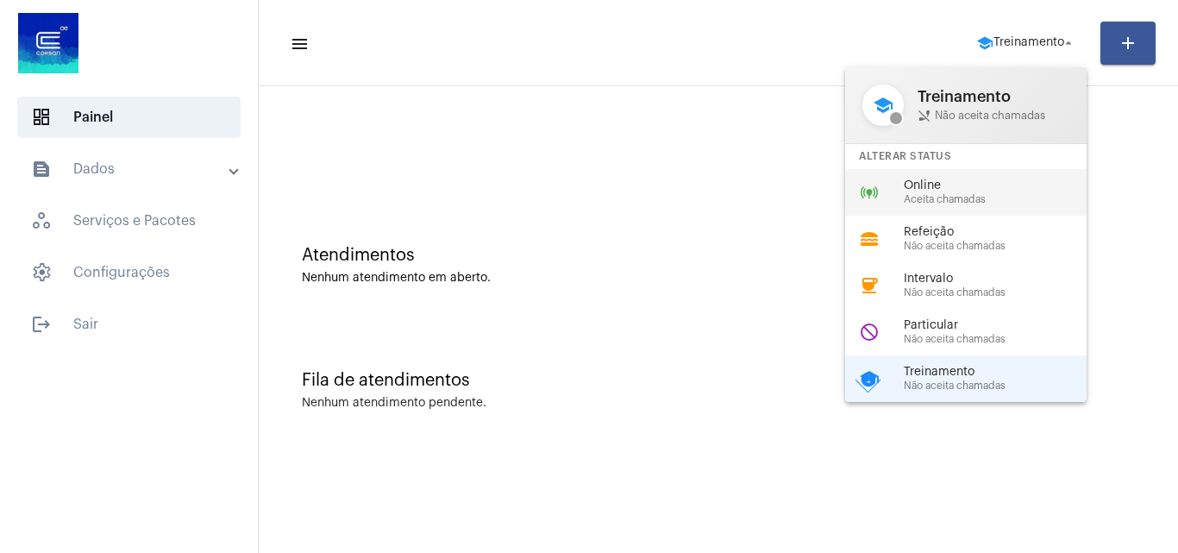
click at [948, 190] on span "Online" at bounding box center [1002, 185] width 197 height 13
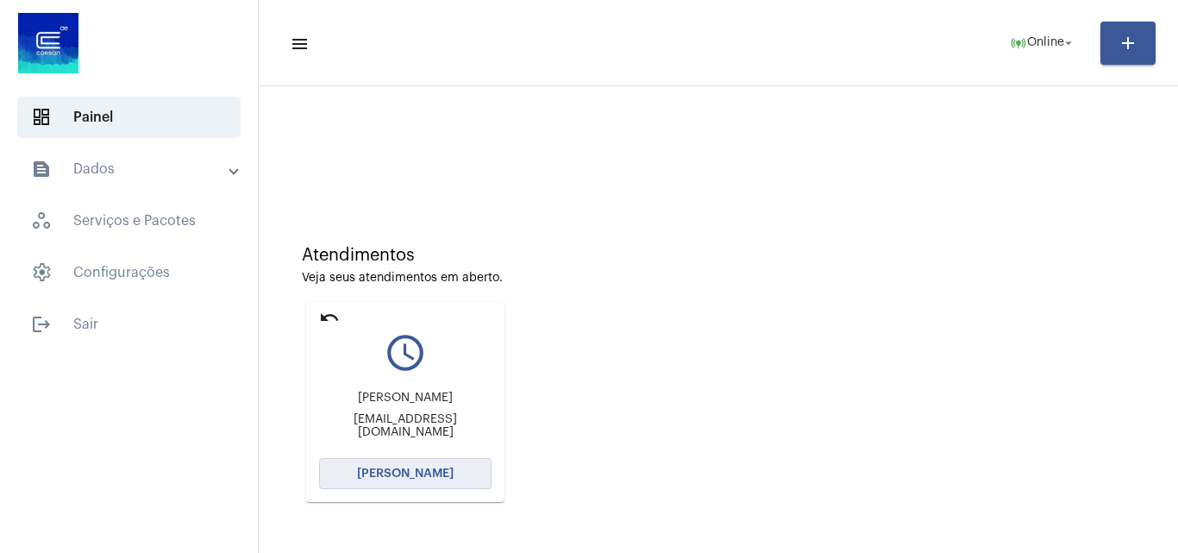
click at [429, 478] on span "[PERSON_NAME]" at bounding box center [405, 473] width 97 height 12
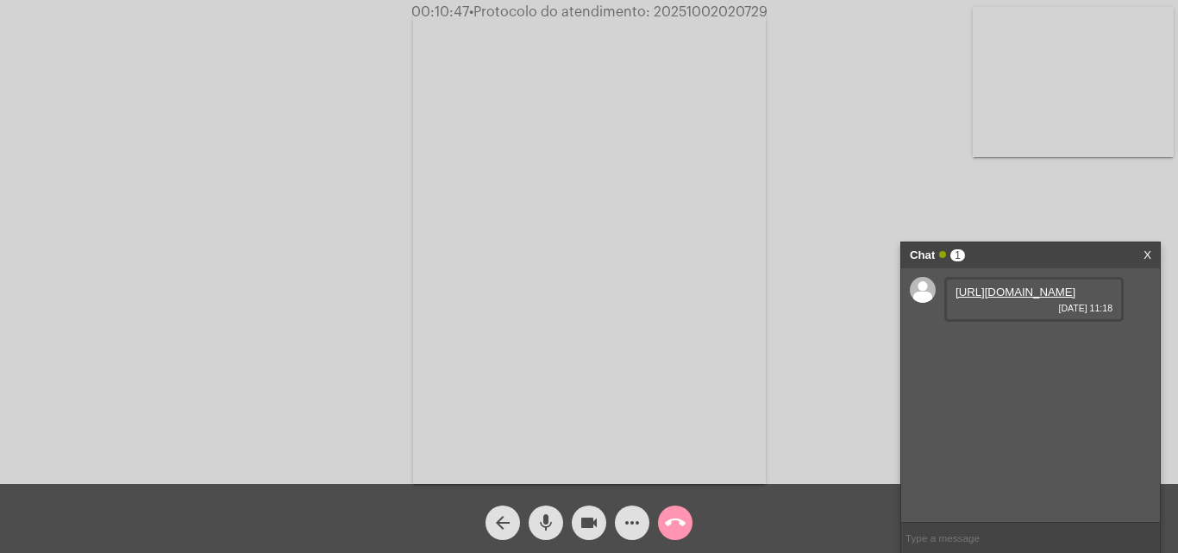
click at [1038, 298] on link "[URL][DOMAIN_NAME]" at bounding box center [1015, 291] width 120 height 13
click at [1027, 347] on link "[URL][DOMAIN_NAME]" at bounding box center [1015, 341] width 120 height 13
click at [633, 508] on span "more_horiz" at bounding box center [632, 522] width 21 height 34
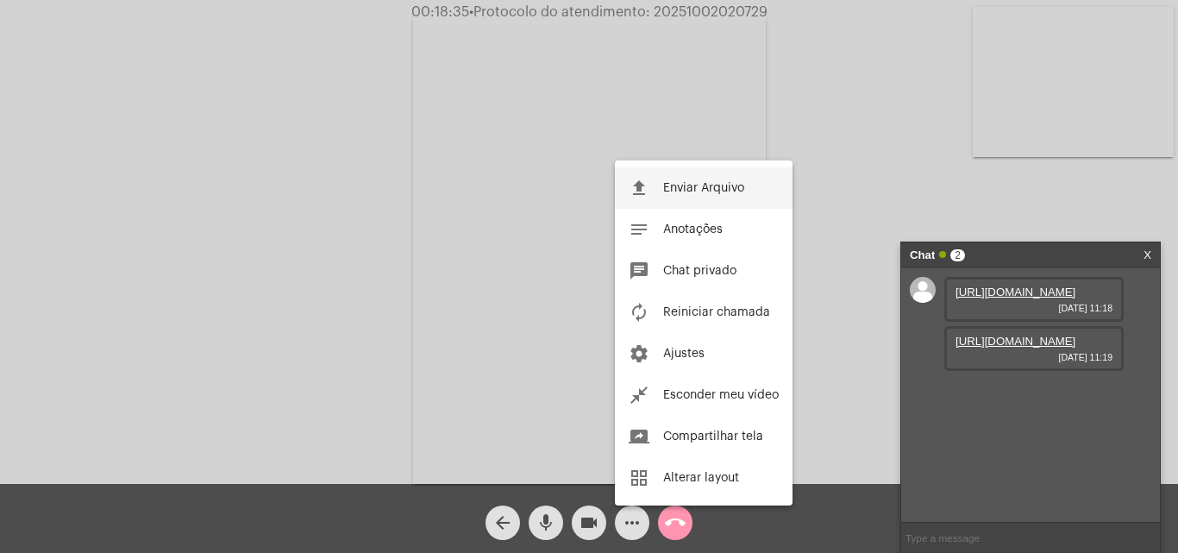
click at [714, 193] on span "Enviar Arquivo" at bounding box center [703, 188] width 81 height 12
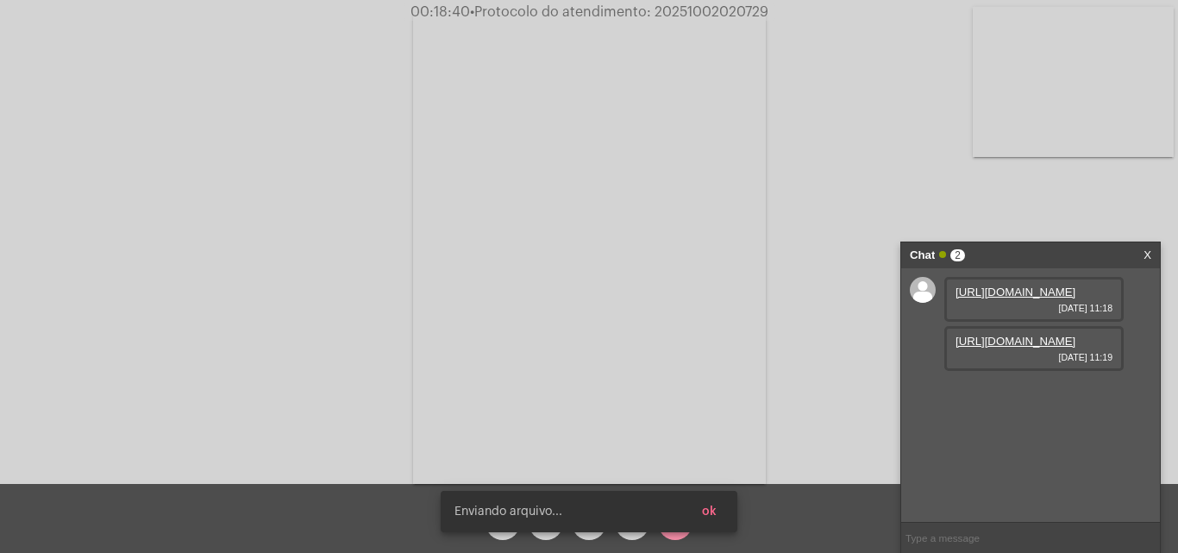
scroll to position [15, 0]
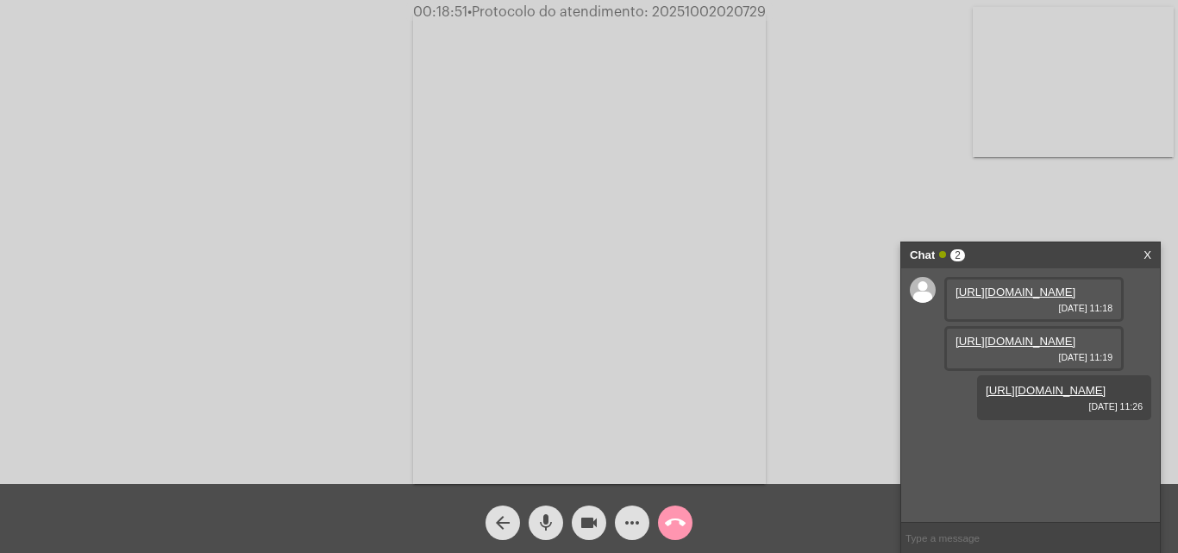
click at [727, 14] on span "• Protocolo do atendimento: 20251002020729" at bounding box center [616, 12] width 298 height 14
drag, startPoint x: 727, startPoint y: 14, endPoint x: 715, endPoint y: 21, distance: 13.9
click at [652, 23] on video at bounding box center [589, 248] width 353 height 471
click at [714, 11] on span "• Protocolo do atendimento: 20251002020729" at bounding box center [618, 12] width 298 height 14
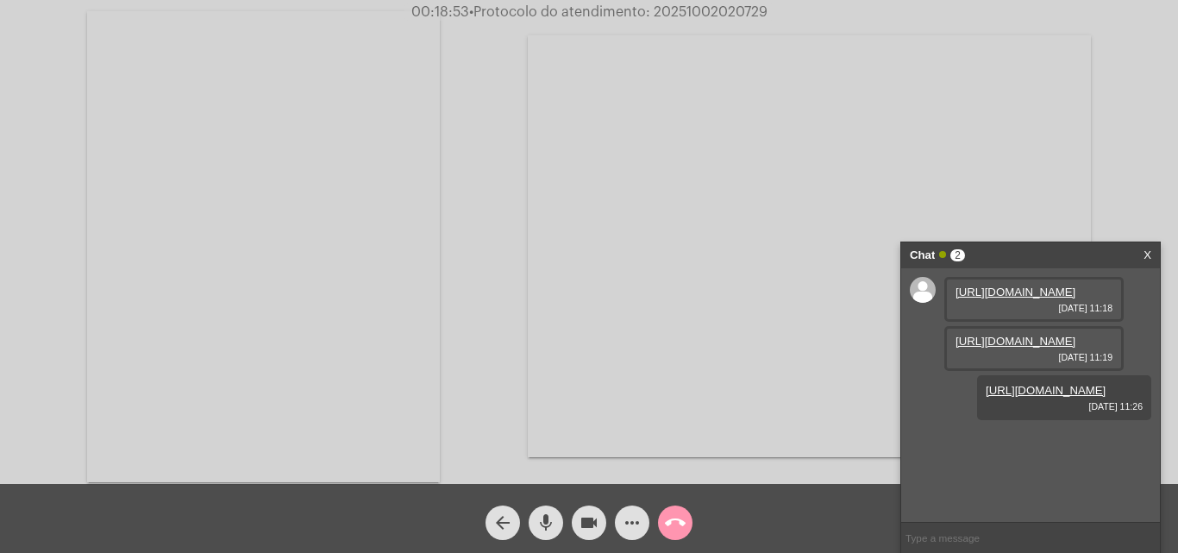
copy span "20251002020729"
click at [1016, 534] on input "text" at bounding box center [1030, 537] width 259 height 30
paste input "20251002020729"
type input "20251002020729"
click at [263, 330] on video at bounding box center [263, 246] width 353 height 471
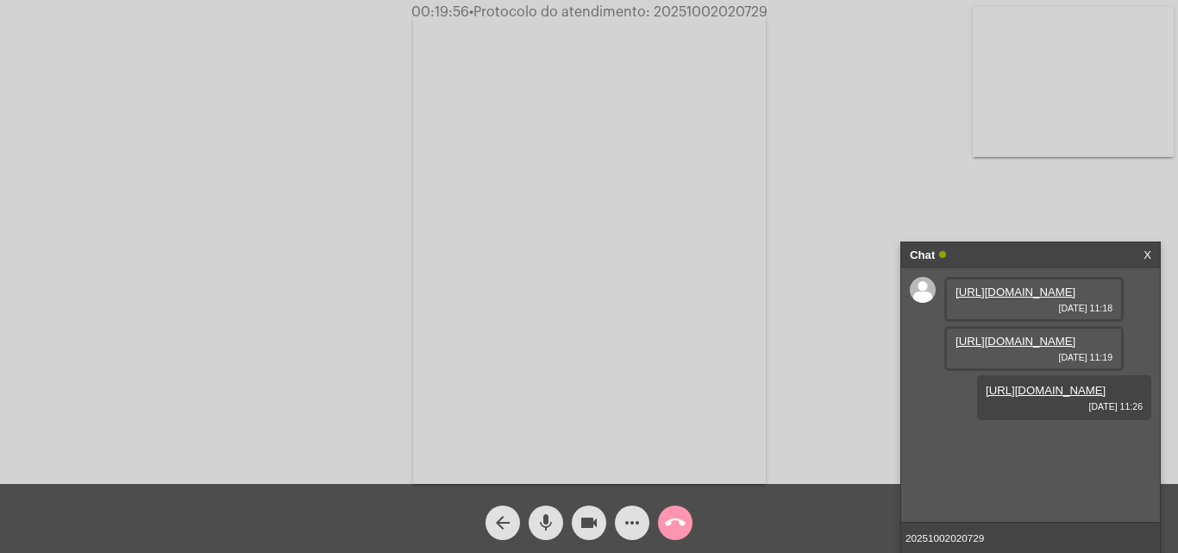
click at [991, 538] on input "20251002020729" at bounding box center [1030, 537] width 259 height 30
click at [998, 538] on input "20251002020729" at bounding box center [1030, 537] width 259 height 30
click at [687, 533] on button "call_end" at bounding box center [675, 522] width 34 height 34
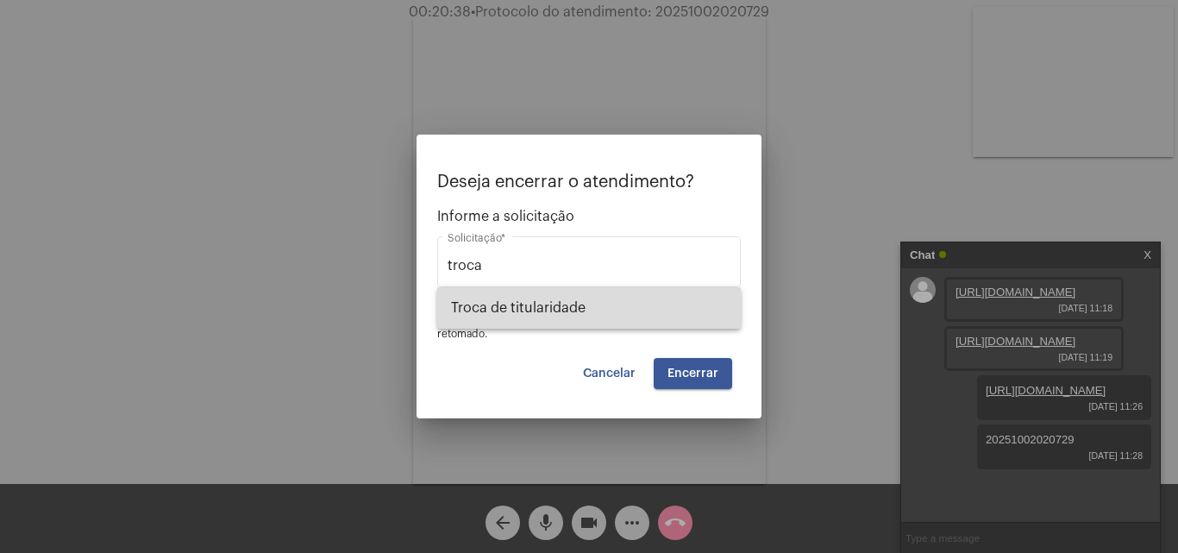
click at [595, 289] on span "Troca de titularidade" at bounding box center [589, 307] width 276 height 41
type input "Troca de titularidade"
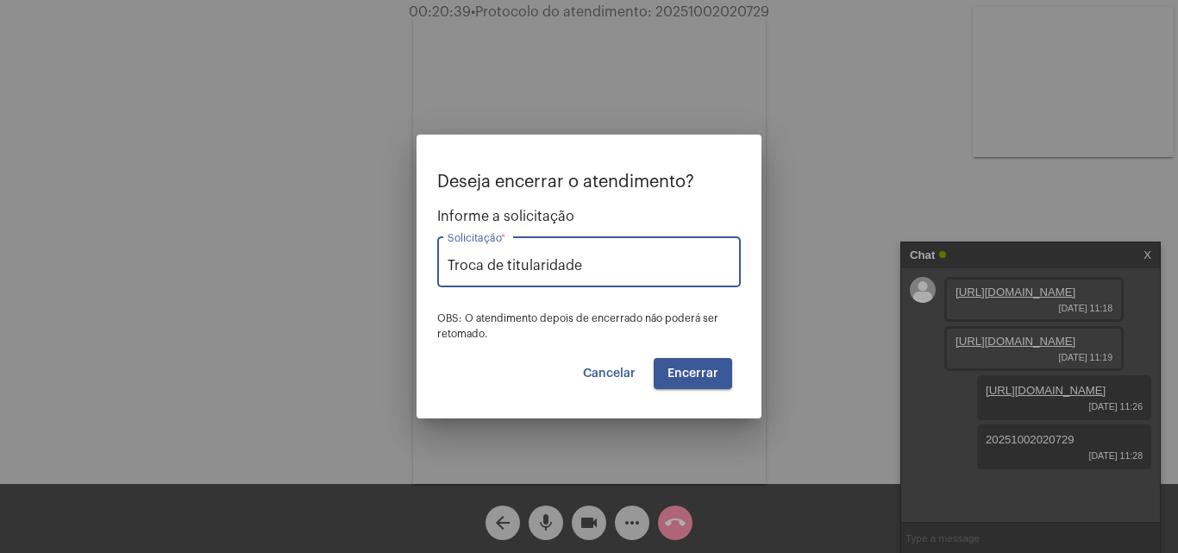
click at [694, 365] on button "Encerrar" at bounding box center [693, 373] width 78 height 31
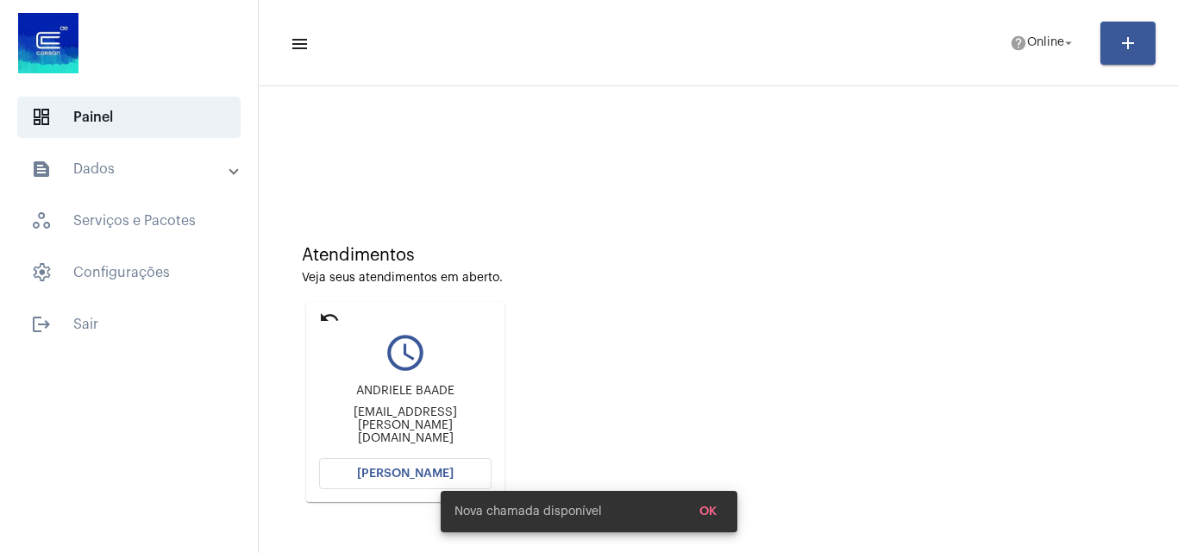
click at [380, 469] on span "[PERSON_NAME]" at bounding box center [405, 473] width 97 height 12
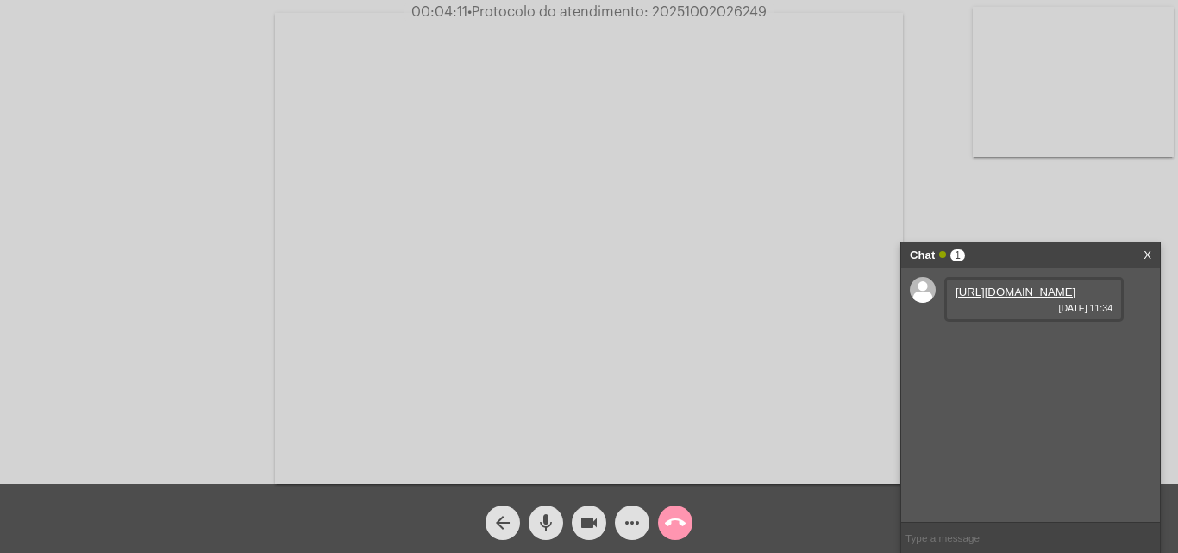
click at [1060, 297] on div "[URL][DOMAIN_NAME] [DATE] 11:34" at bounding box center [1033, 299] width 179 height 45
click at [1028, 298] on link "[URL][DOMAIN_NAME]" at bounding box center [1015, 291] width 120 height 13
click at [1004, 347] on link "[URL][DOMAIN_NAME]" at bounding box center [1015, 341] width 120 height 13
click at [1002, 397] on link "[URL][DOMAIN_NAME]" at bounding box center [1015, 390] width 120 height 13
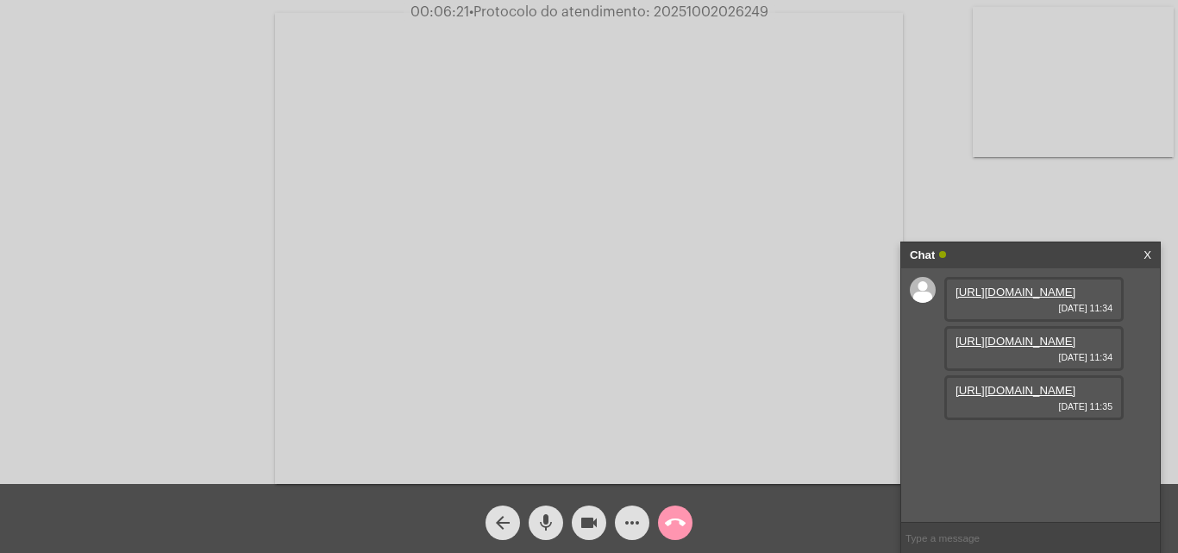
paste input "Nome: Cia Riograndense de Saneamento C CNPJ:  92.802.784/0001-90 Instituição: B…"
type input "Nome: Cia Riograndense de Saneamento C CNPJ:  92.802.784/0001-90 Instituição: B…"
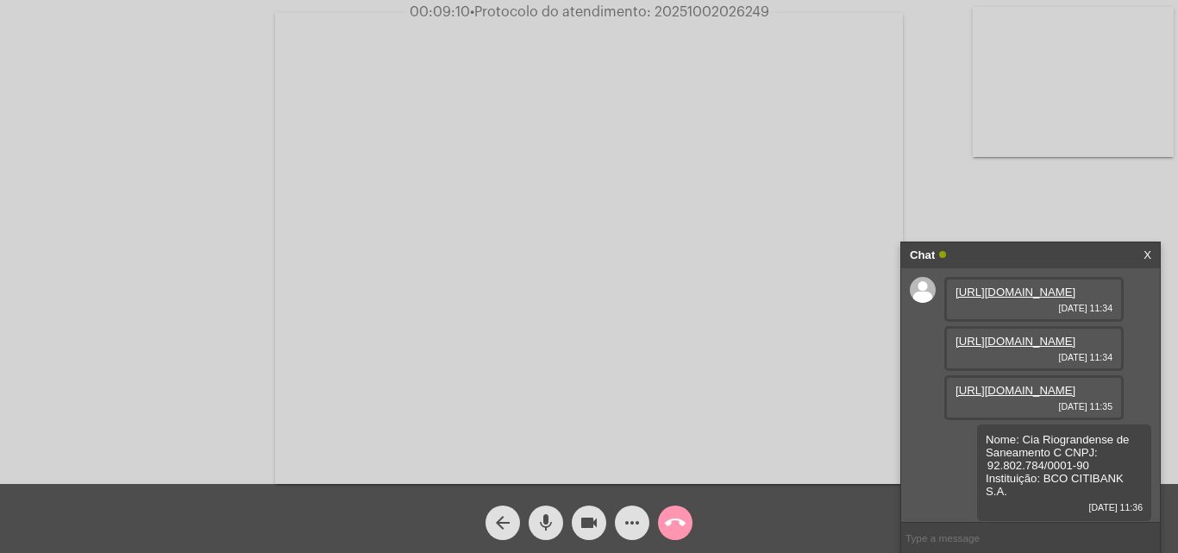
click at [635, 538] on span "more_horiz" at bounding box center [632, 522] width 21 height 34
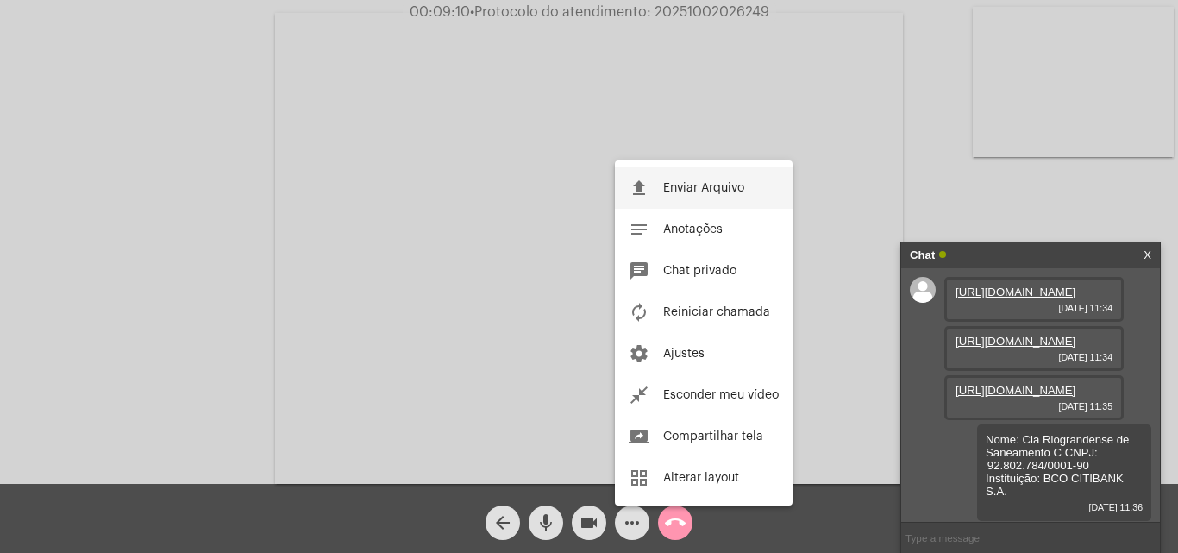
click at [708, 195] on button "file_upload Enviar Arquivo" at bounding box center [704, 187] width 178 height 41
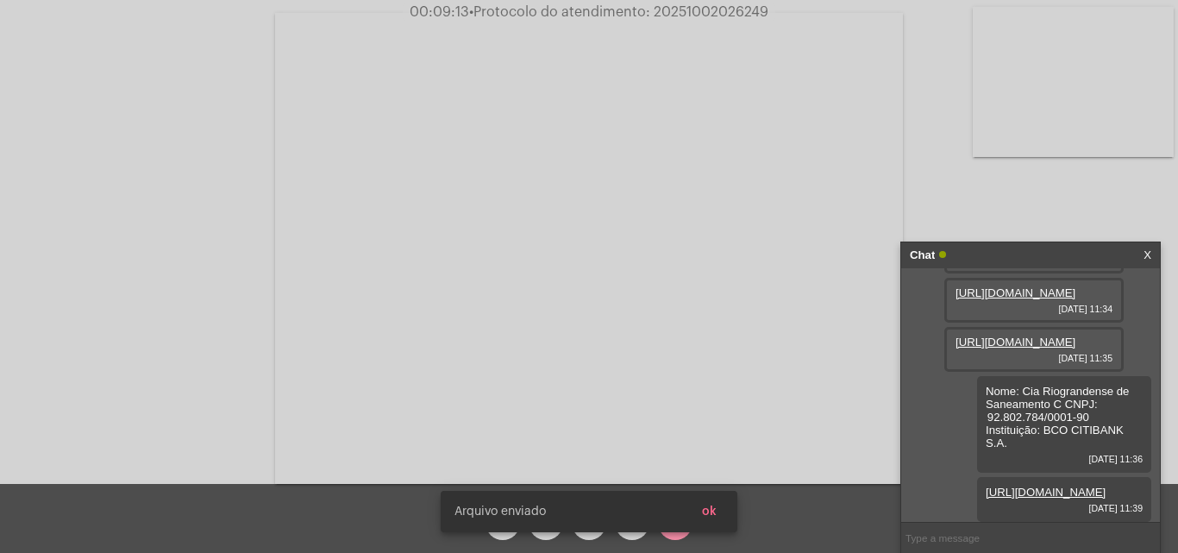
scroll to position [203, 0]
click at [717, 509] on button "ok" at bounding box center [709, 511] width 42 height 31
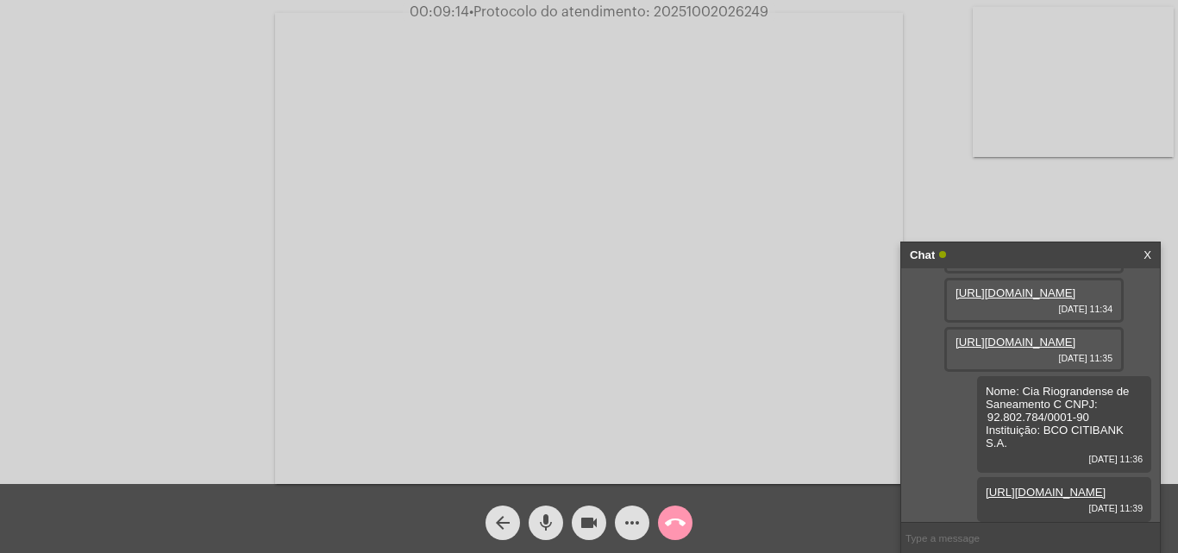
click at [635, 516] on mat-icon "more_horiz" at bounding box center [632, 522] width 21 height 21
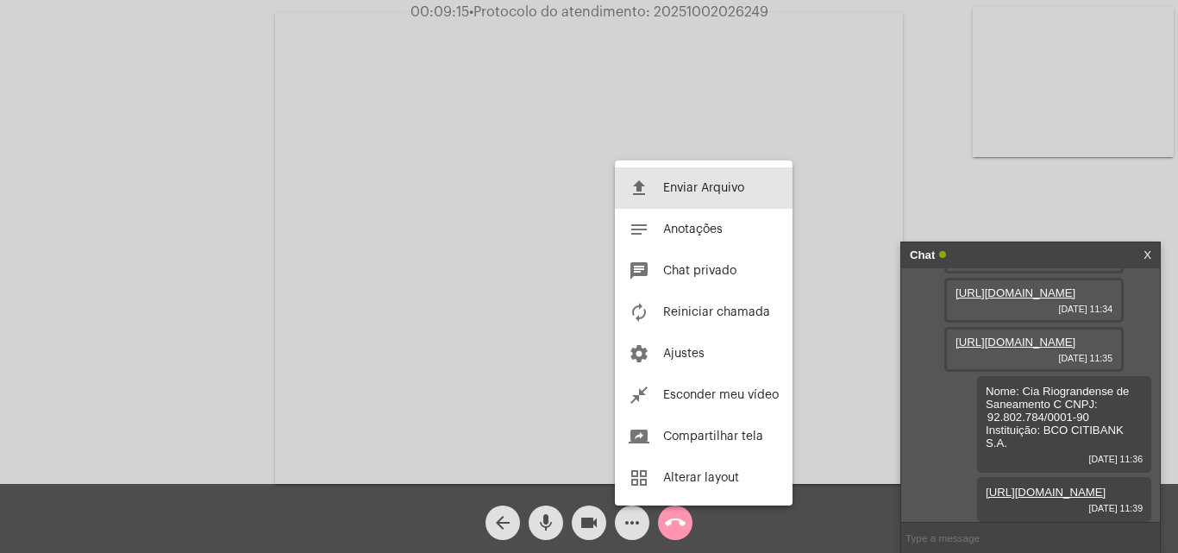
click at [703, 178] on button "file_upload Enviar Arquivo" at bounding box center [704, 187] width 178 height 41
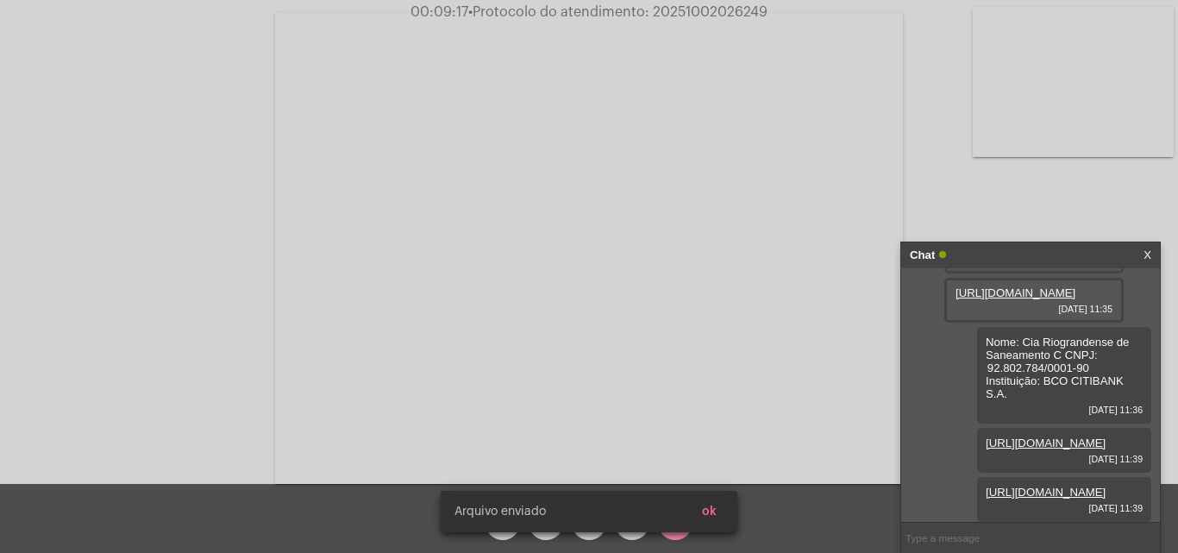
scroll to position [291, 0]
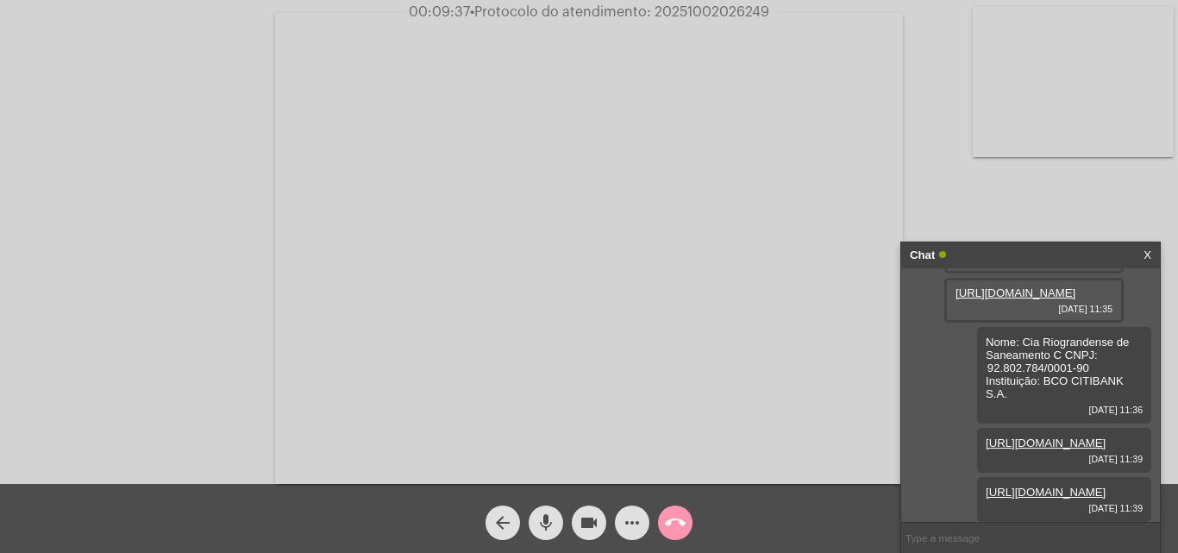
click at [736, 15] on span "• Protocolo do atendimento: 20251002026249" at bounding box center [619, 12] width 299 height 14
copy span "20251002026249"
paste input "20251002026249"
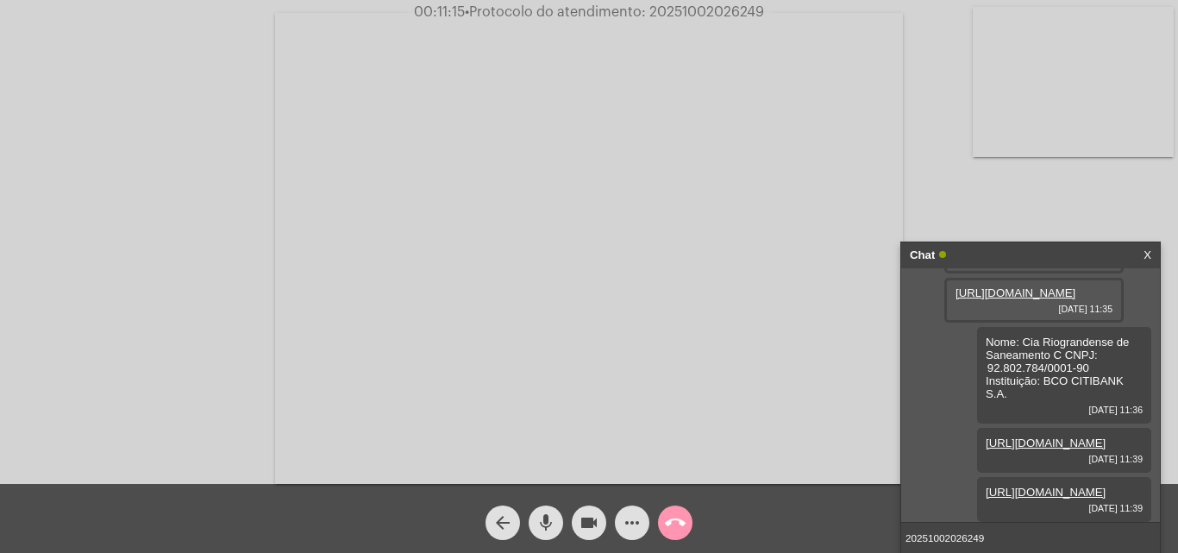
type input "20251002026249"
click at [677, 522] on mat-icon "call_end" at bounding box center [675, 522] width 21 height 21
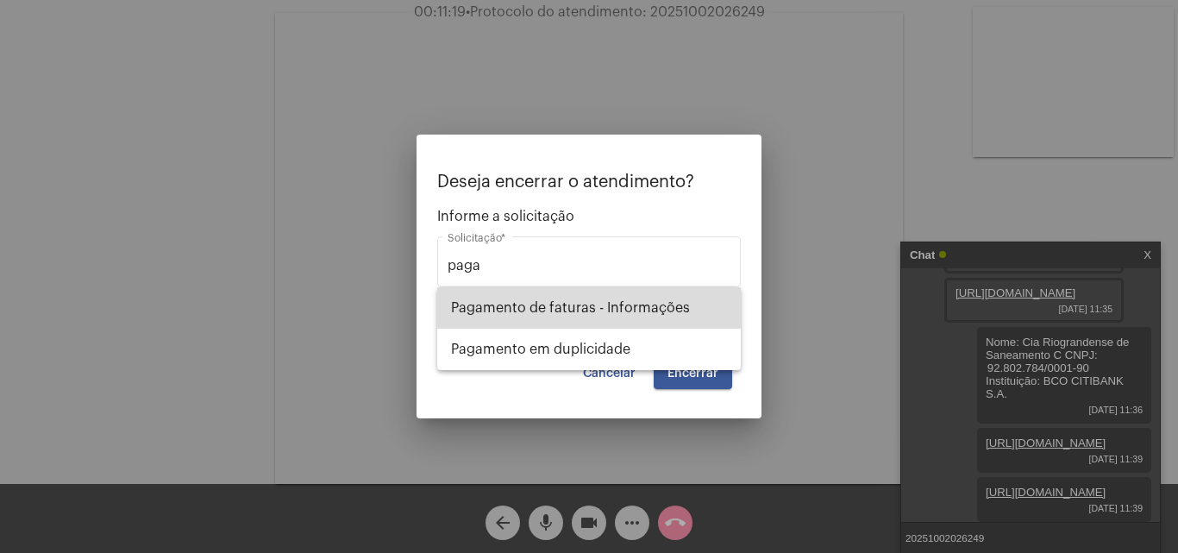
click at [671, 305] on span "Pagamento de faturas - Informações" at bounding box center [589, 307] width 276 height 41
type input "Pagamento de faturas - Informações"
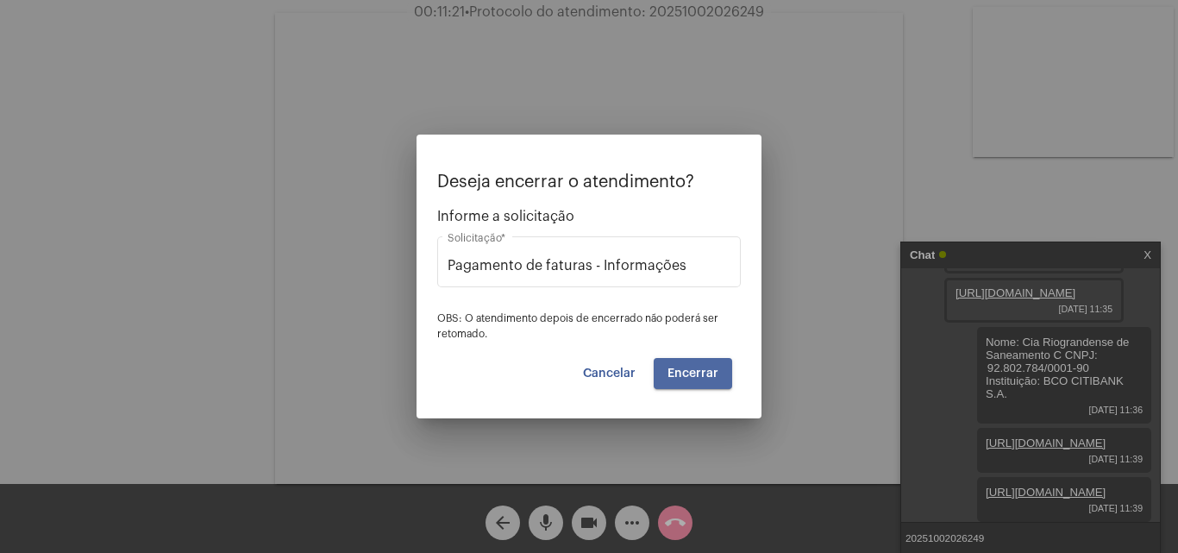
click at [704, 369] on span "Encerrar" at bounding box center [692, 373] width 51 height 12
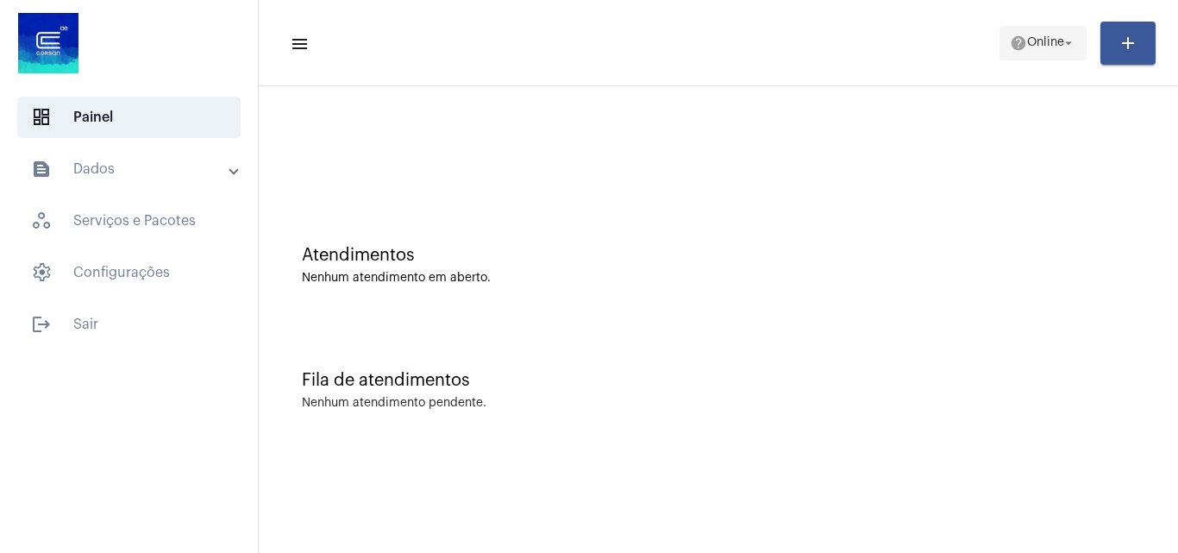
click at [1059, 34] on span "help Online arrow_drop_down" at bounding box center [1043, 42] width 66 height 31
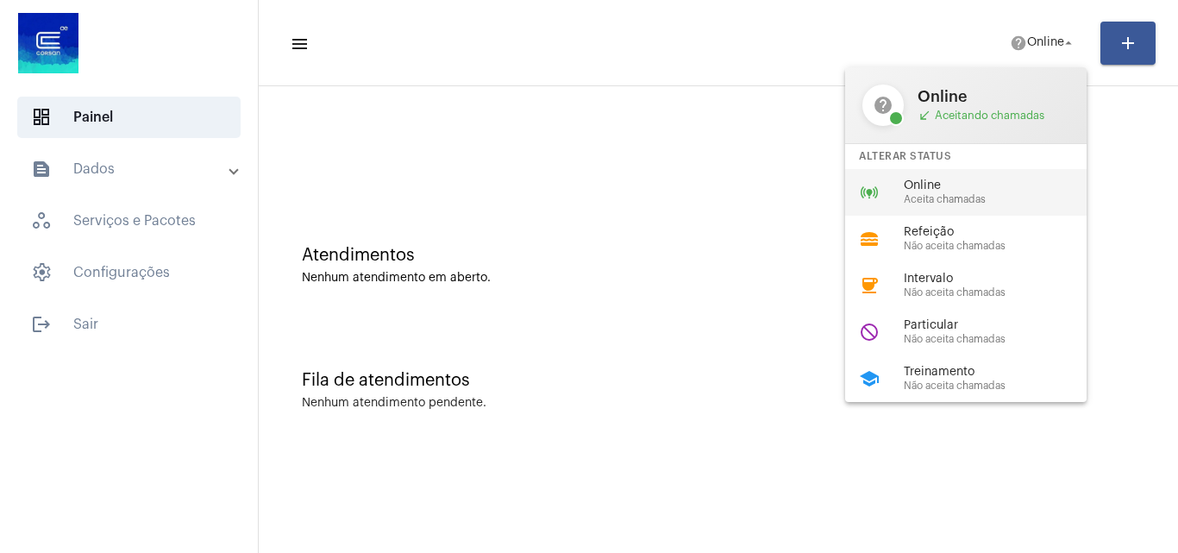
click at [993, 196] on span "Aceita chamadas" at bounding box center [1002, 199] width 197 height 11
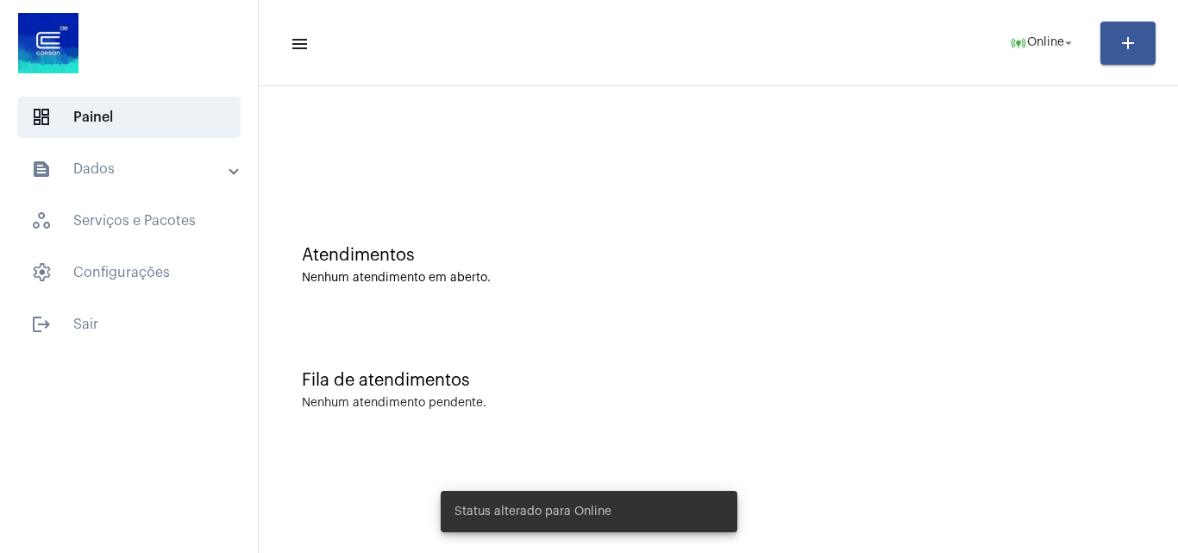
click at [678, 292] on div "Atendimentos Nenhum atendimento em aberto." at bounding box center [718, 256] width 902 height 125
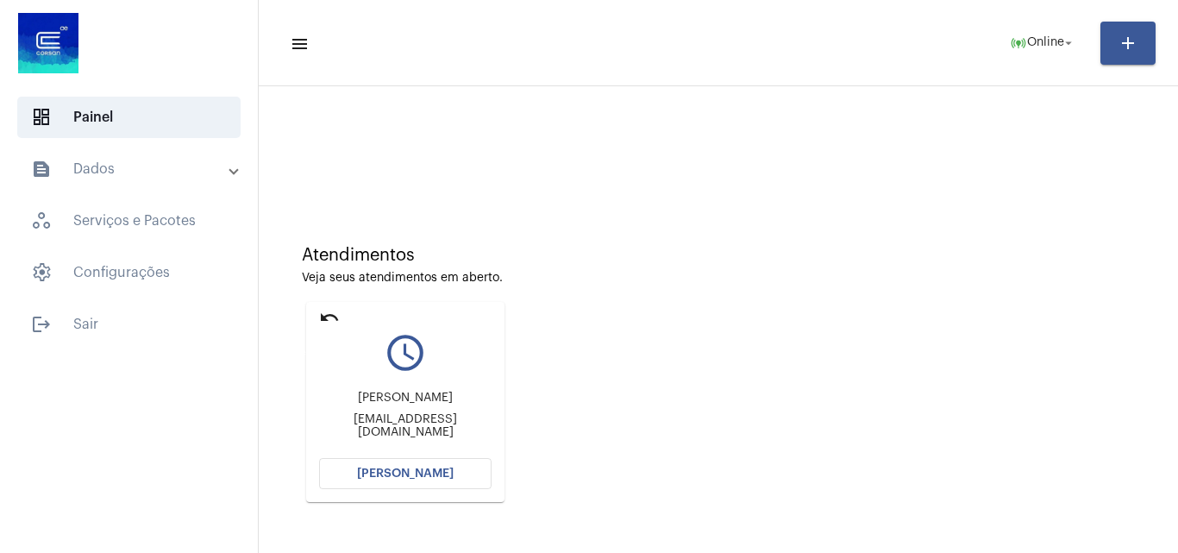
click at [330, 313] on mat-icon "undo" at bounding box center [329, 317] width 21 height 21
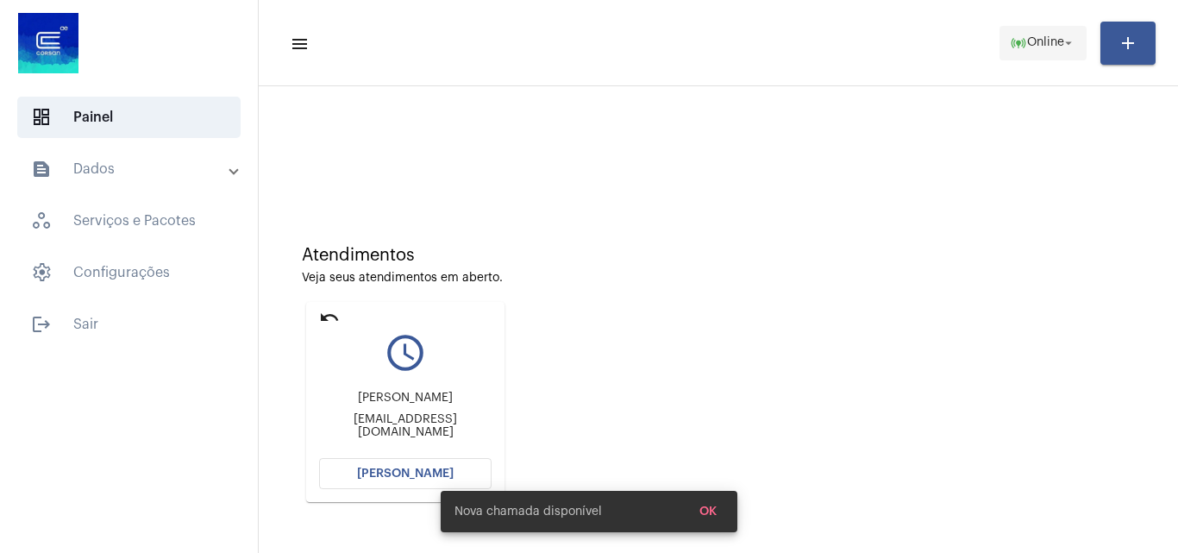
click at [1036, 44] on span "Online" at bounding box center [1045, 43] width 37 height 12
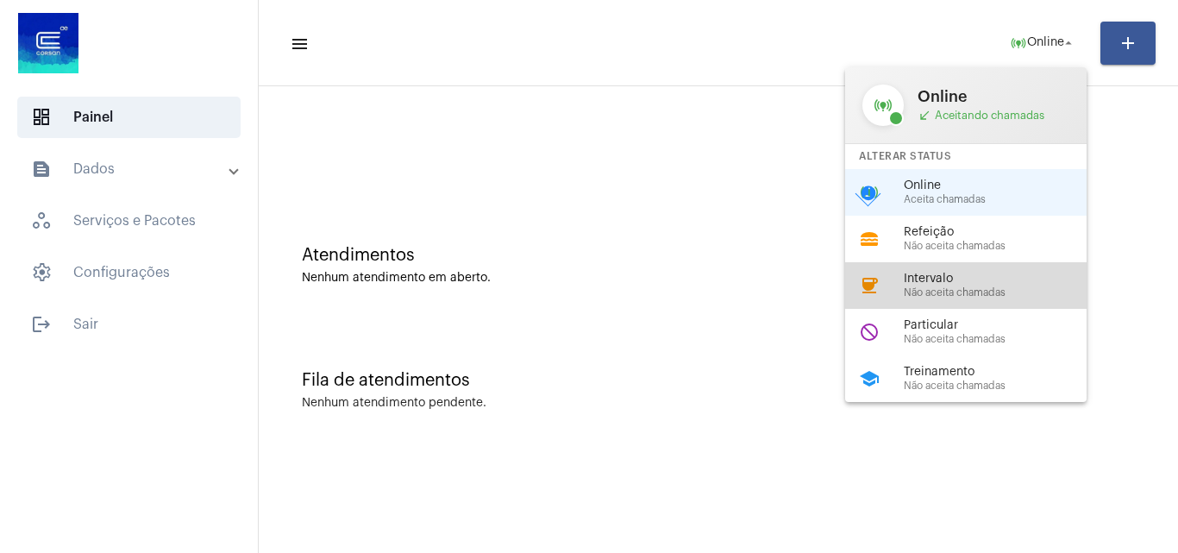
click at [965, 301] on div "coffee Intervalo Não aceita chamadas" at bounding box center [979, 285] width 269 height 47
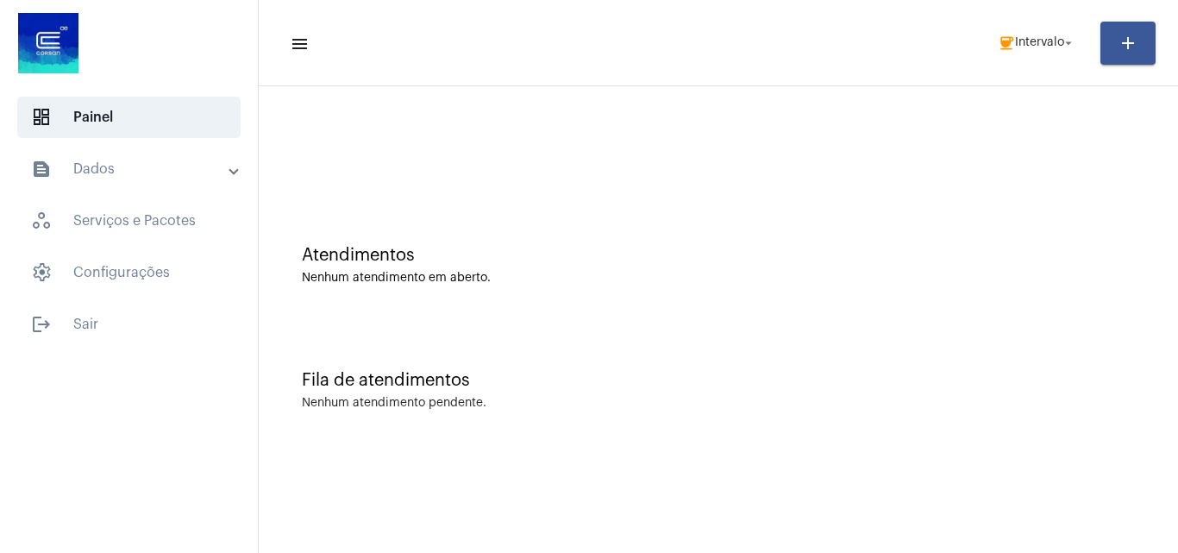
drag, startPoint x: 965, startPoint y: 301, endPoint x: 903, endPoint y: 241, distance: 86.6
click at [965, 296] on div "Atendimentos Nenhum atendimento em aberto." at bounding box center [718, 256] width 902 height 125
click at [1038, 33] on span "coffee Intervalo arrow_drop_down" at bounding box center [1036, 42] width 78 height 31
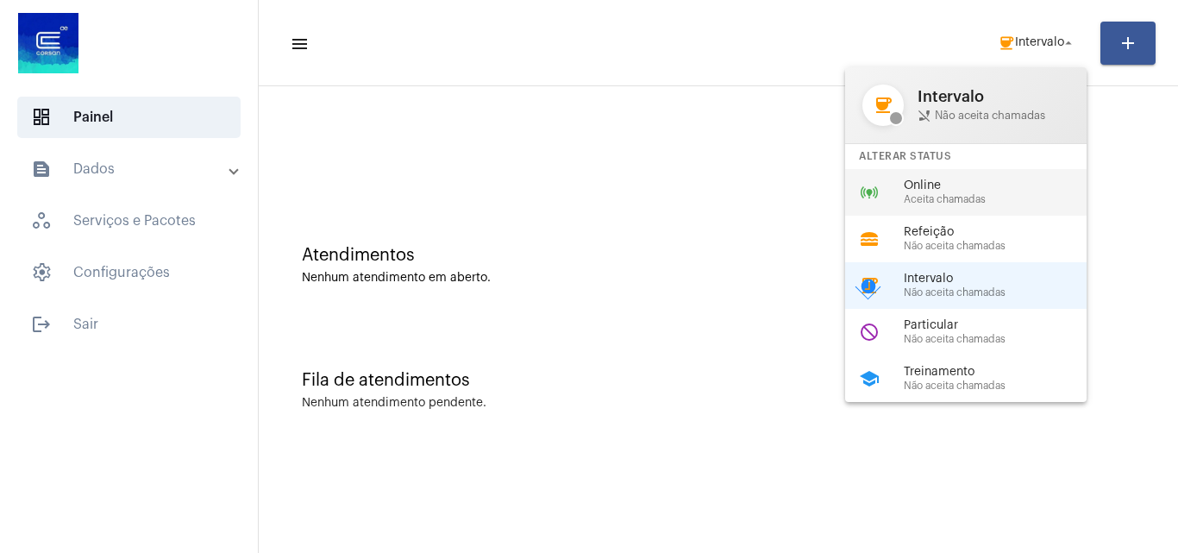
click at [994, 192] on div "Online Aceita chamadas" at bounding box center [1002, 192] width 197 height 26
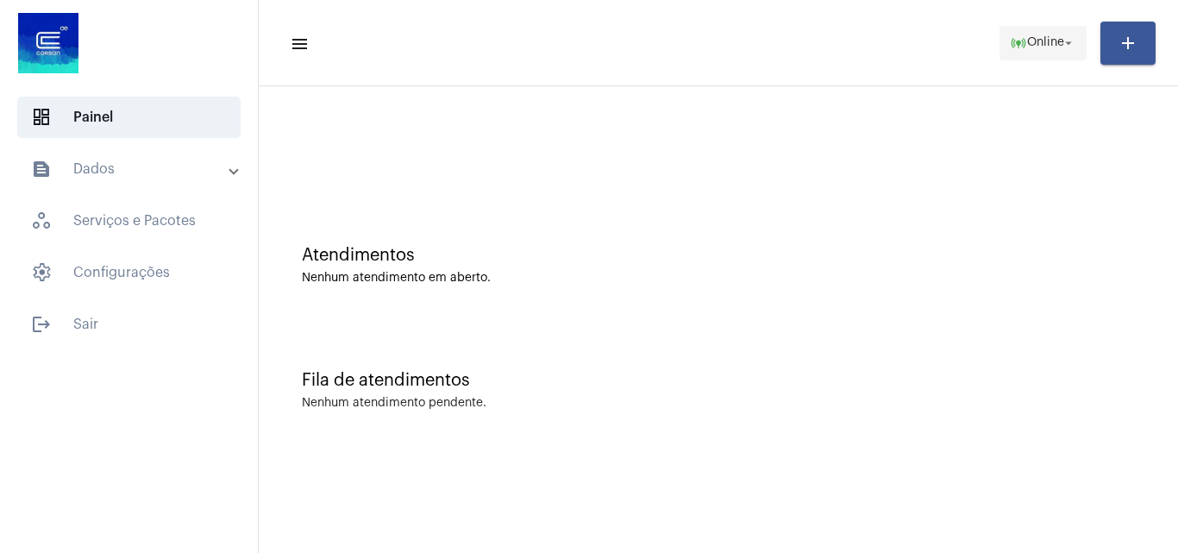
click at [1038, 45] on span "Online" at bounding box center [1045, 43] width 37 height 12
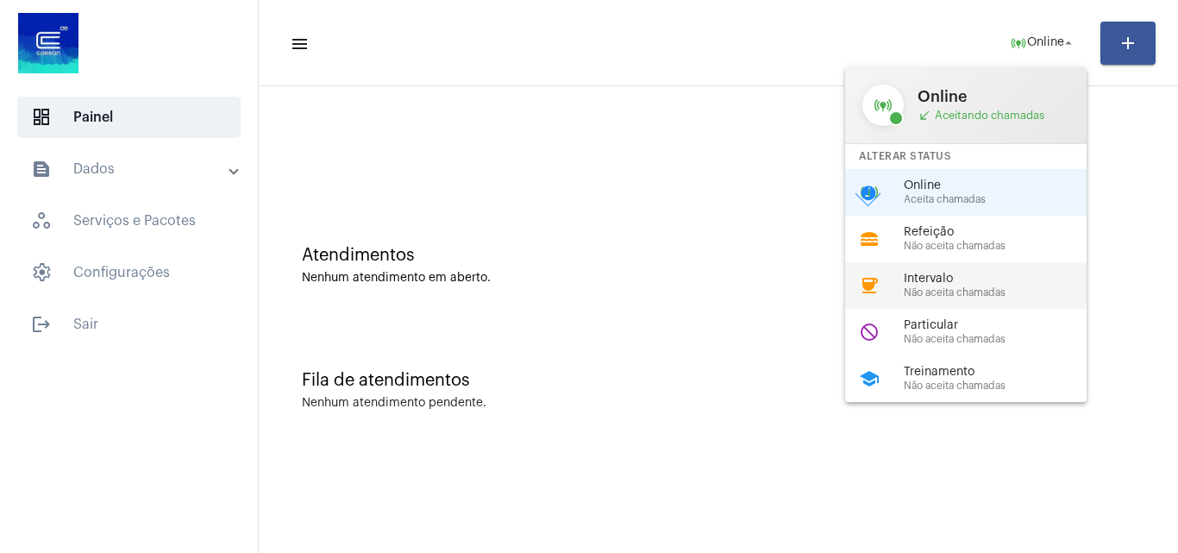
click at [946, 285] on div "Intervalo Não aceita chamadas" at bounding box center [1002, 285] width 197 height 26
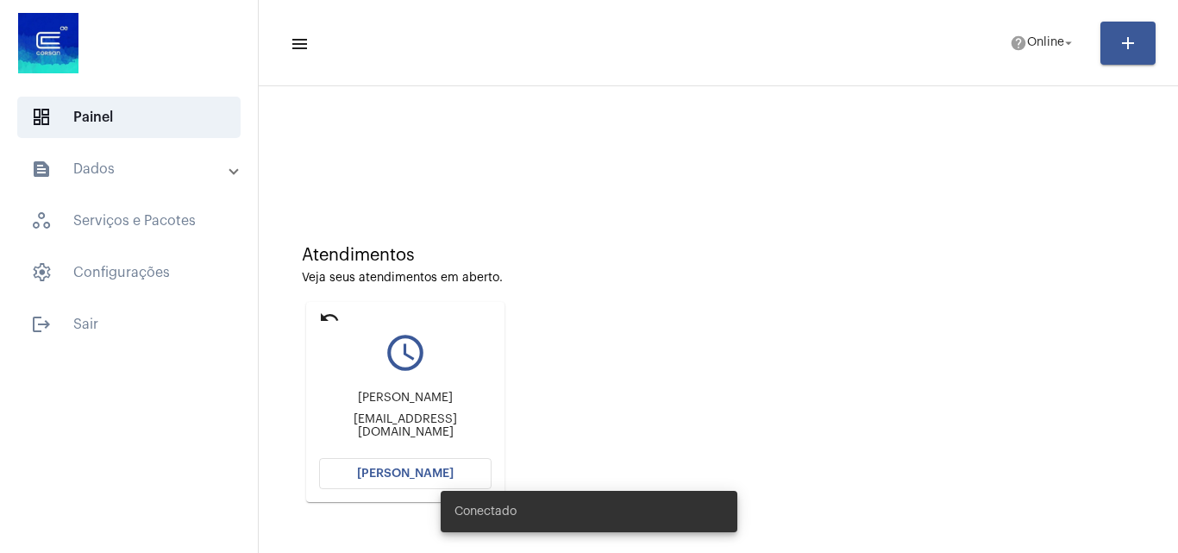
click at [111, 167] on mat-panel-title "text_snippet_outlined Dados" at bounding box center [130, 169] width 199 height 21
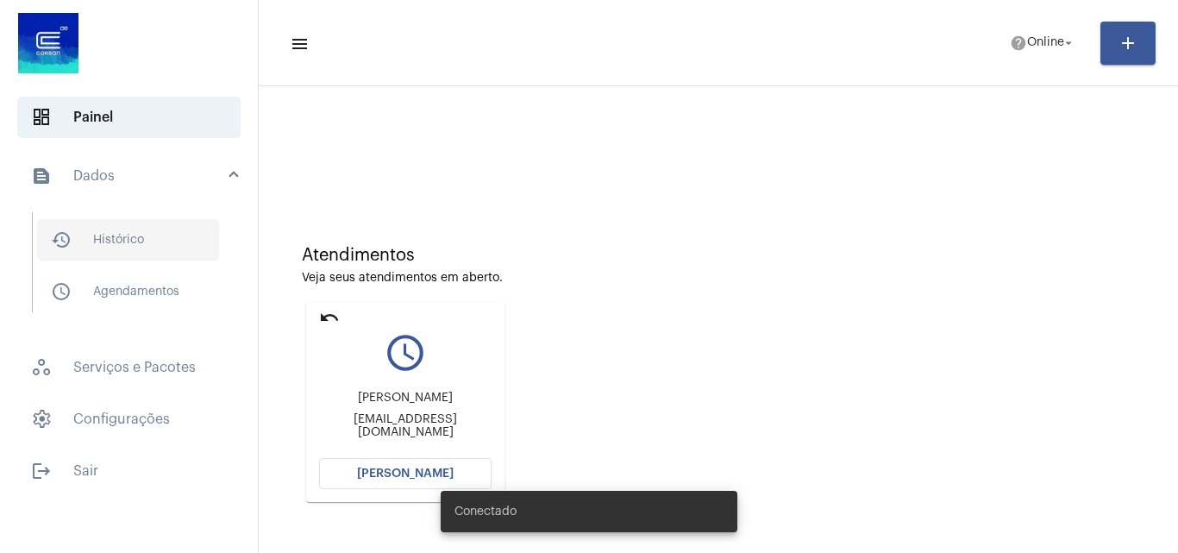
click at [140, 242] on span "history_outlined Histórico" at bounding box center [128, 239] width 182 height 41
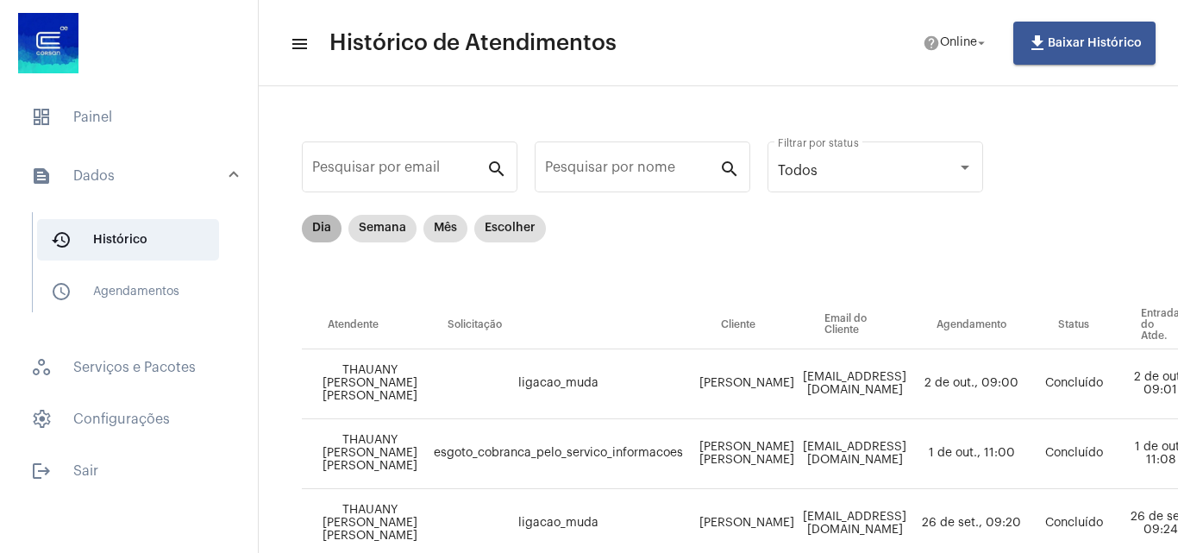
click at [323, 232] on mat-chip "Dia" at bounding box center [322, 229] width 40 height 28
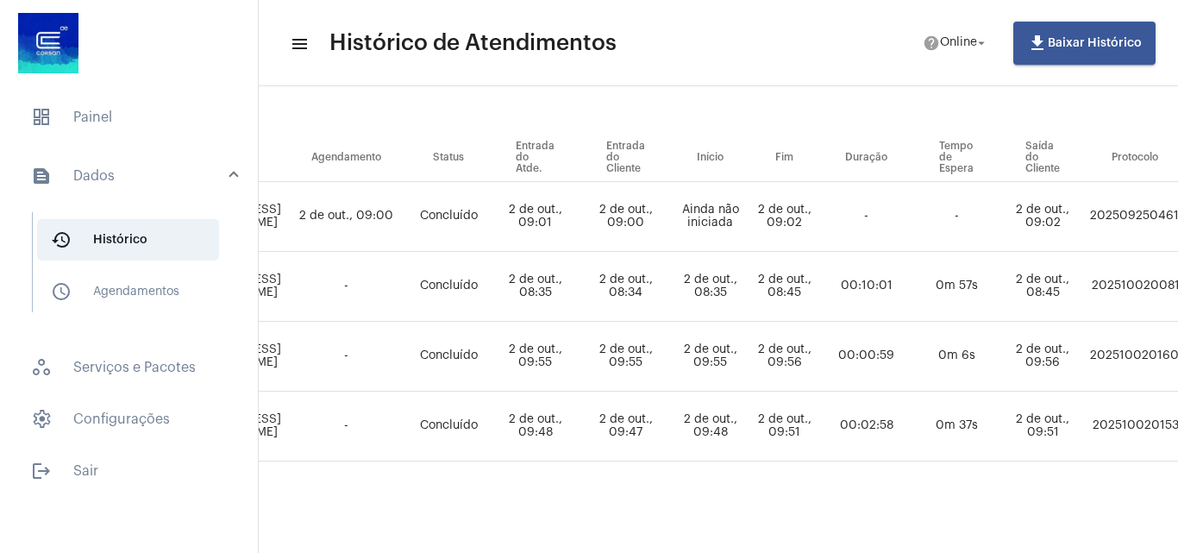
scroll to position [172, 501]
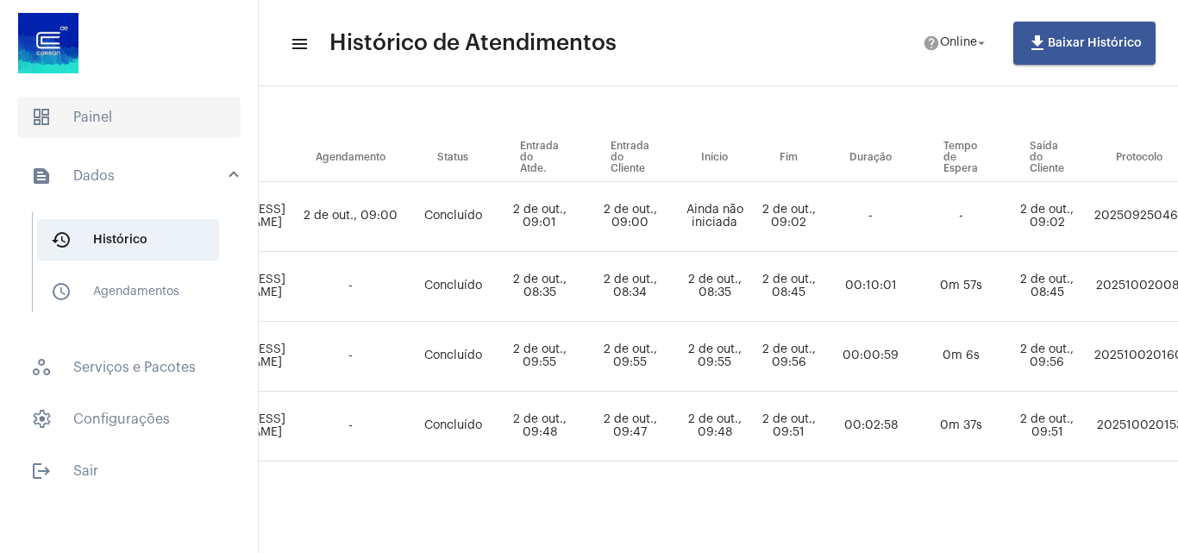
click at [184, 122] on span "dashboard Painel" at bounding box center [128, 117] width 223 height 41
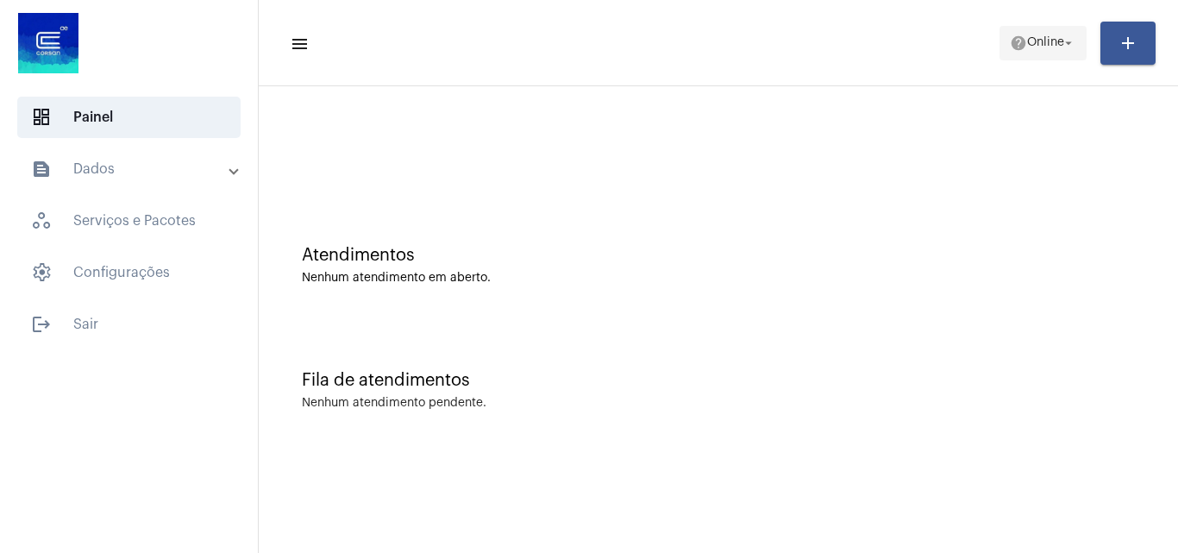
click at [1012, 36] on mat-icon "help" at bounding box center [1018, 42] width 17 height 17
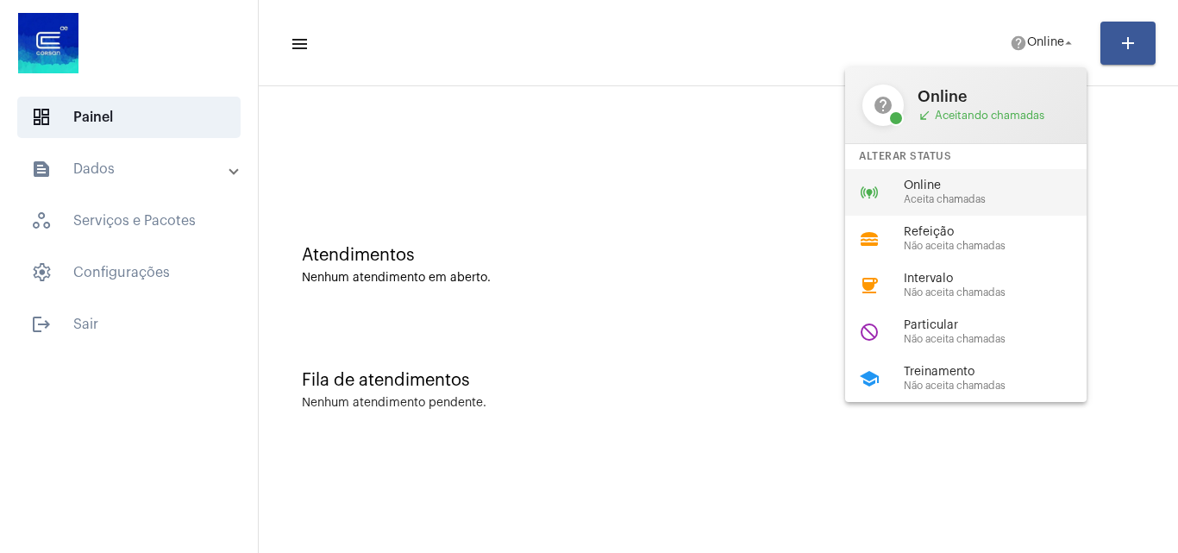
click at [984, 194] on span "Aceita chamadas" at bounding box center [1002, 199] width 197 height 11
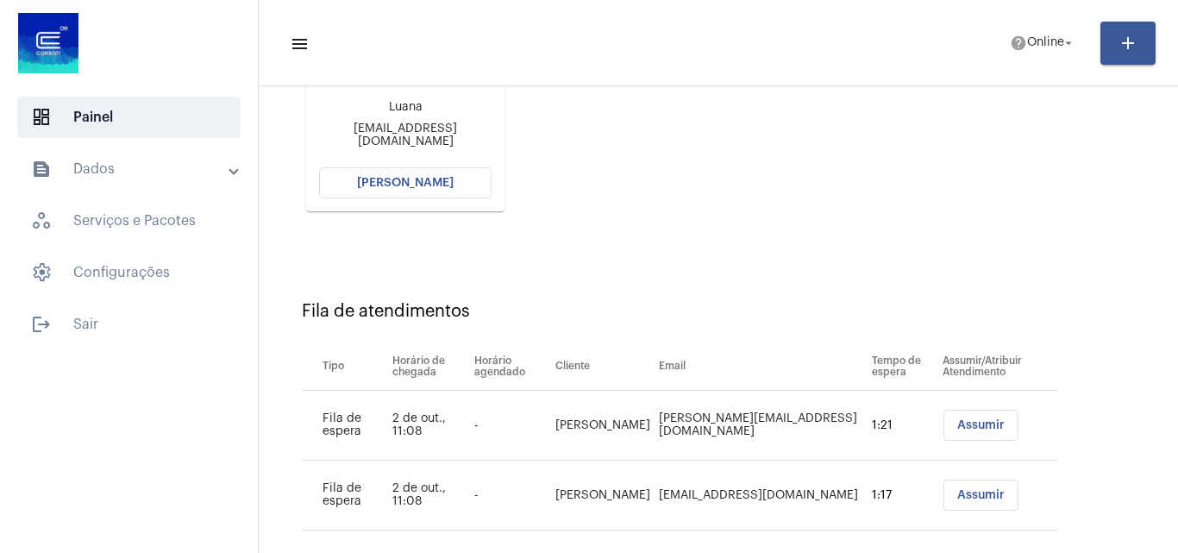
scroll to position [315, 0]
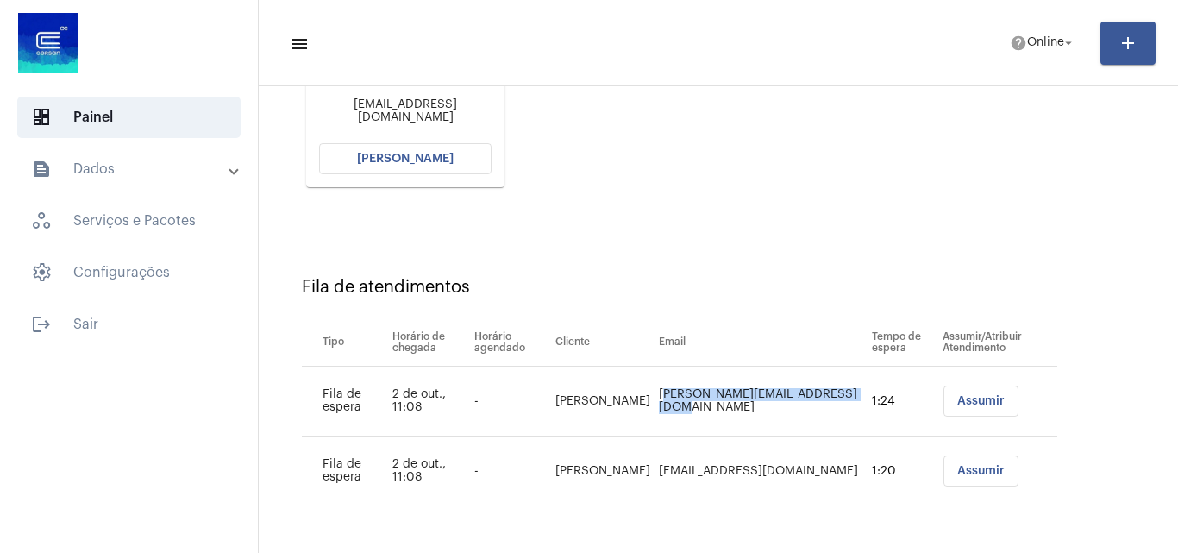
drag, startPoint x: 651, startPoint y: 393, endPoint x: 839, endPoint y: 390, distance: 188.0
click at [839, 390] on td "Juliana@jrrdcontabilidade.com.br" at bounding box center [761, 401] width 214 height 70
click at [828, 209] on div "Atendimentos Veja seus atendimentos em aberto. undo query_builder Luana luaname…" at bounding box center [718, 52] width 902 height 347
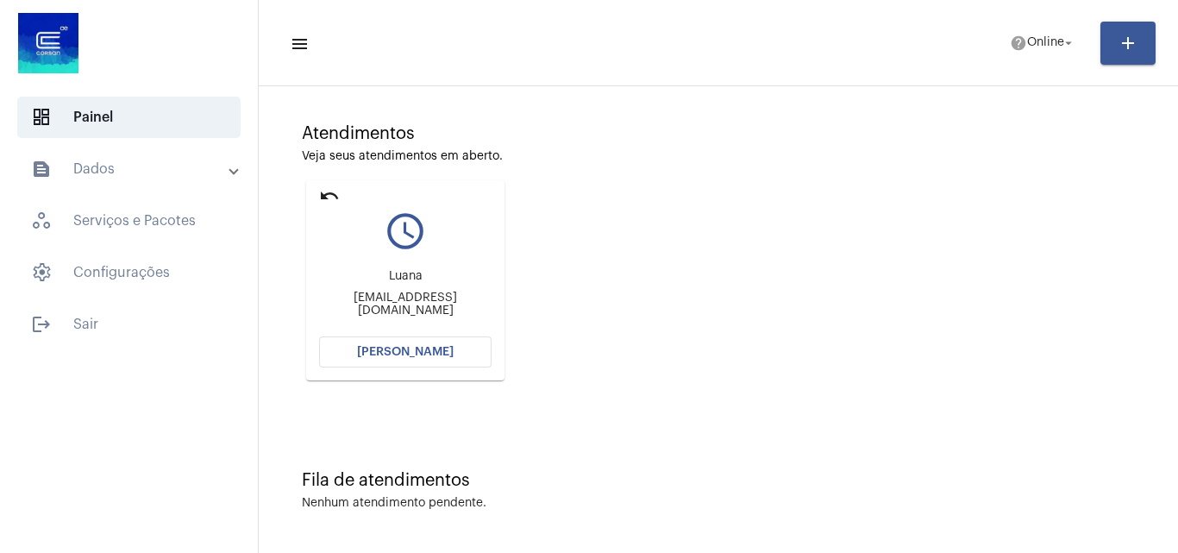
scroll to position [122, 0]
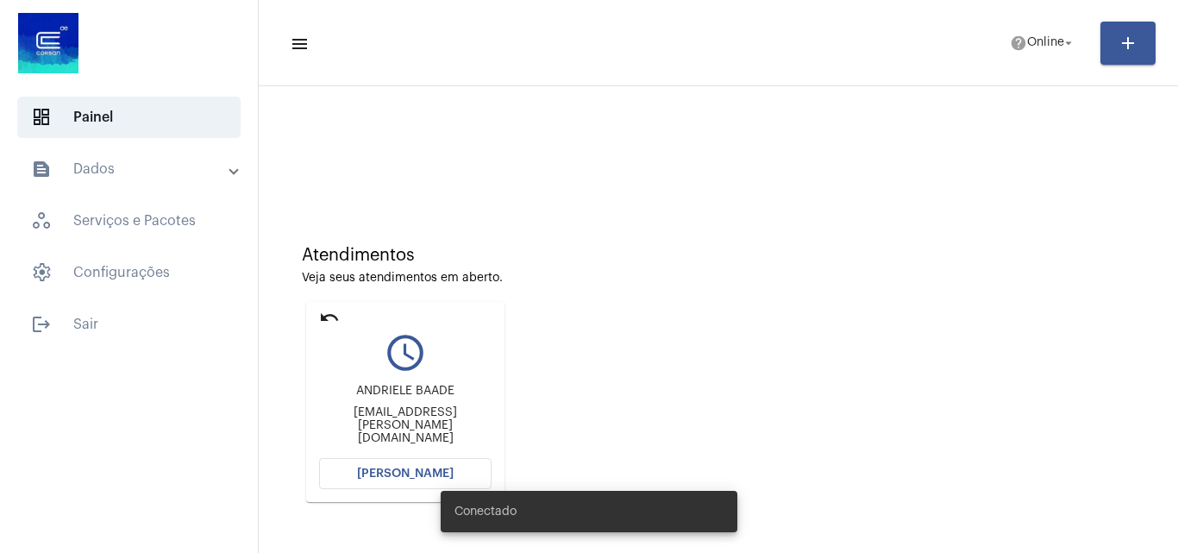
click at [155, 177] on mat-panel-title "text_snippet_outlined Dados" at bounding box center [130, 169] width 199 height 21
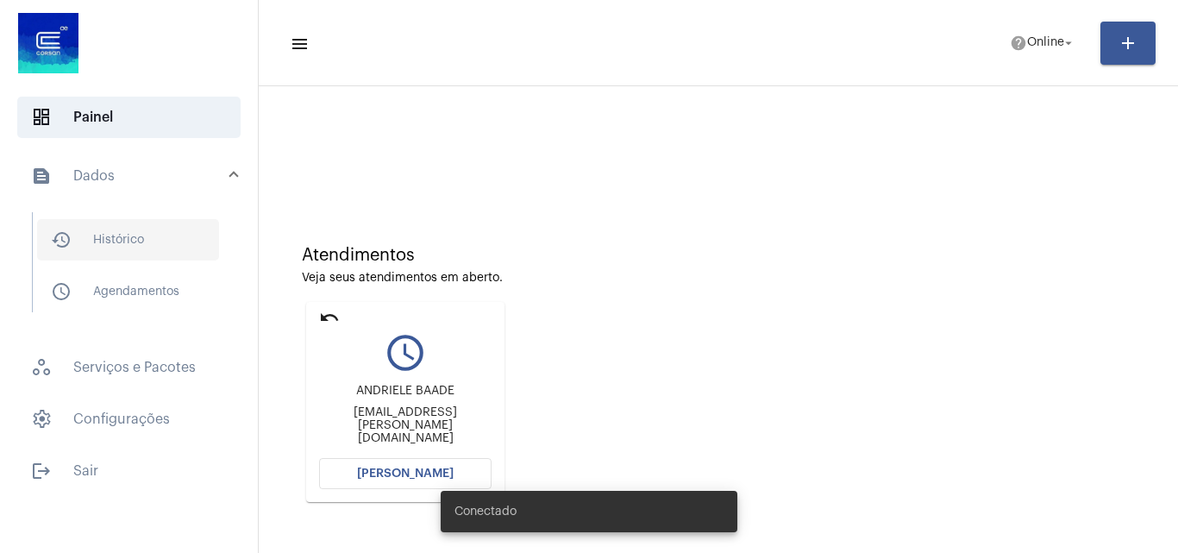
click at [112, 237] on span "history_outlined Histórico" at bounding box center [128, 239] width 182 height 41
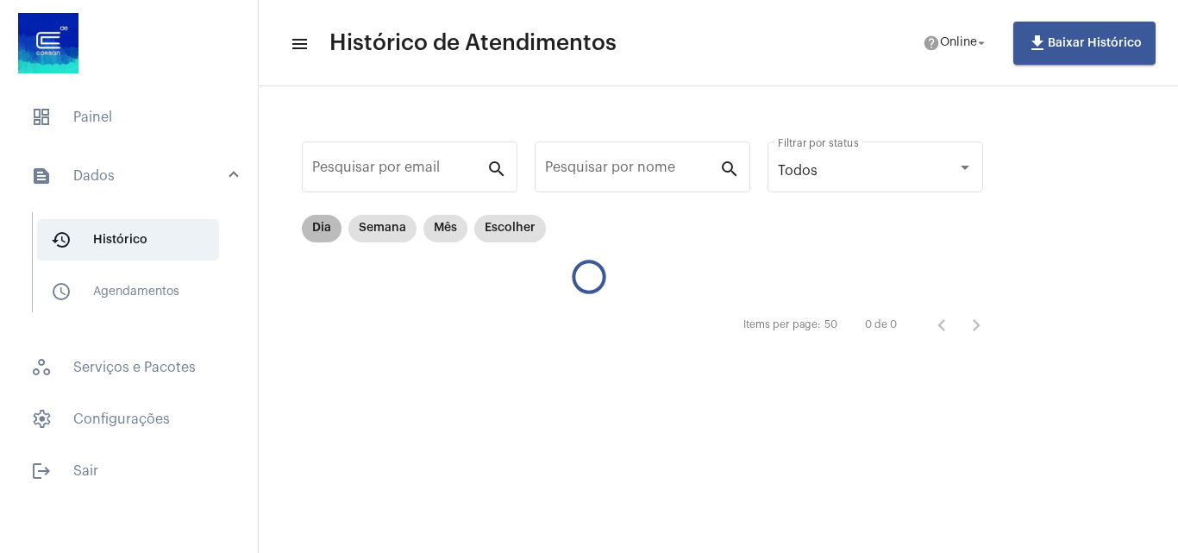
click at [312, 232] on mat-chip "Dia" at bounding box center [322, 229] width 40 height 28
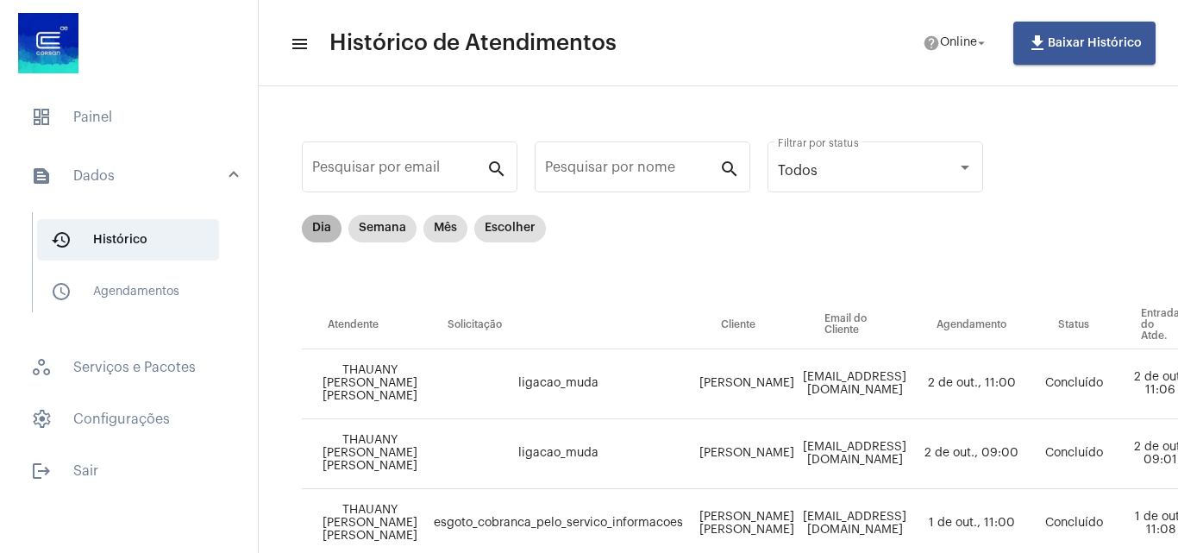
click at [310, 227] on mat-chip "Dia" at bounding box center [322, 229] width 40 height 28
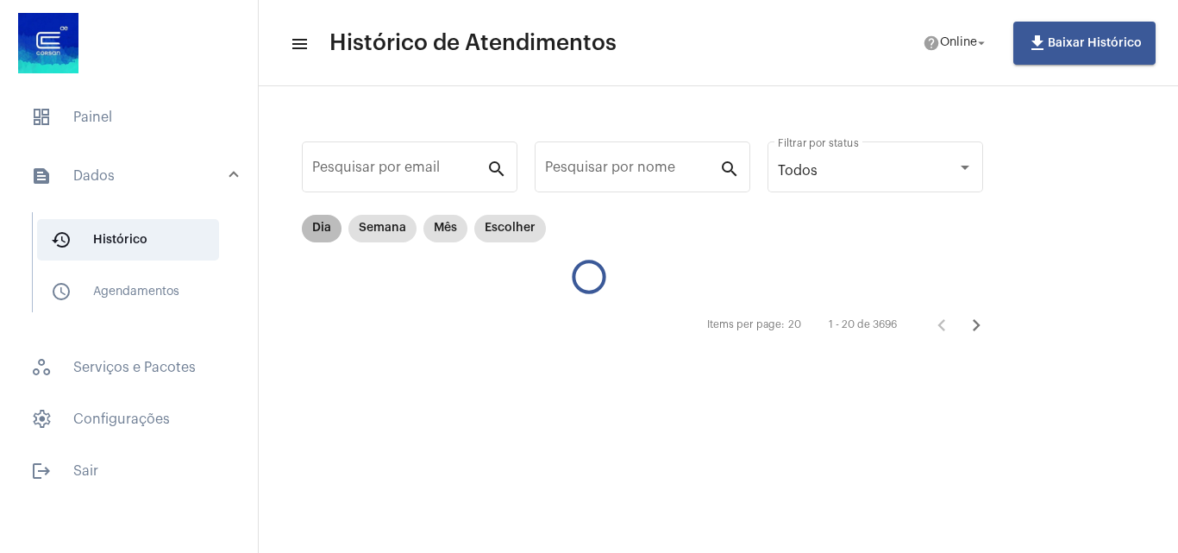
click at [325, 230] on mat-chip "Dia" at bounding box center [322, 229] width 40 height 28
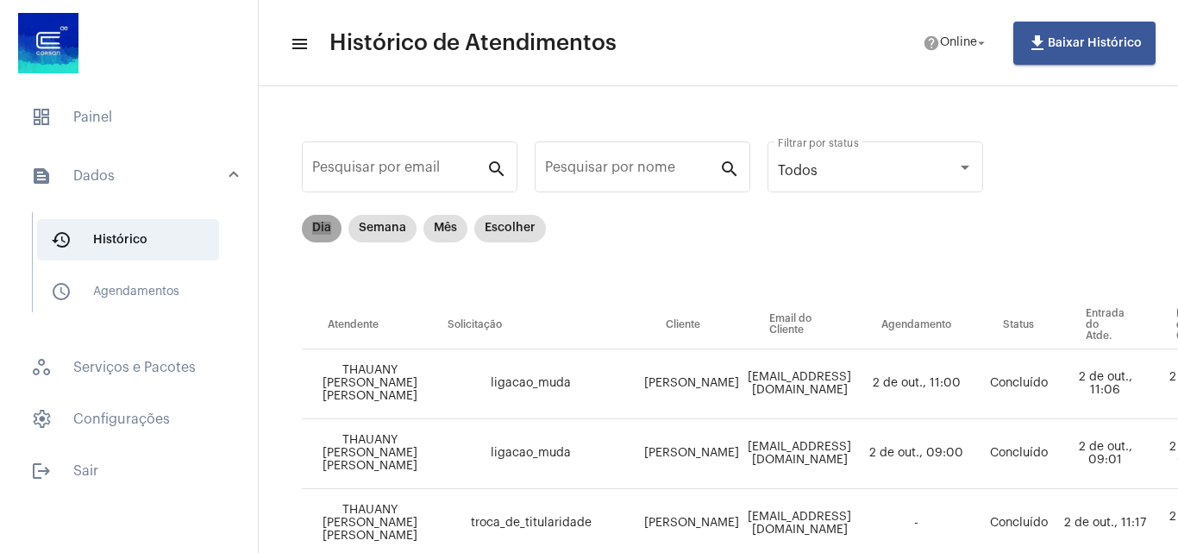
click at [309, 231] on mat-chip "Dia" at bounding box center [322, 229] width 40 height 28
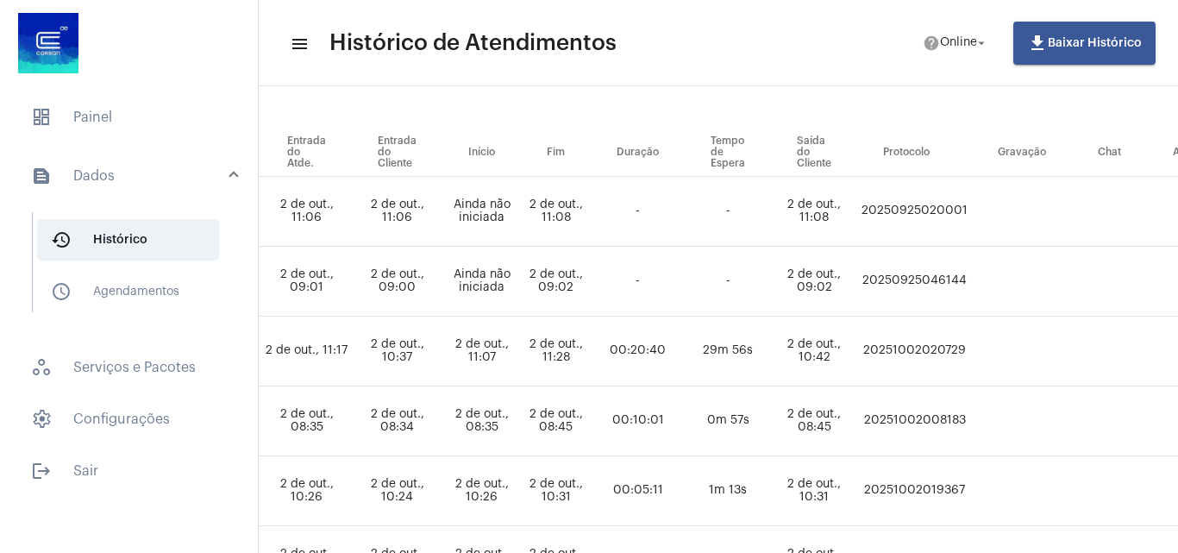
scroll to position [172, 952]
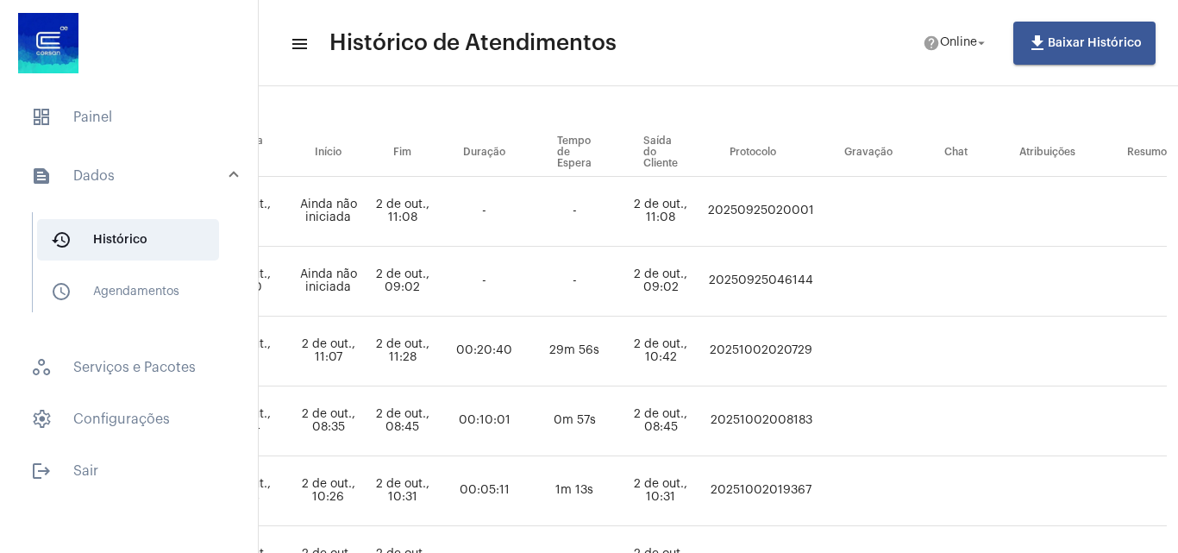
click at [809, 347] on td "20251002020729" at bounding box center [761, 351] width 115 height 70
copy td "20251002020729"
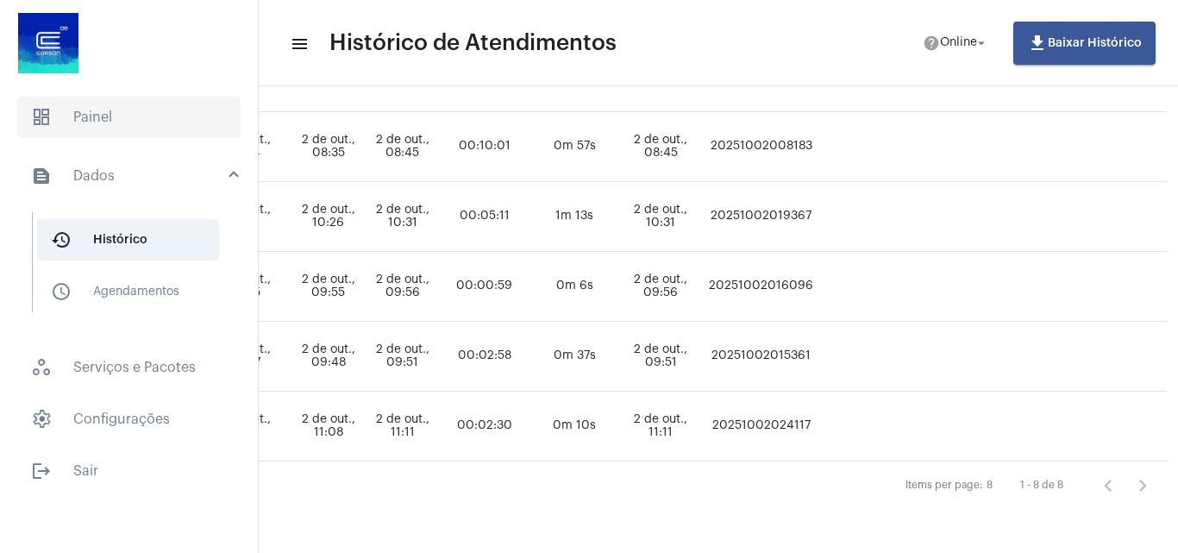
click at [99, 136] on span "dashboard Painel" at bounding box center [128, 117] width 223 height 41
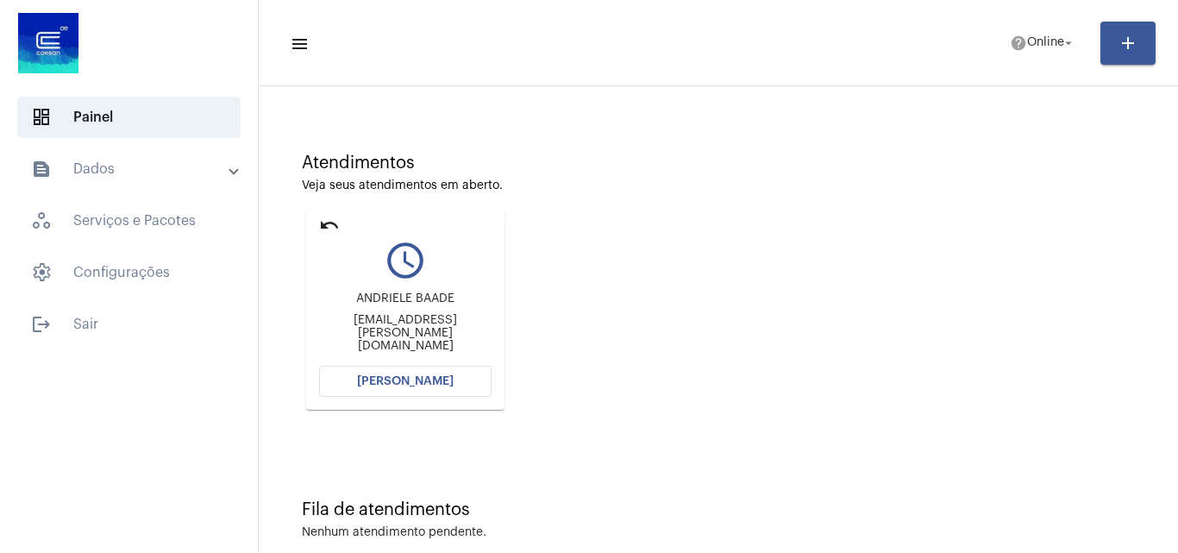
scroll to position [122, 0]
